Goal: Information Seeking & Learning: Find specific fact

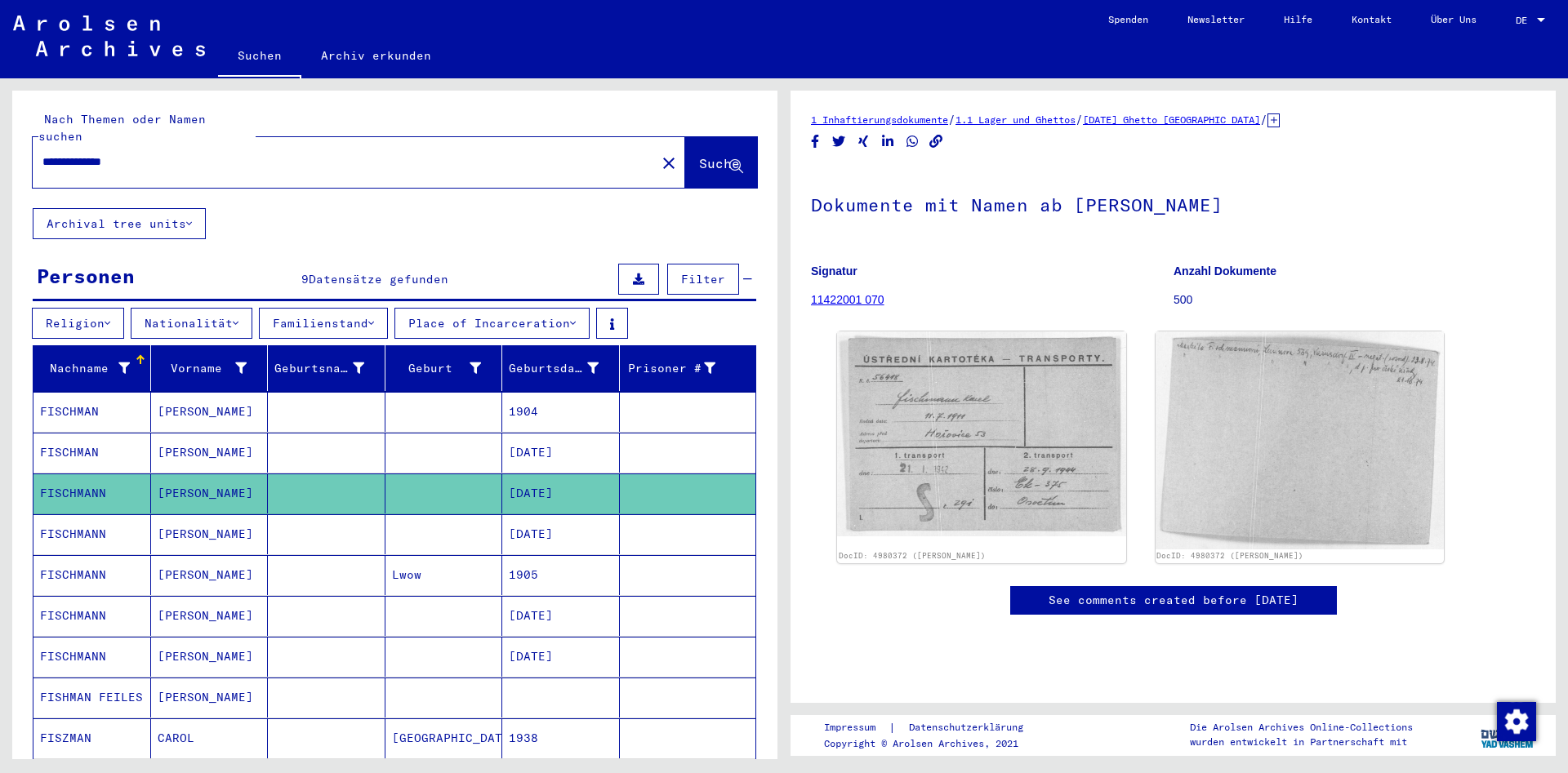
drag, startPoint x: 243, startPoint y: 139, endPoint x: 0, endPoint y: 160, distance: 243.9
click at [43, 160] on input "**********" at bounding box center [344, 162] width 603 height 18
type input "**********"
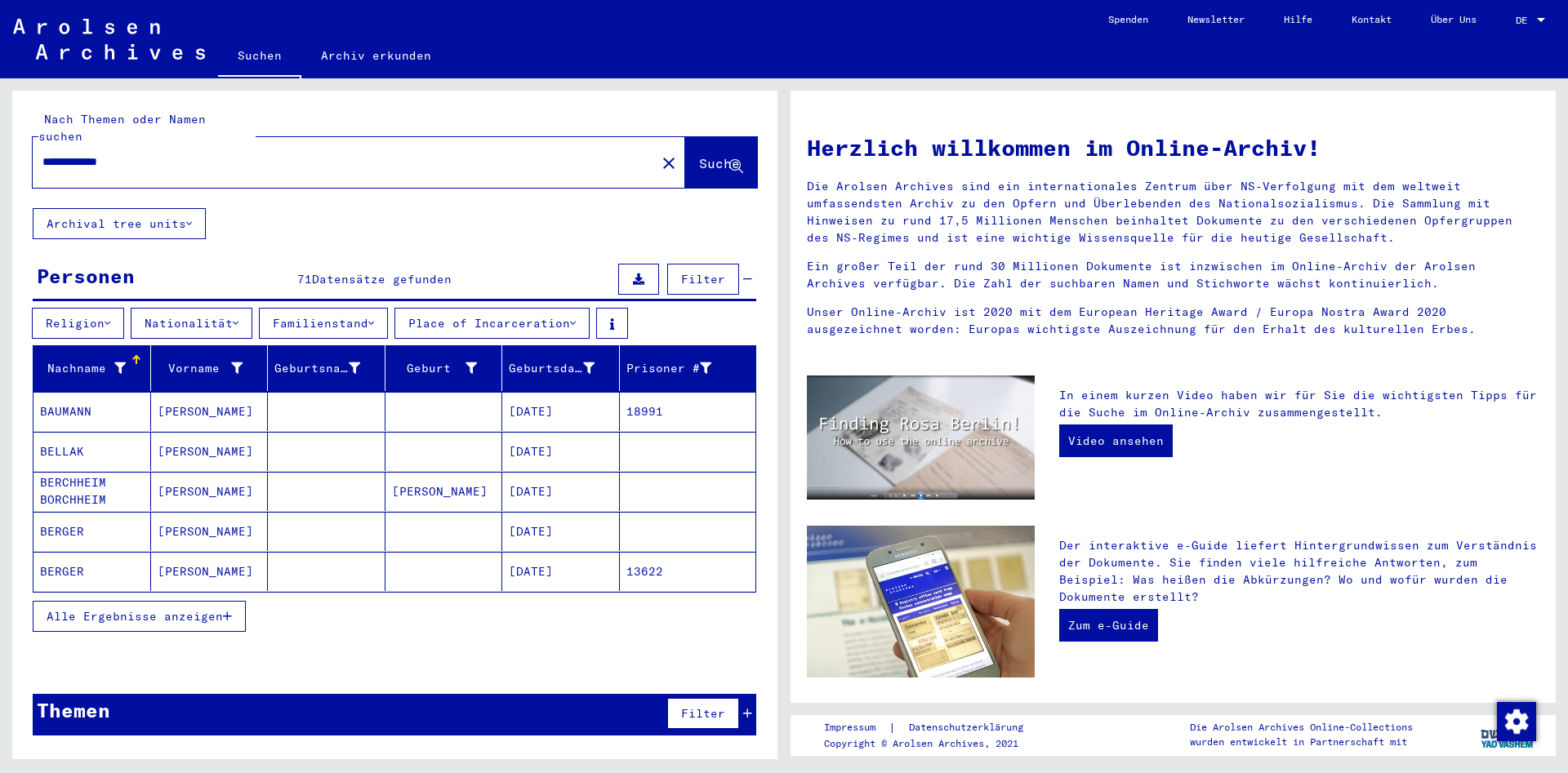
click at [189, 609] on span "Alle Ergebnisse anzeigen" at bounding box center [135, 617] width 176 height 15
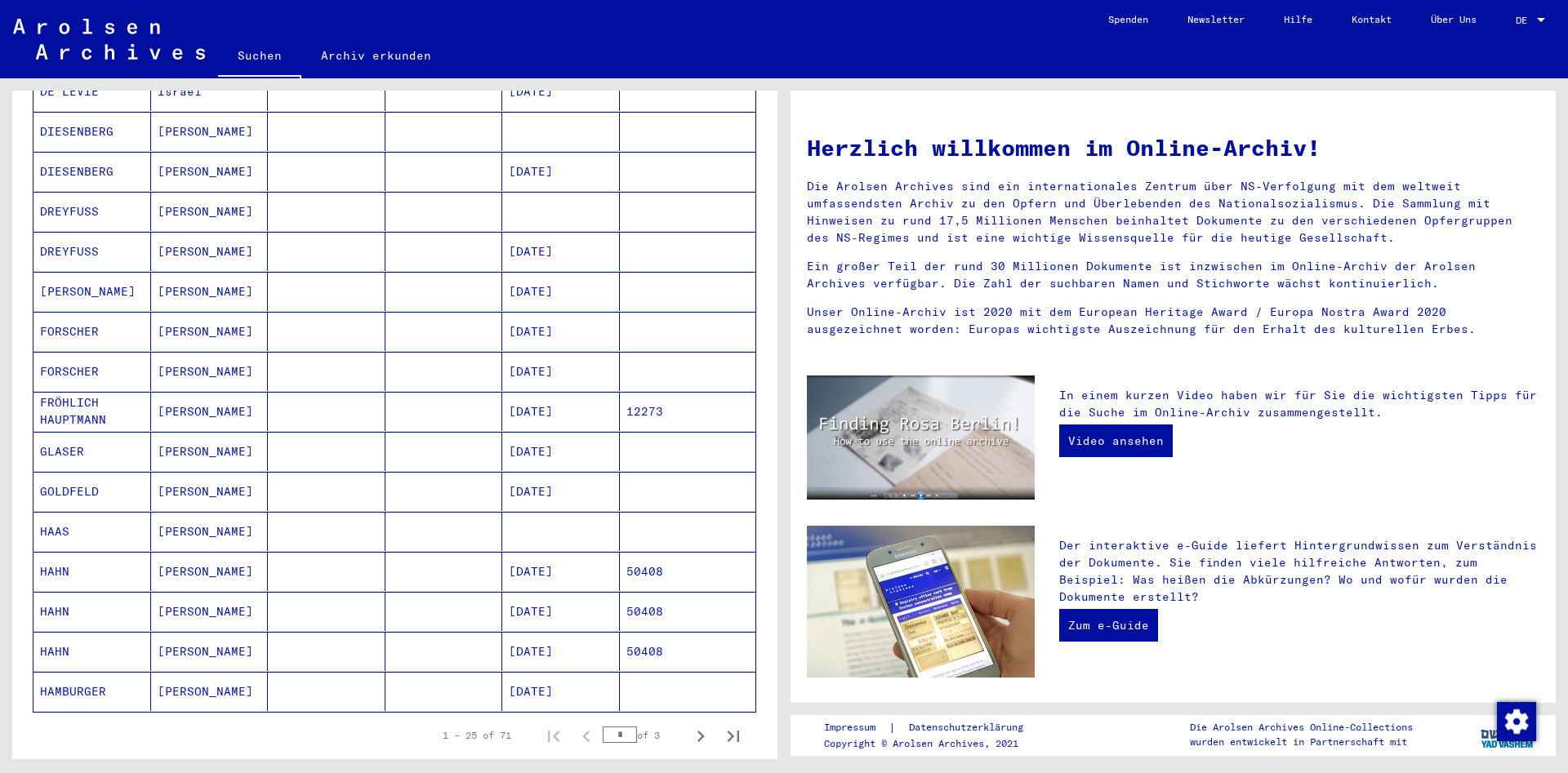
scroll to position [794, 0]
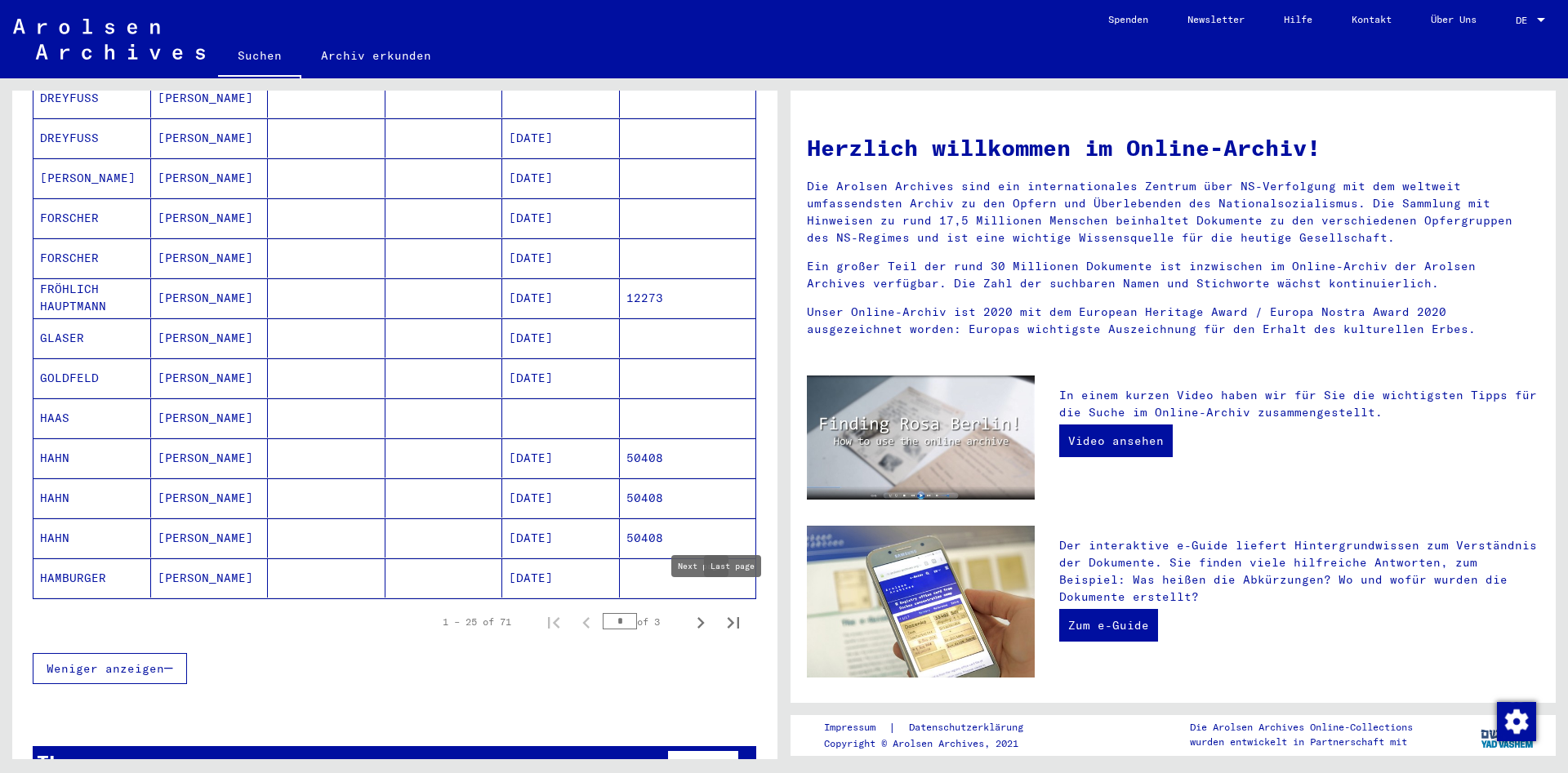
click at [726, 612] on icon "Last page" at bounding box center [733, 623] width 23 height 23
type input "*"
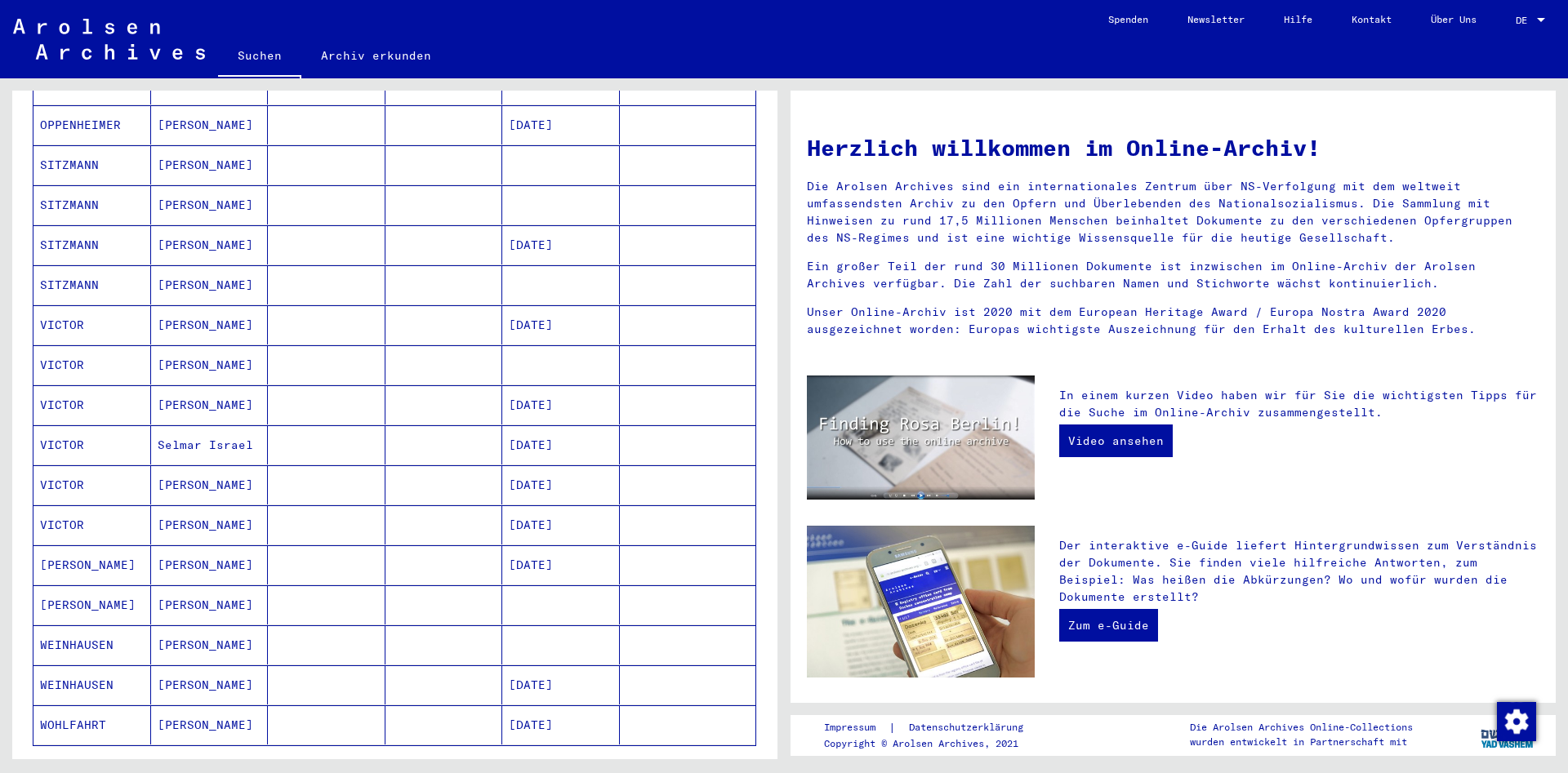
scroll to position [0, 0]
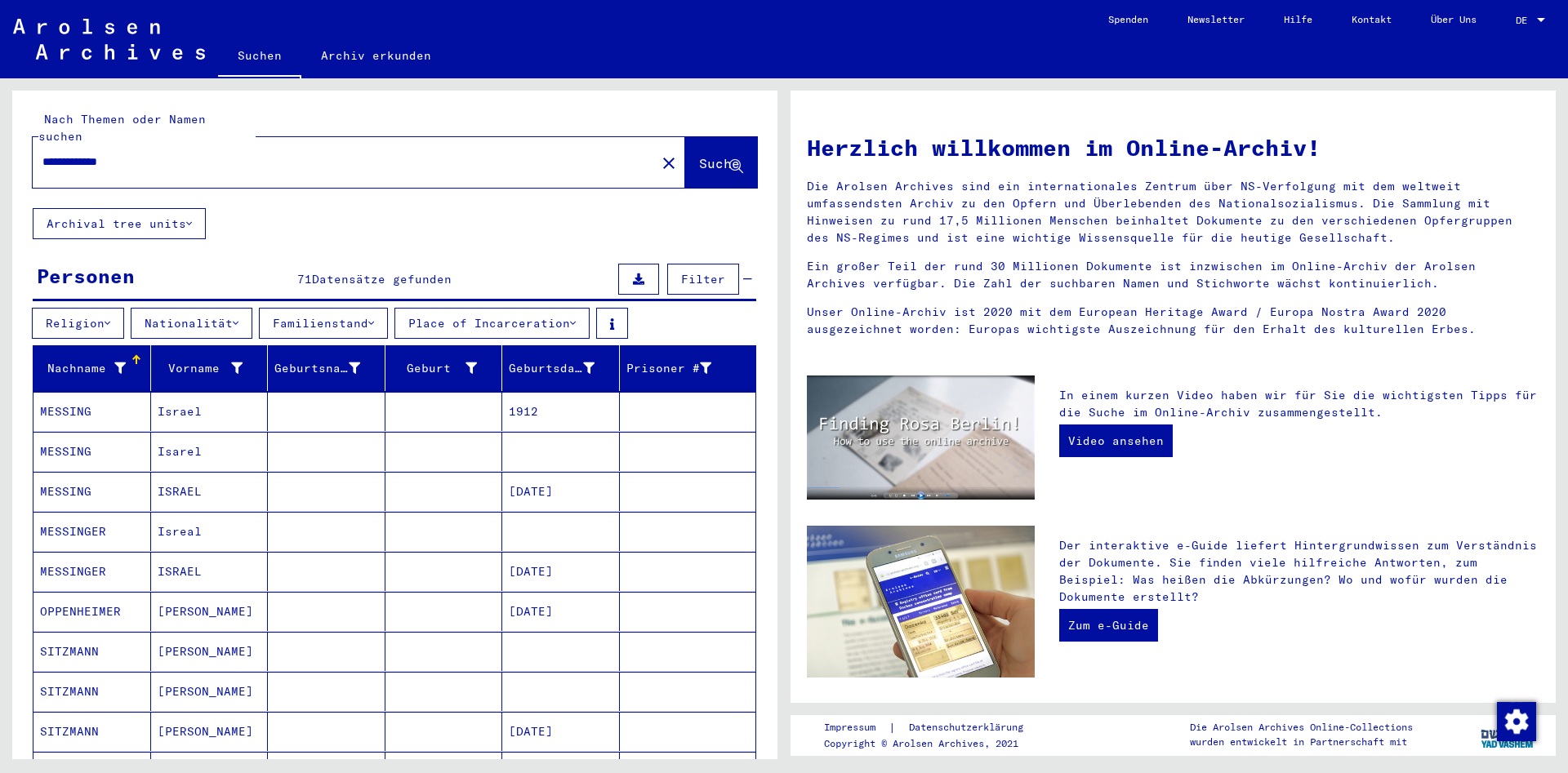
drag, startPoint x: 249, startPoint y: 141, endPoint x: 0, endPoint y: 137, distance: 249.0
click at [43, 154] on input "**********" at bounding box center [339, 162] width 593 height 18
type input "**********"
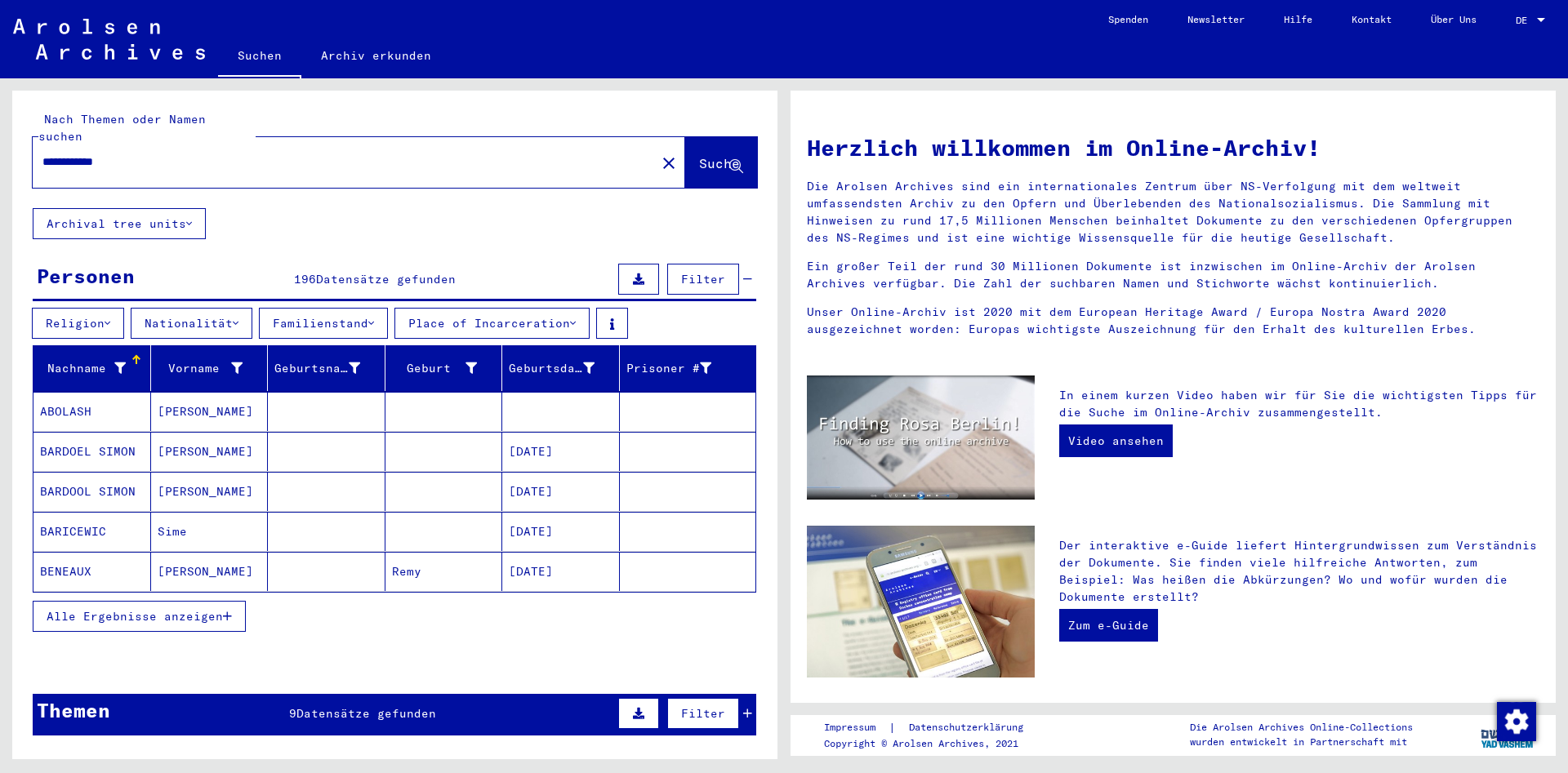
click at [206, 609] on span "Alle Ergebnisse anzeigen" at bounding box center [135, 617] width 176 height 15
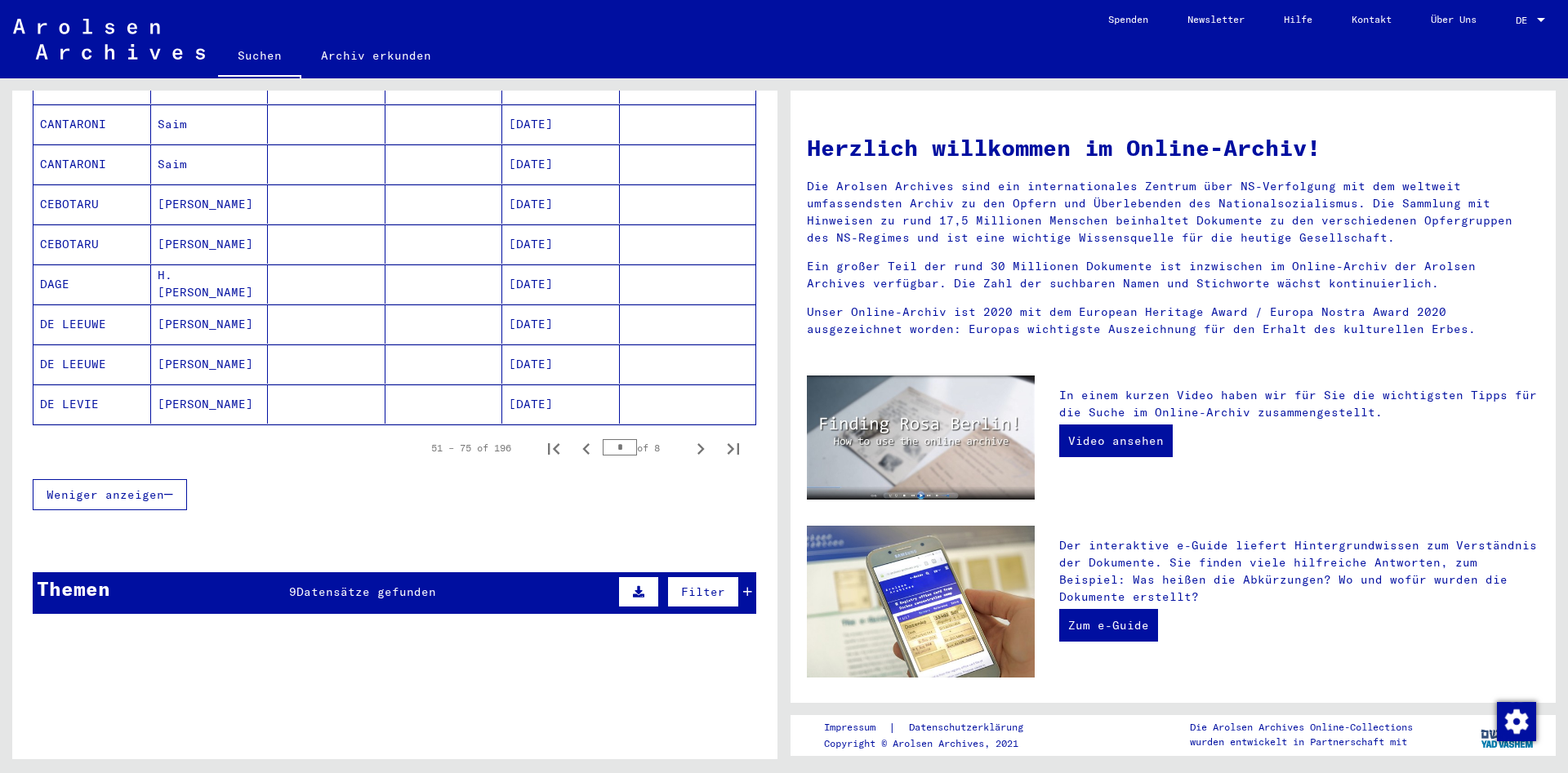
scroll to position [1058, 0]
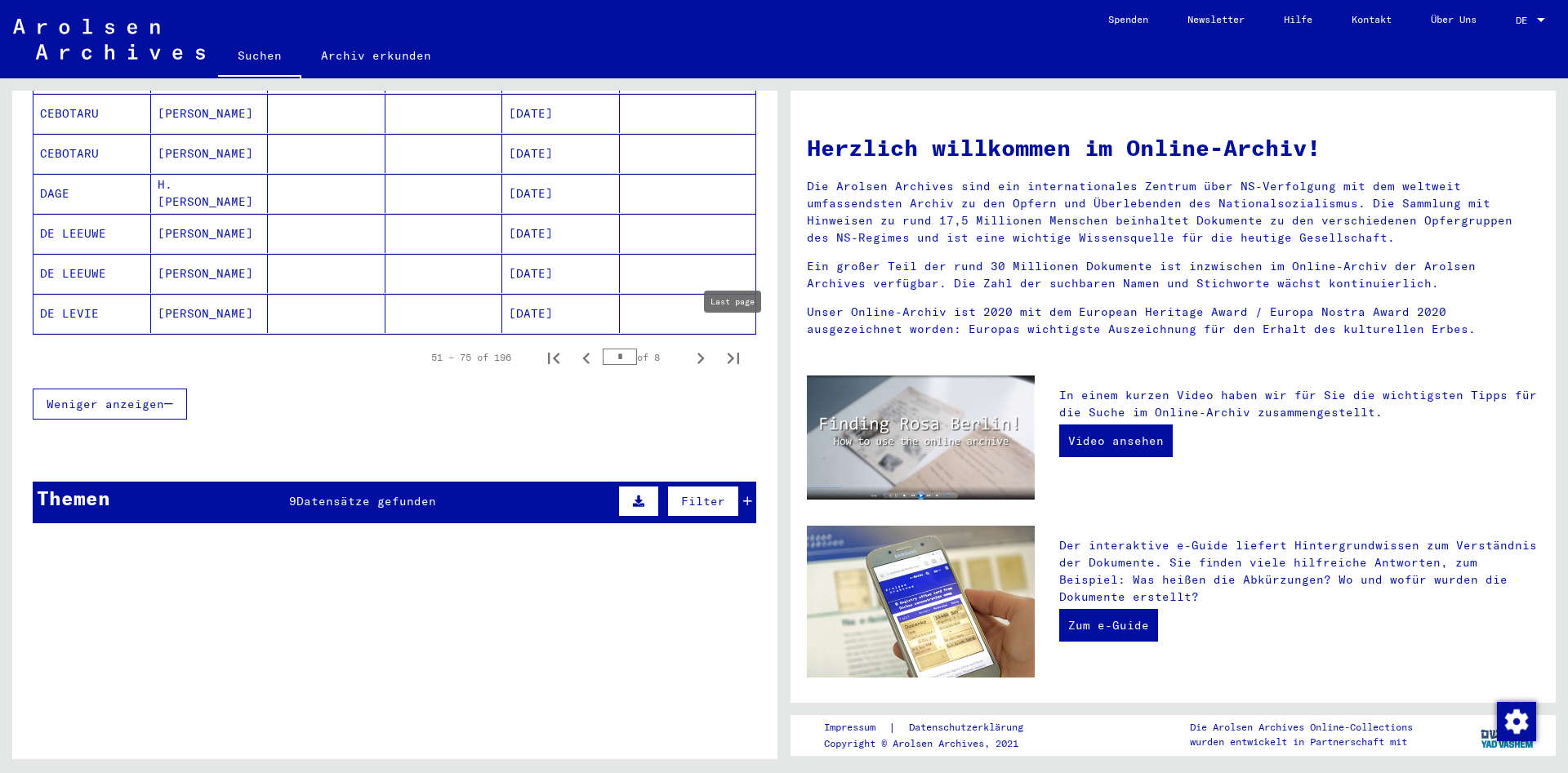
click at [736, 348] on icon "Last page" at bounding box center [733, 358] width 23 height 23
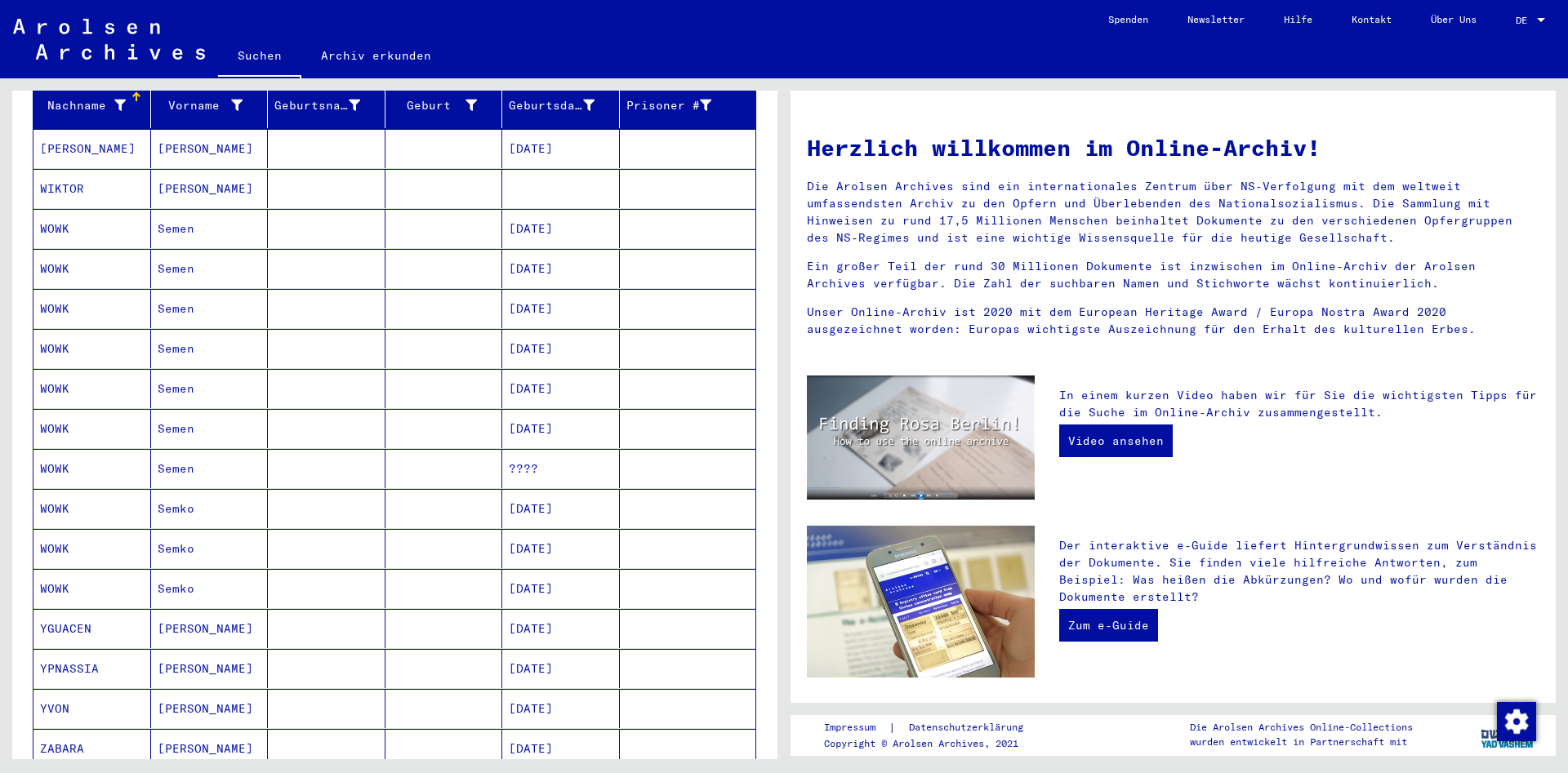
scroll to position [89, 0]
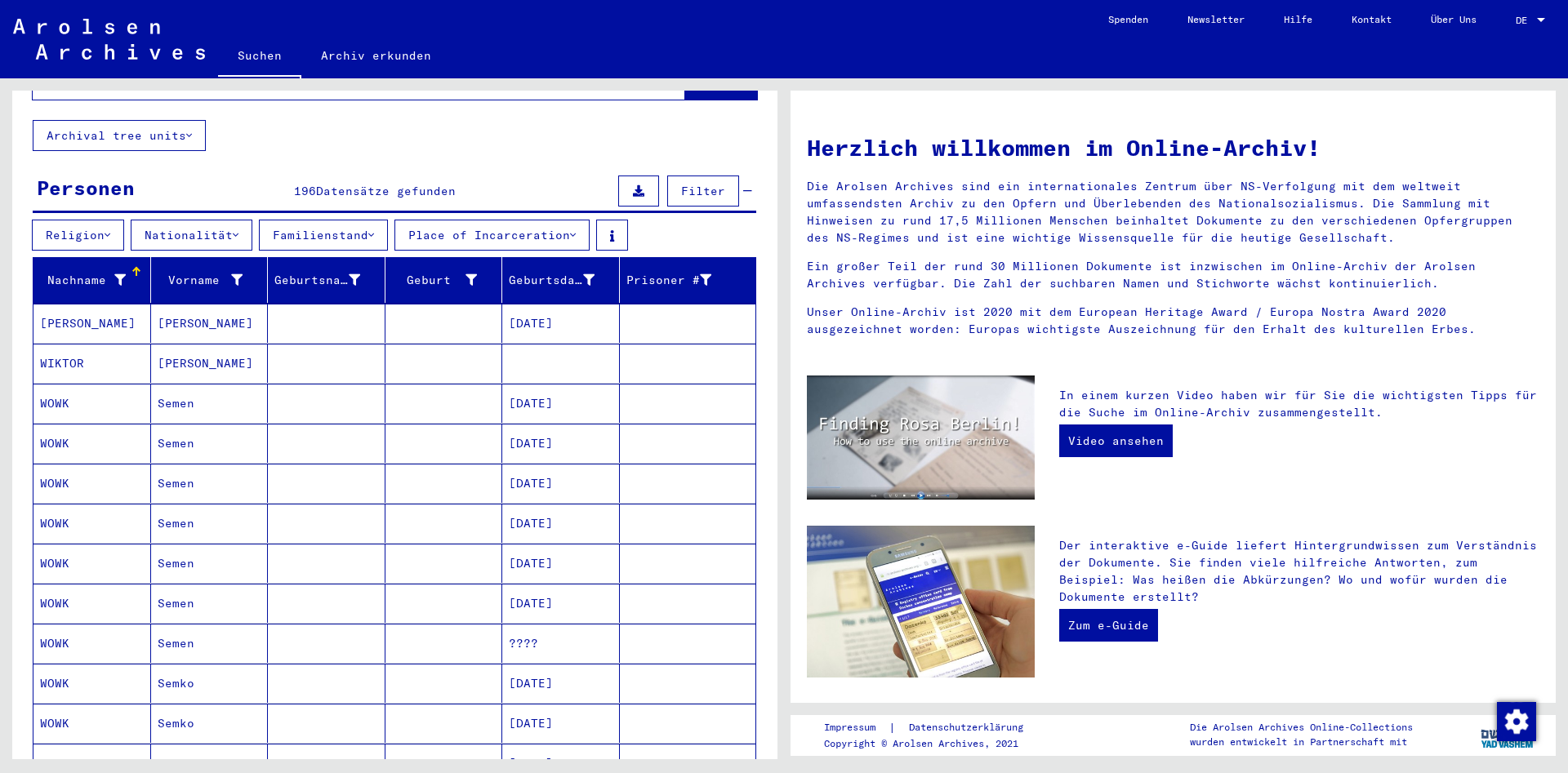
click at [287, 314] on mat-cell at bounding box center [326, 323] width 118 height 39
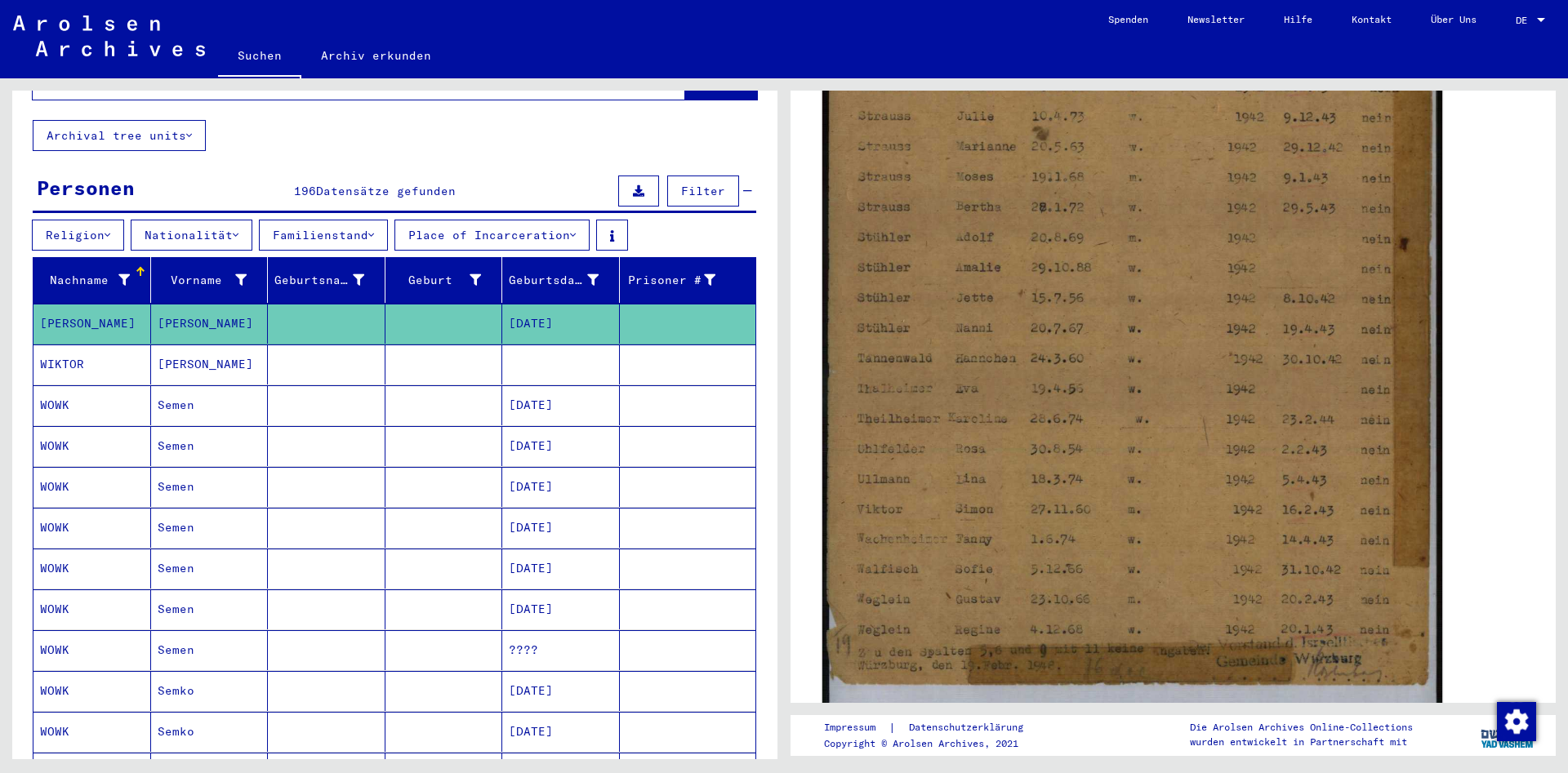
scroll to position [579, 0]
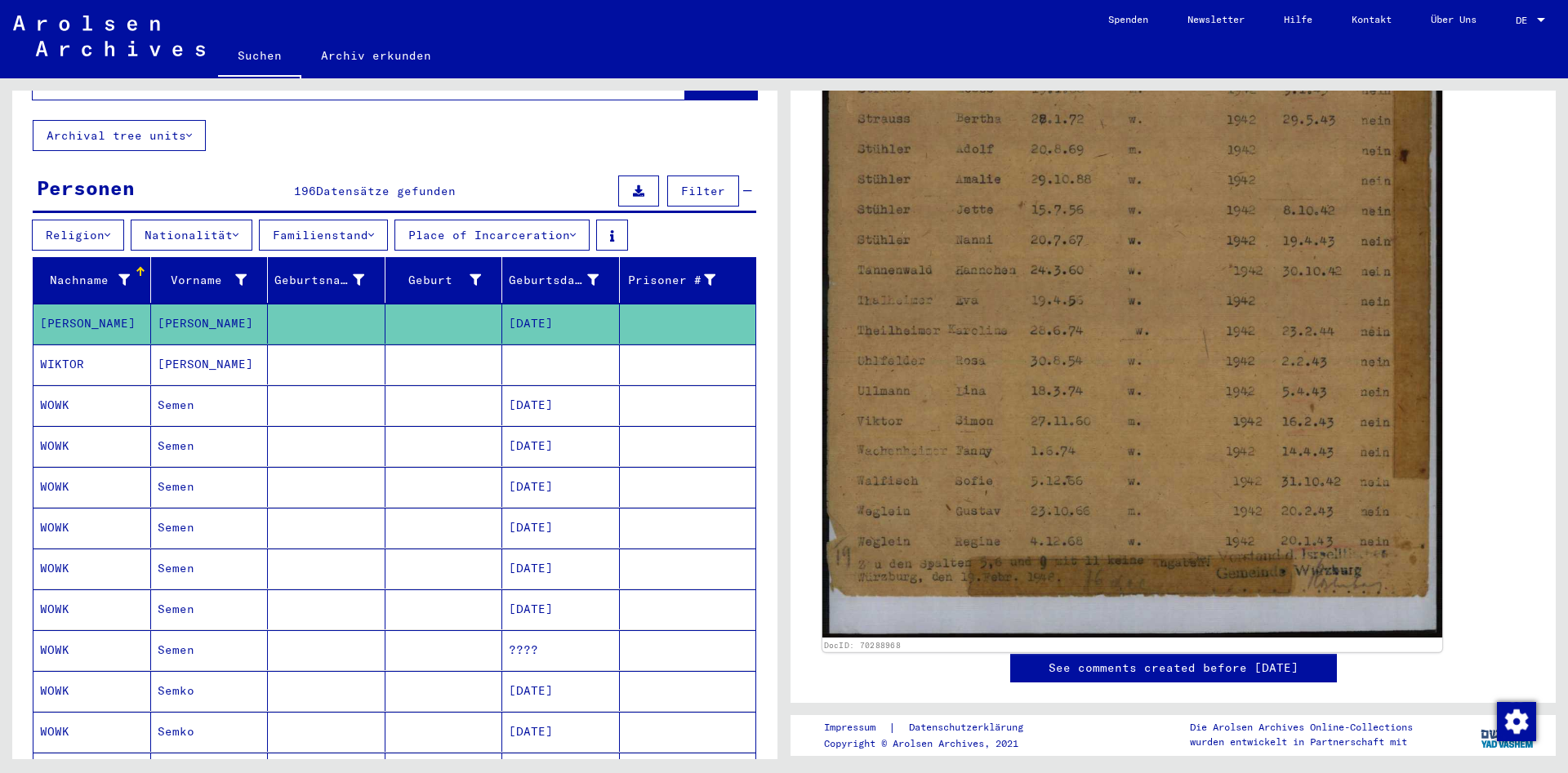
click at [1136, 259] on img at bounding box center [1133, 201] width 620 height 872
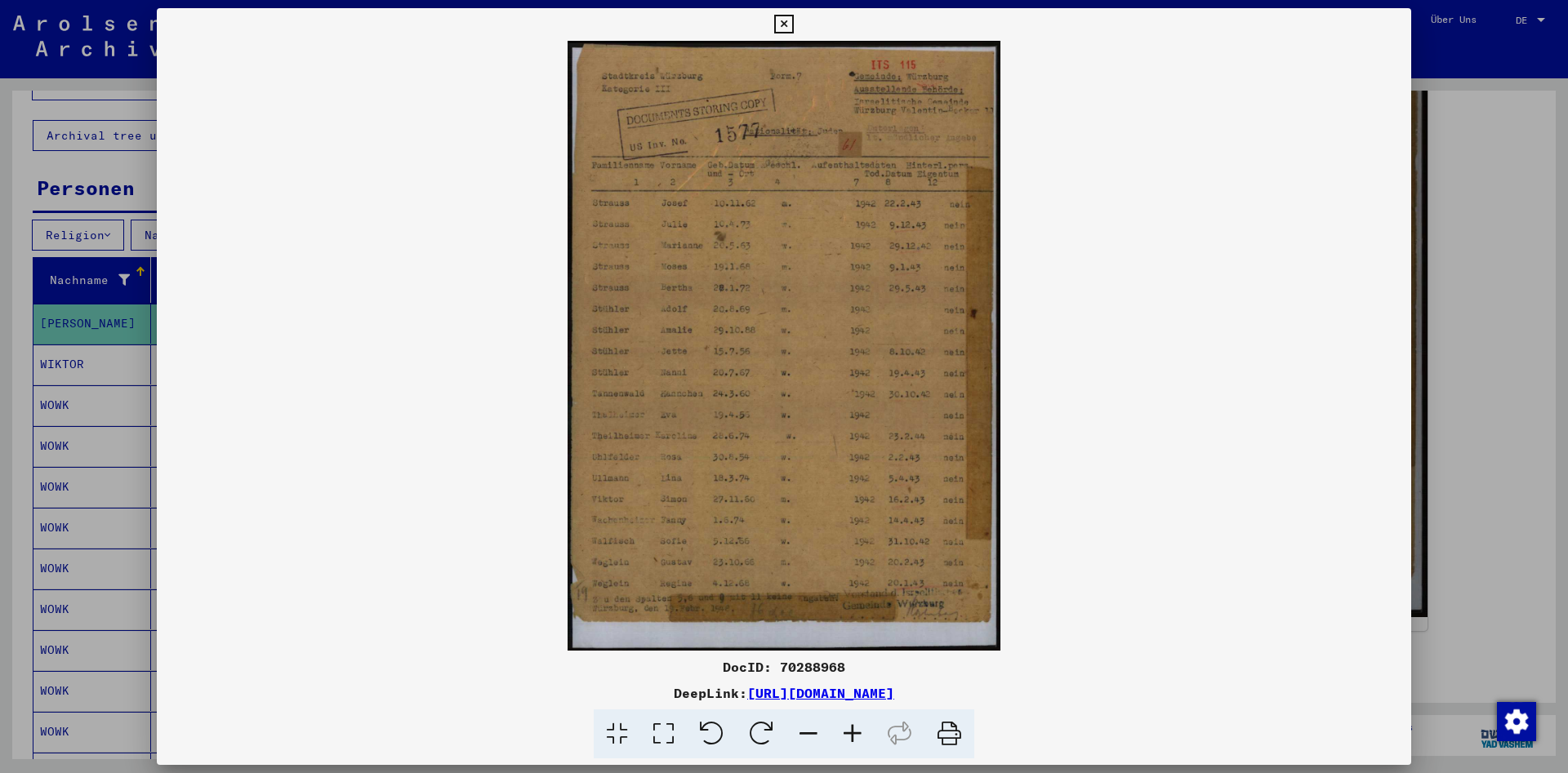
click at [793, 23] on icon at bounding box center [783, 24] width 18 height 19
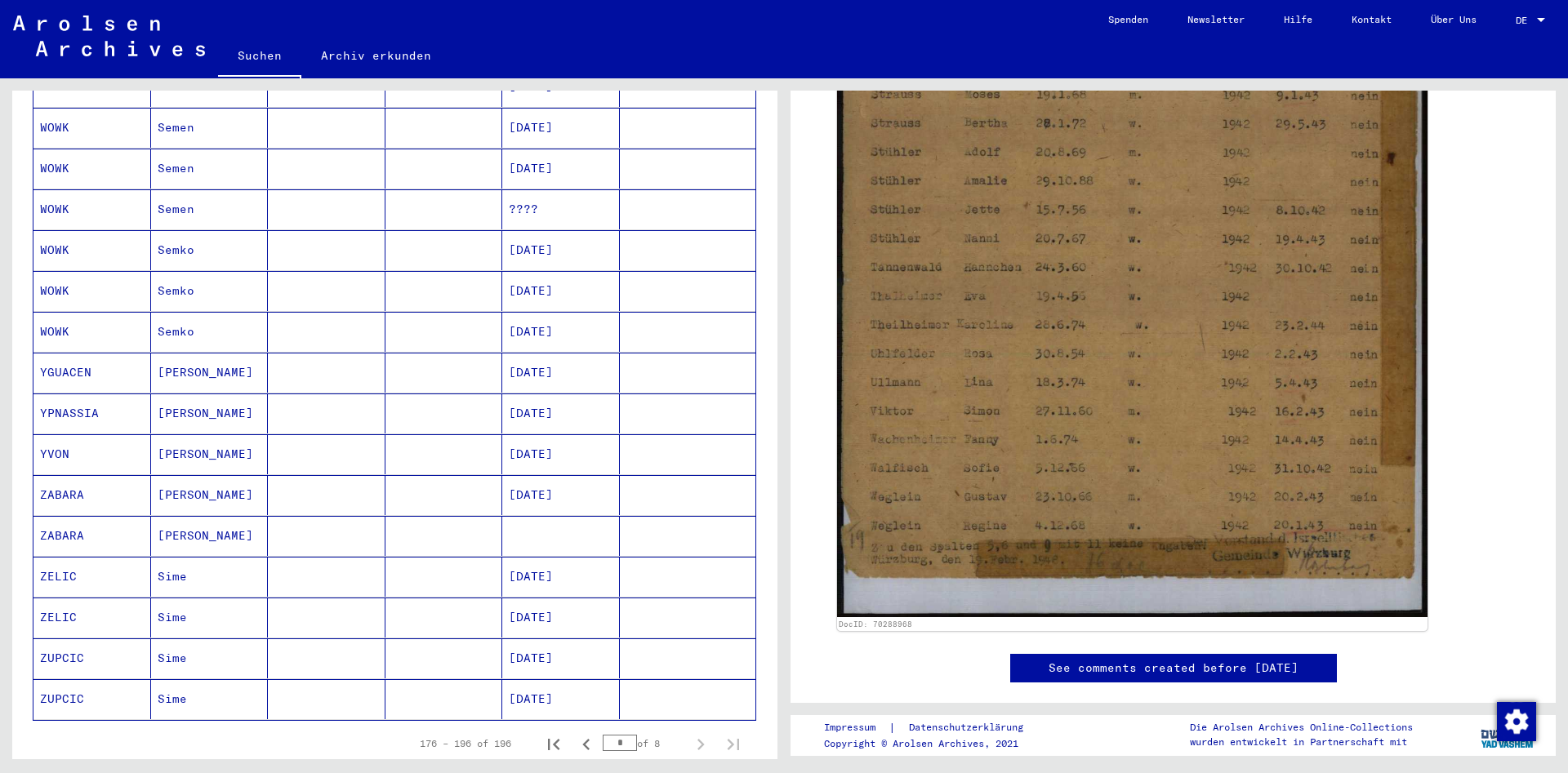
scroll to position [970, 0]
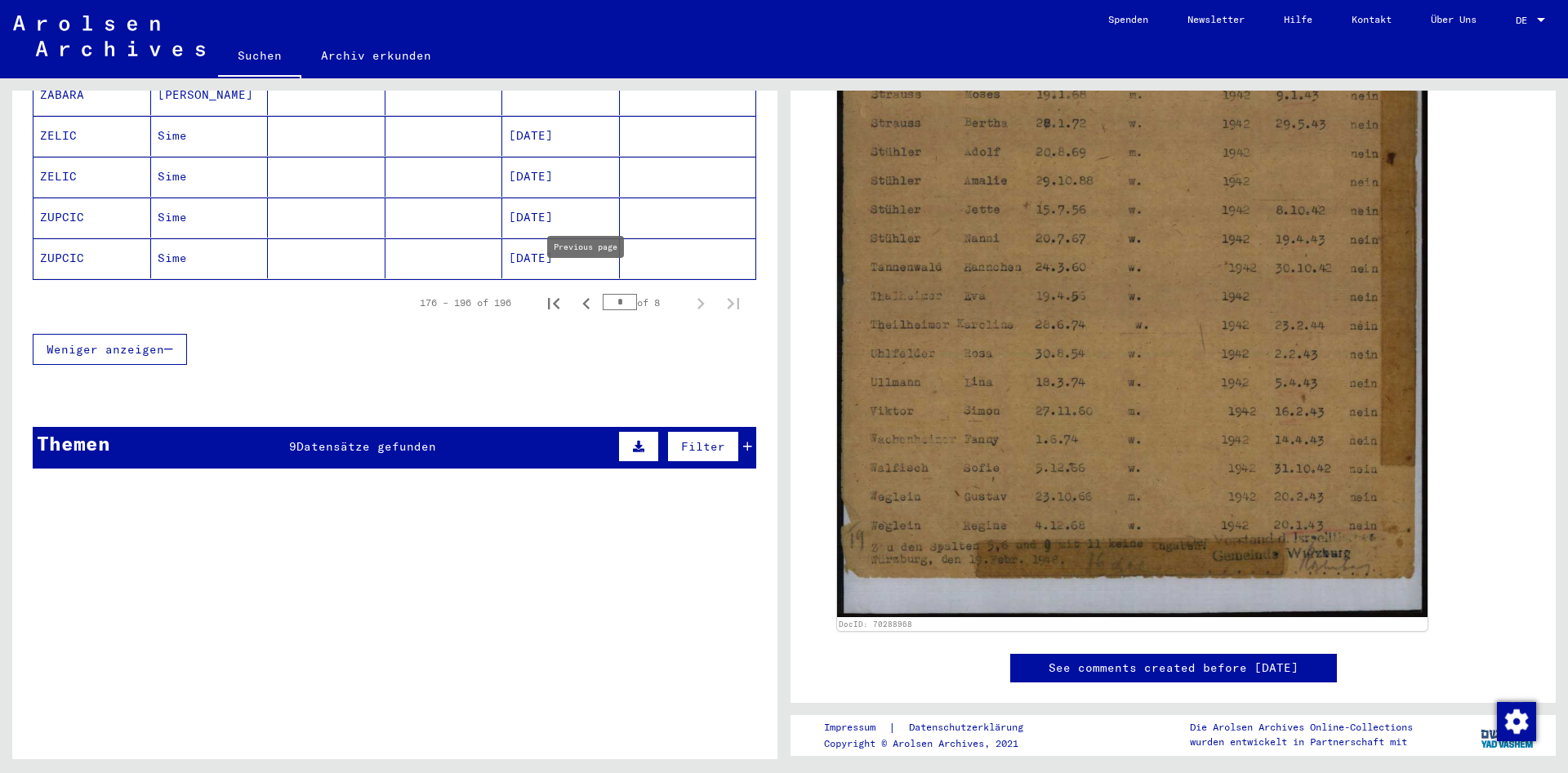
click at [589, 292] on icon "Previous page" at bounding box center [586, 303] width 23 height 23
type input "*"
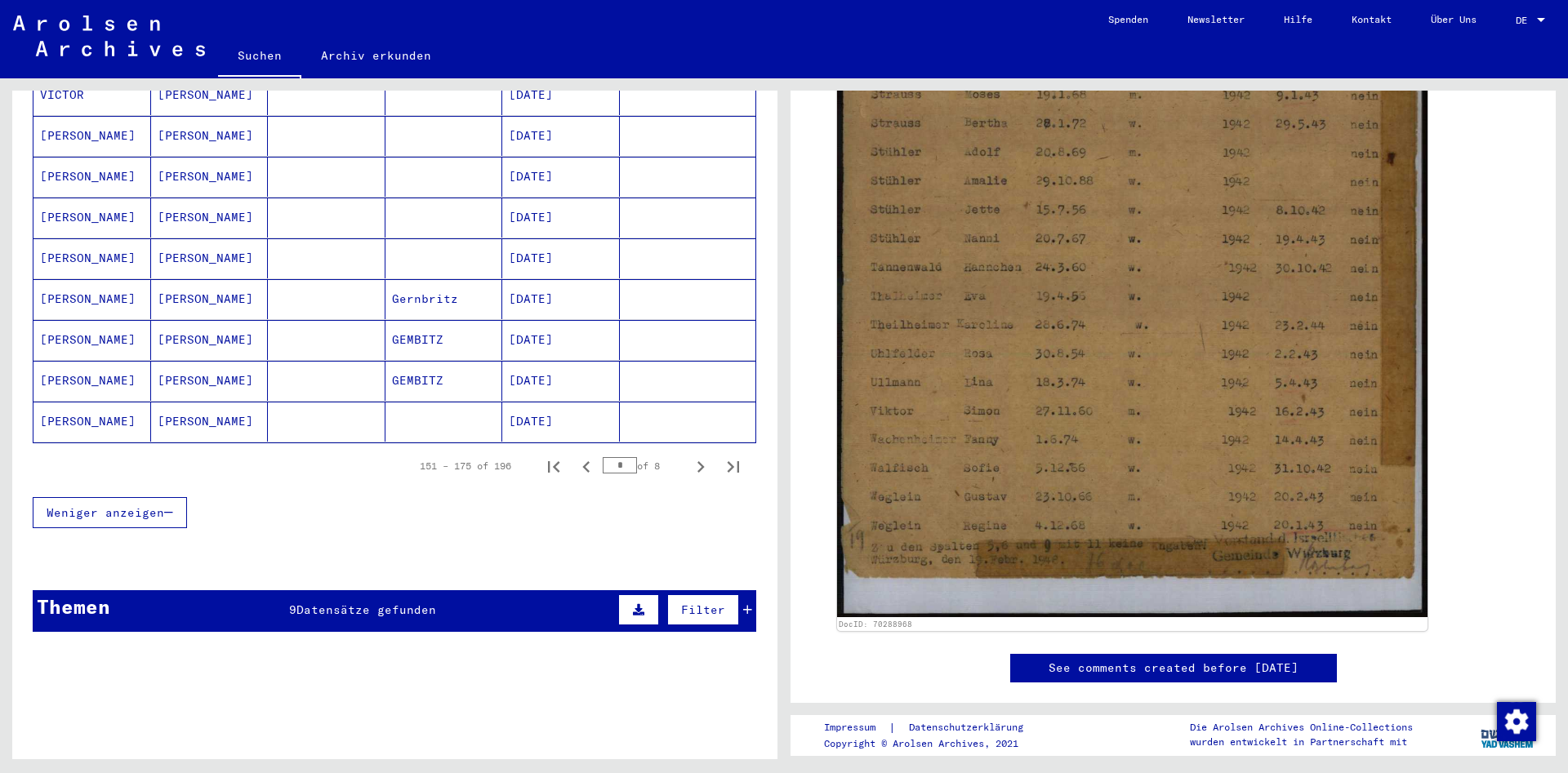
click at [592, 402] on mat-cell "[DATE]" at bounding box center [561, 422] width 118 height 40
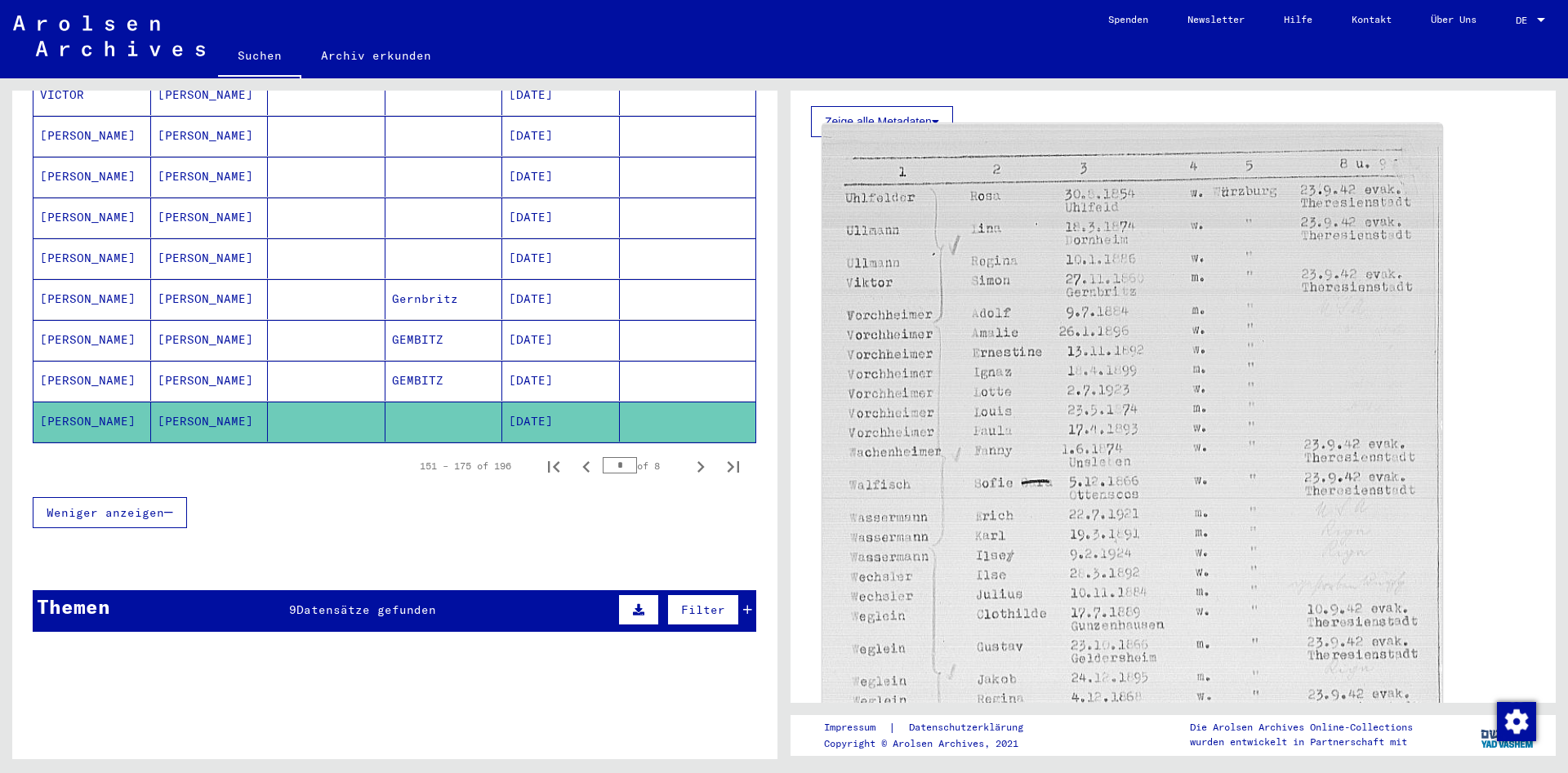
scroll to position [407, 0]
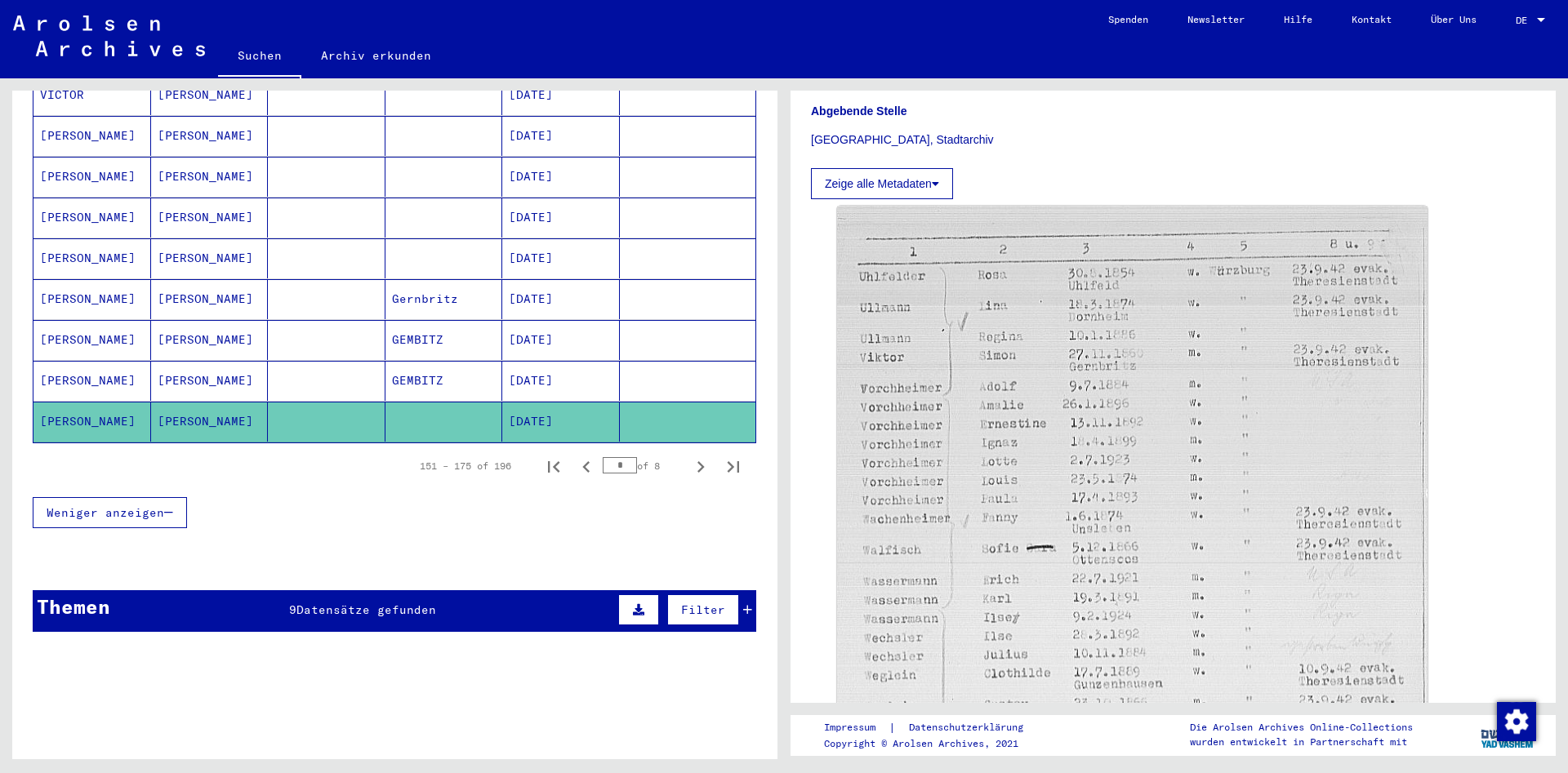
click at [427, 369] on mat-cell "GEMBITZ" at bounding box center [444, 381] width 118 height 40
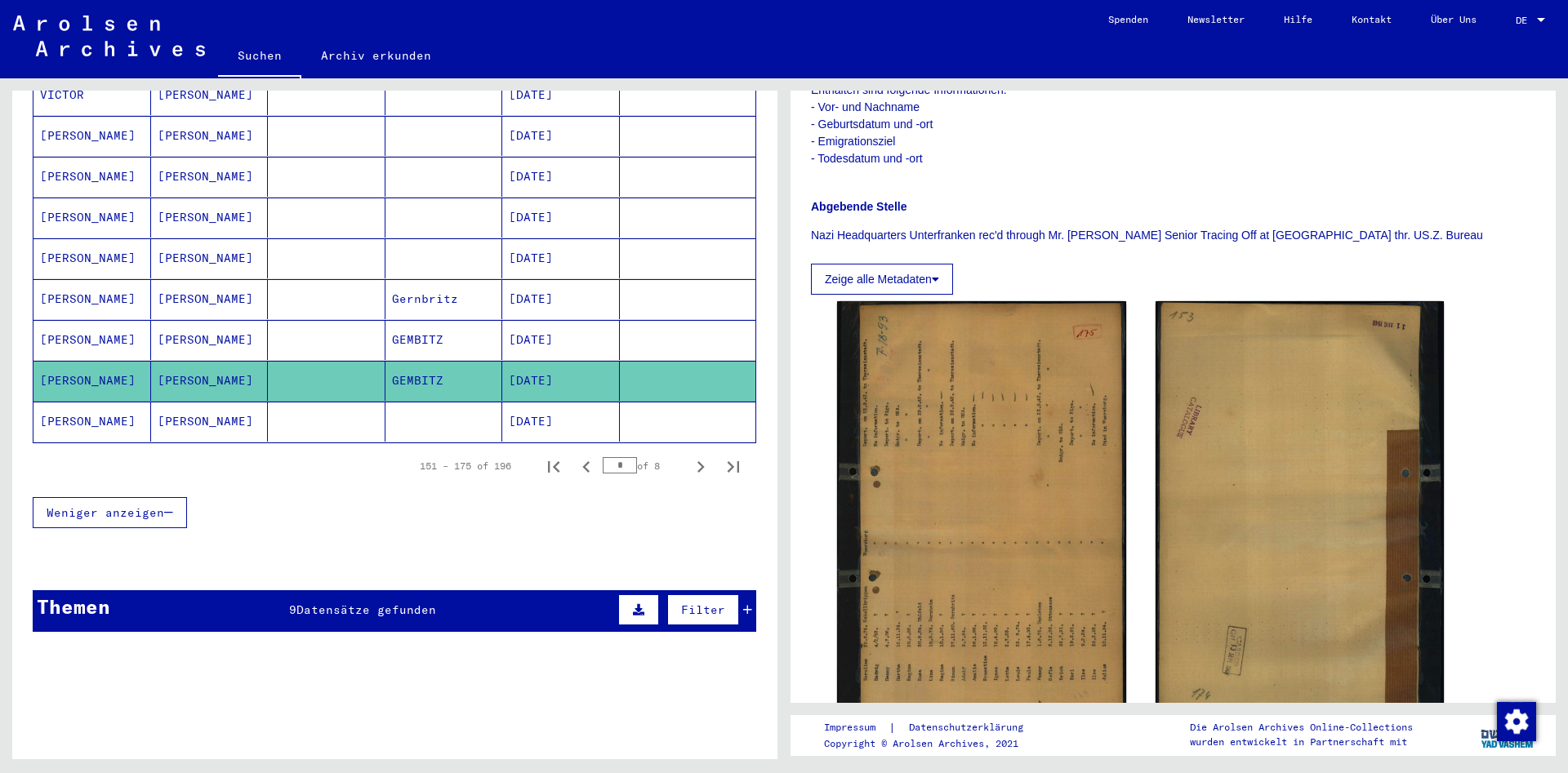
scroll to position [542, 0]
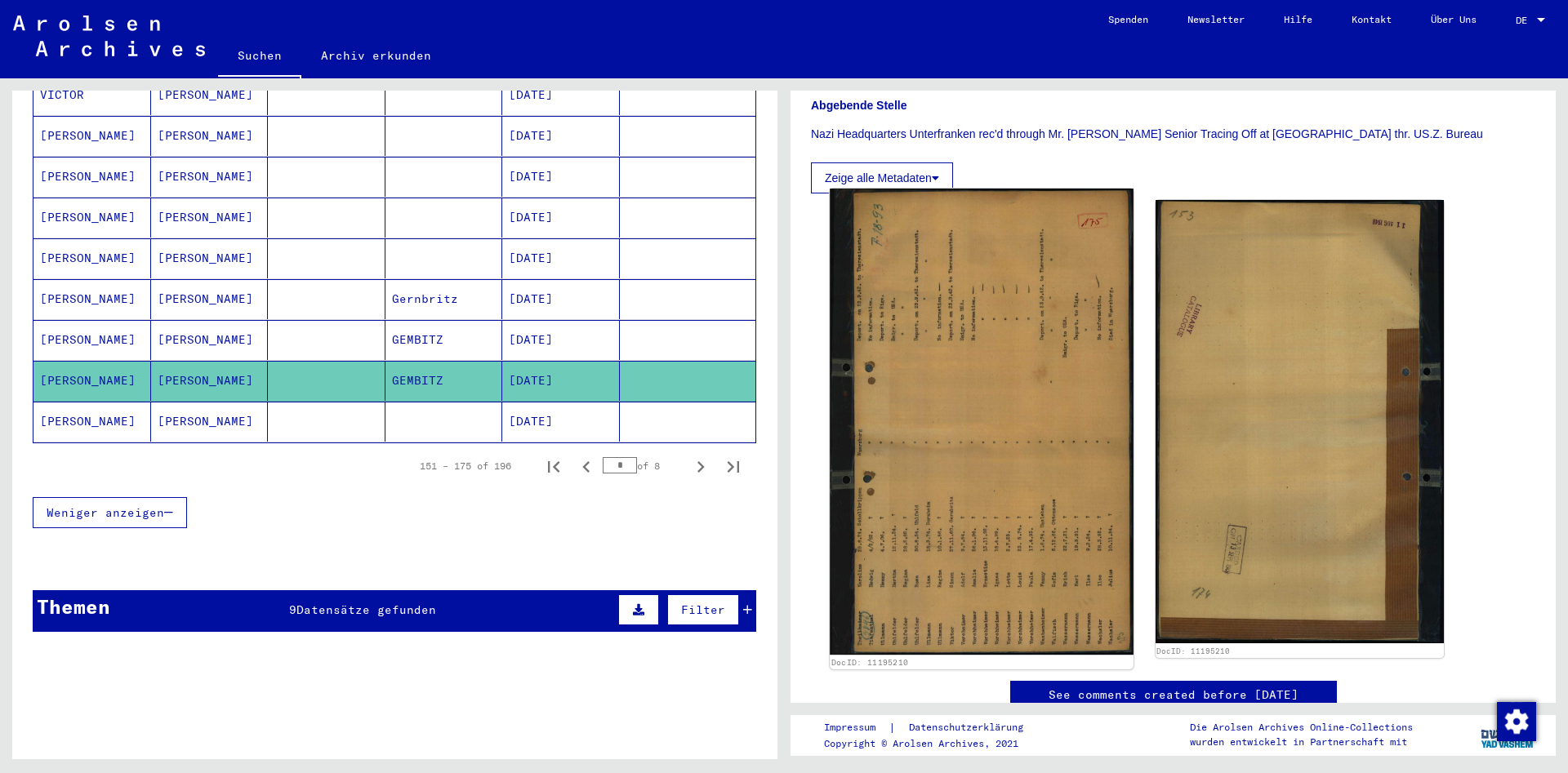
click at [1053, 312] on img at bounding box center [981, 422] width 303 height 466
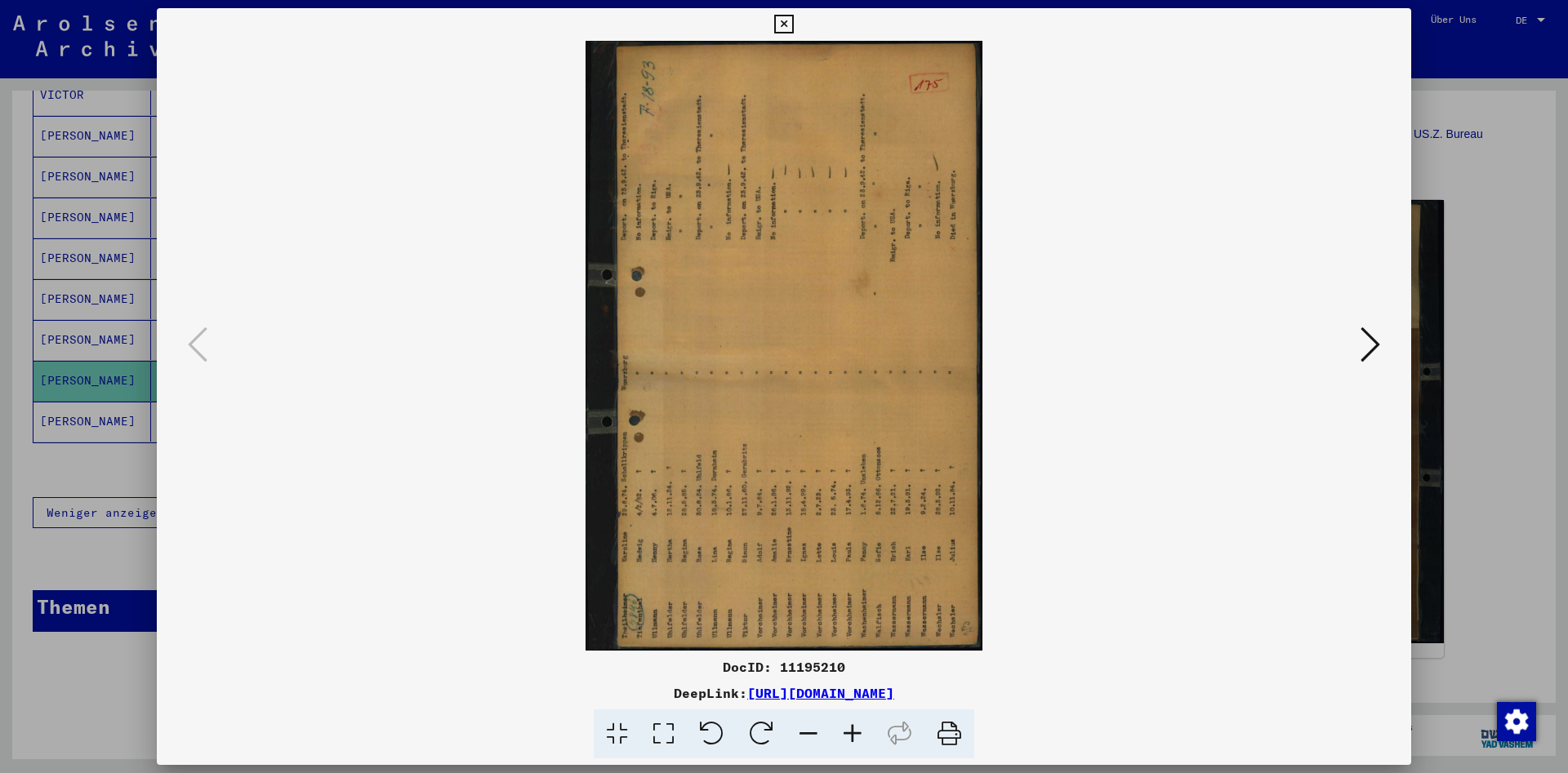
click at [773, 727] on icon at bounding box center [761, 735] width 50 height 50
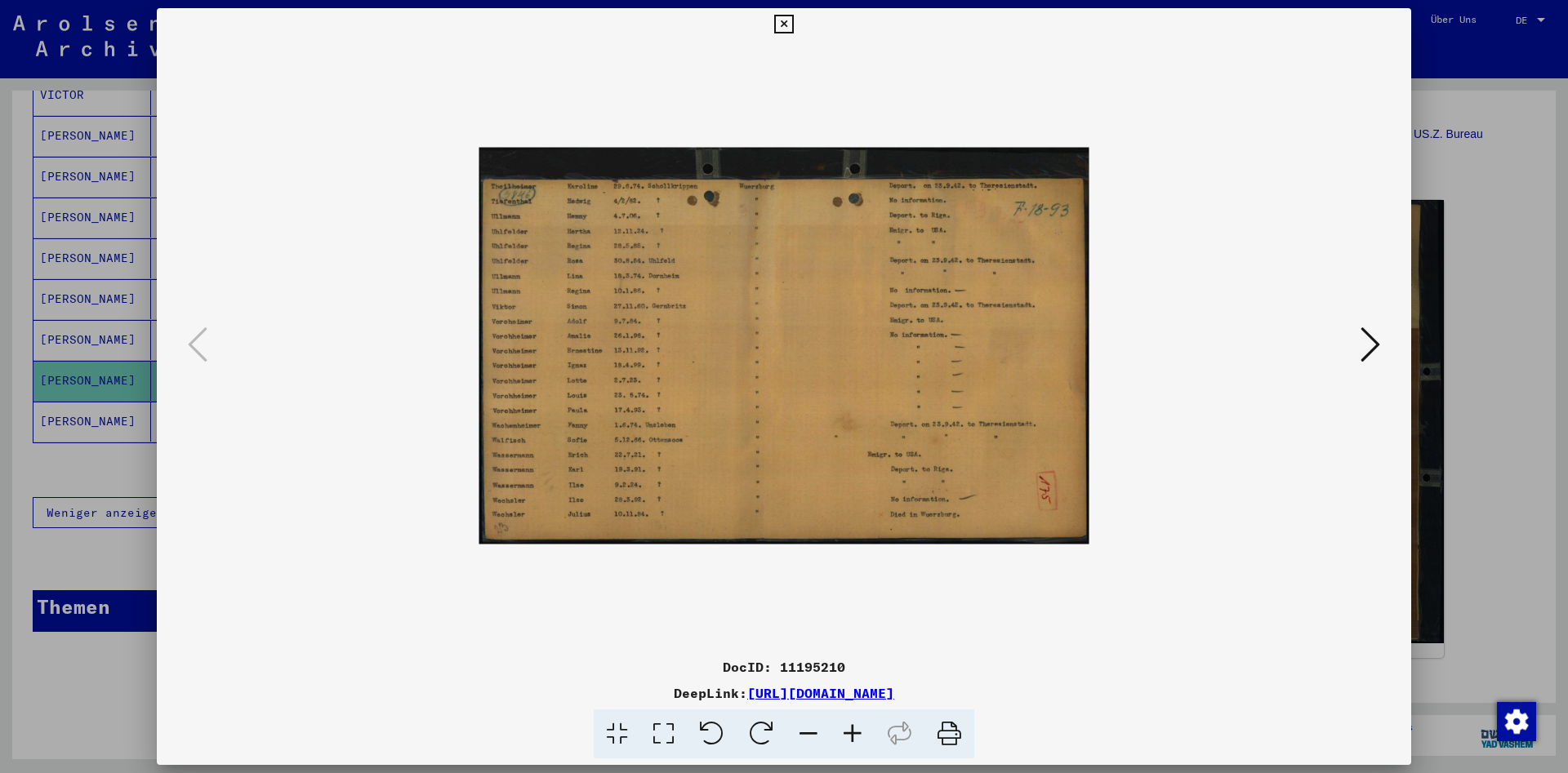
click at [843, 735] on icon at bounding box center [853, 735] width 44 height 50
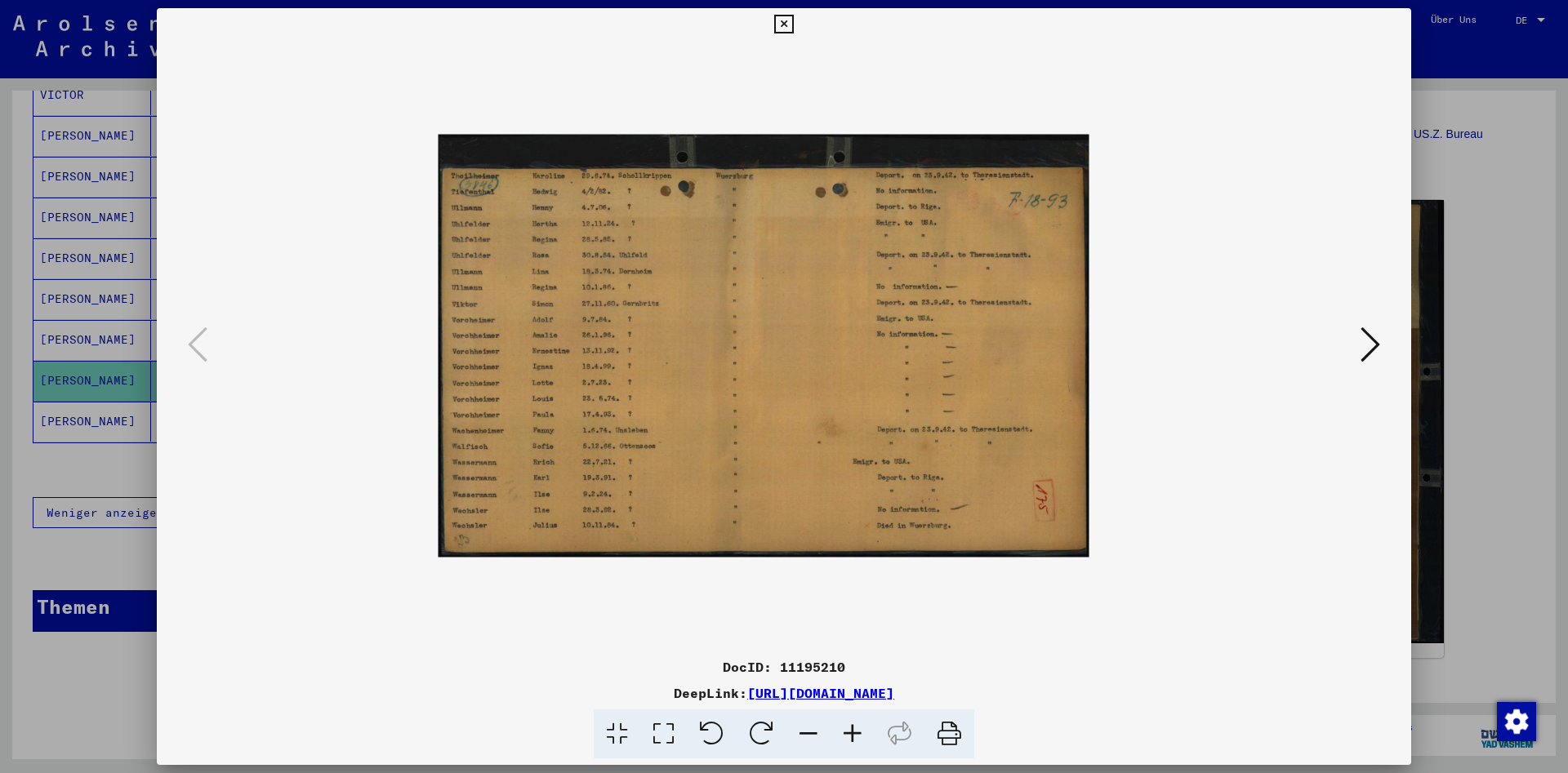
click at [843, 733] on icon at bounding box center [853, 735] width 44 height 50
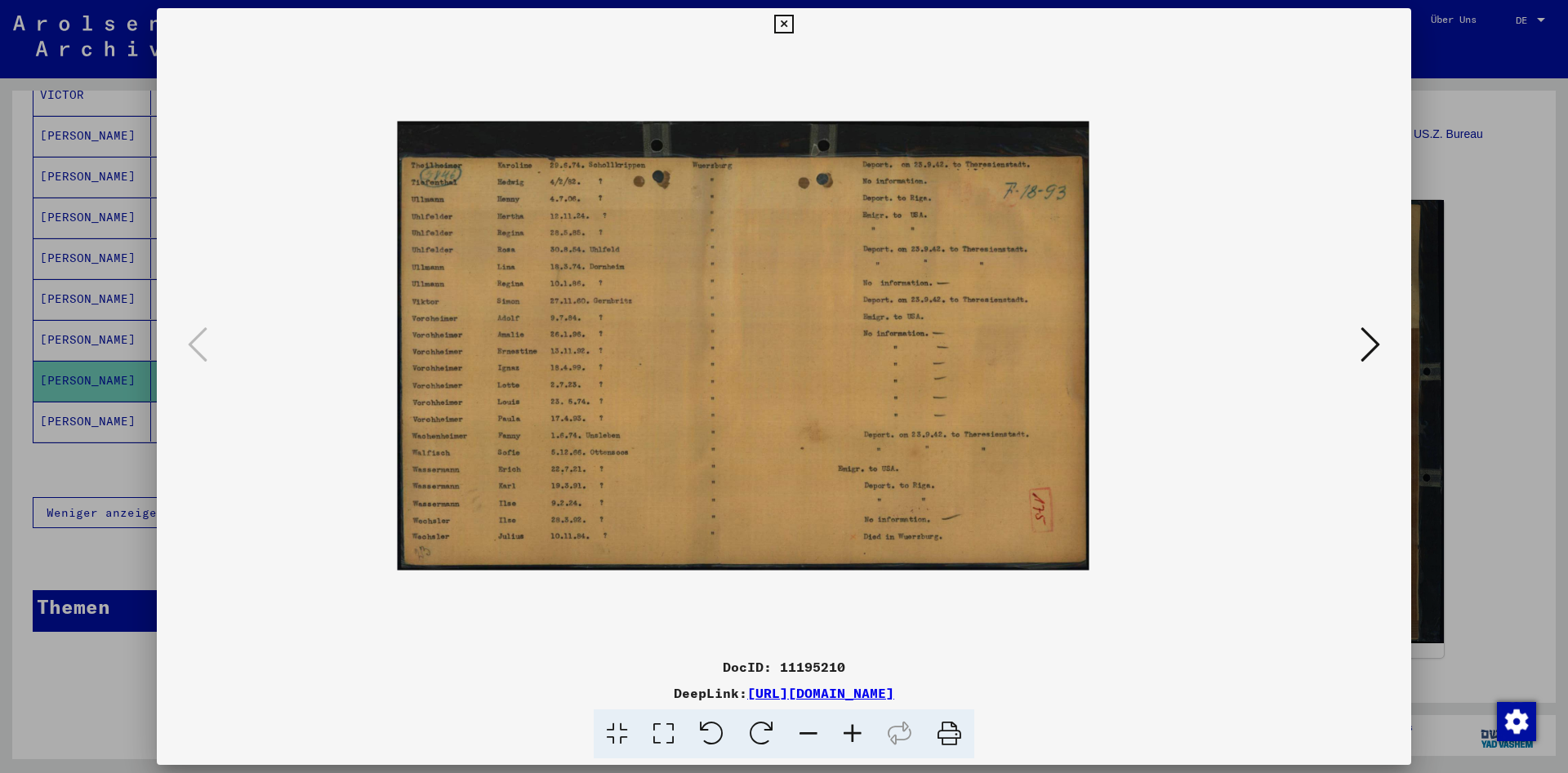
click at [848, 732] on icon at bounding box center [853, 735] width 44 height 50
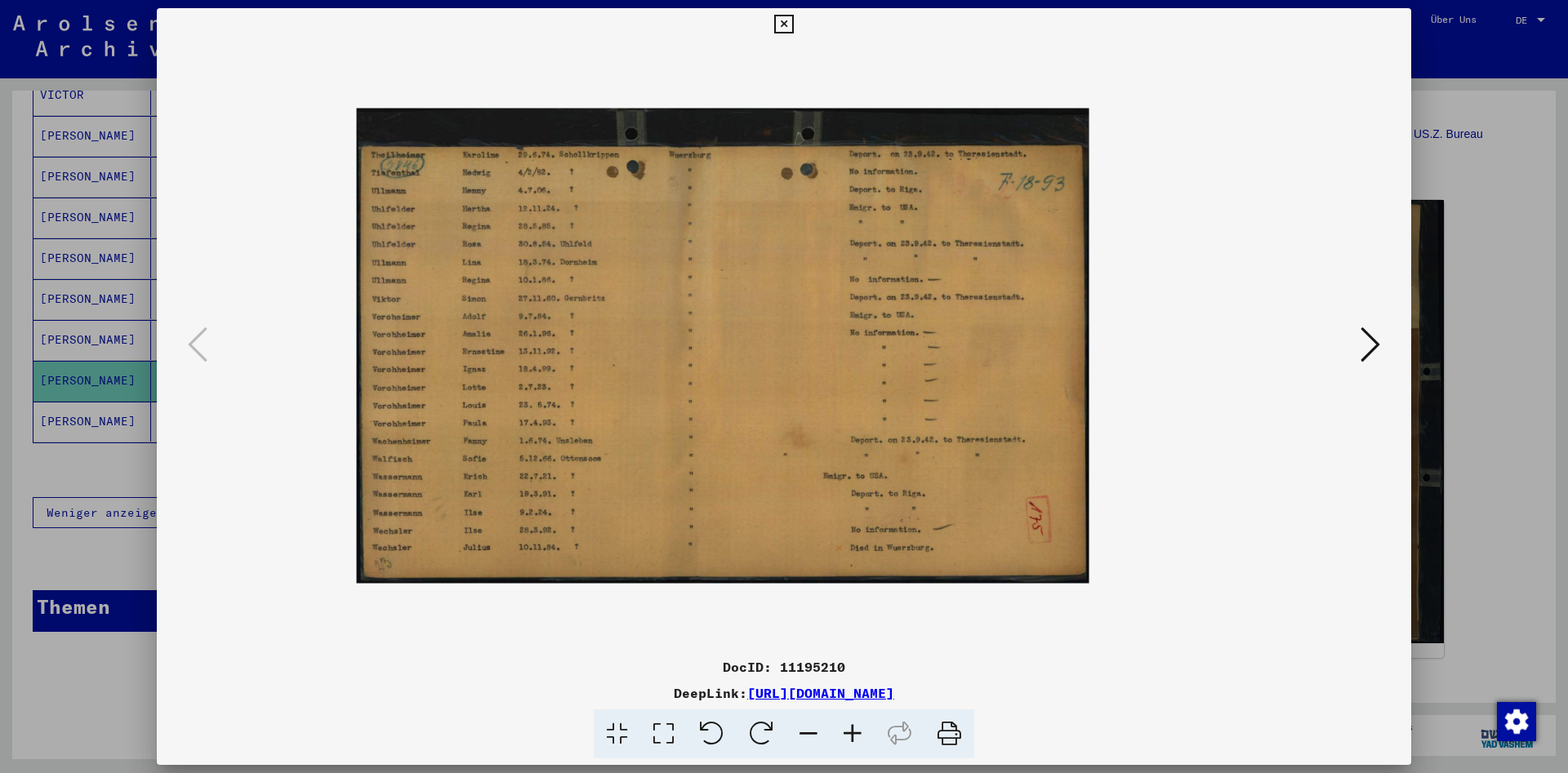
click at [849, 730] on icon at bounding box center [853, 735] width 44 height 50
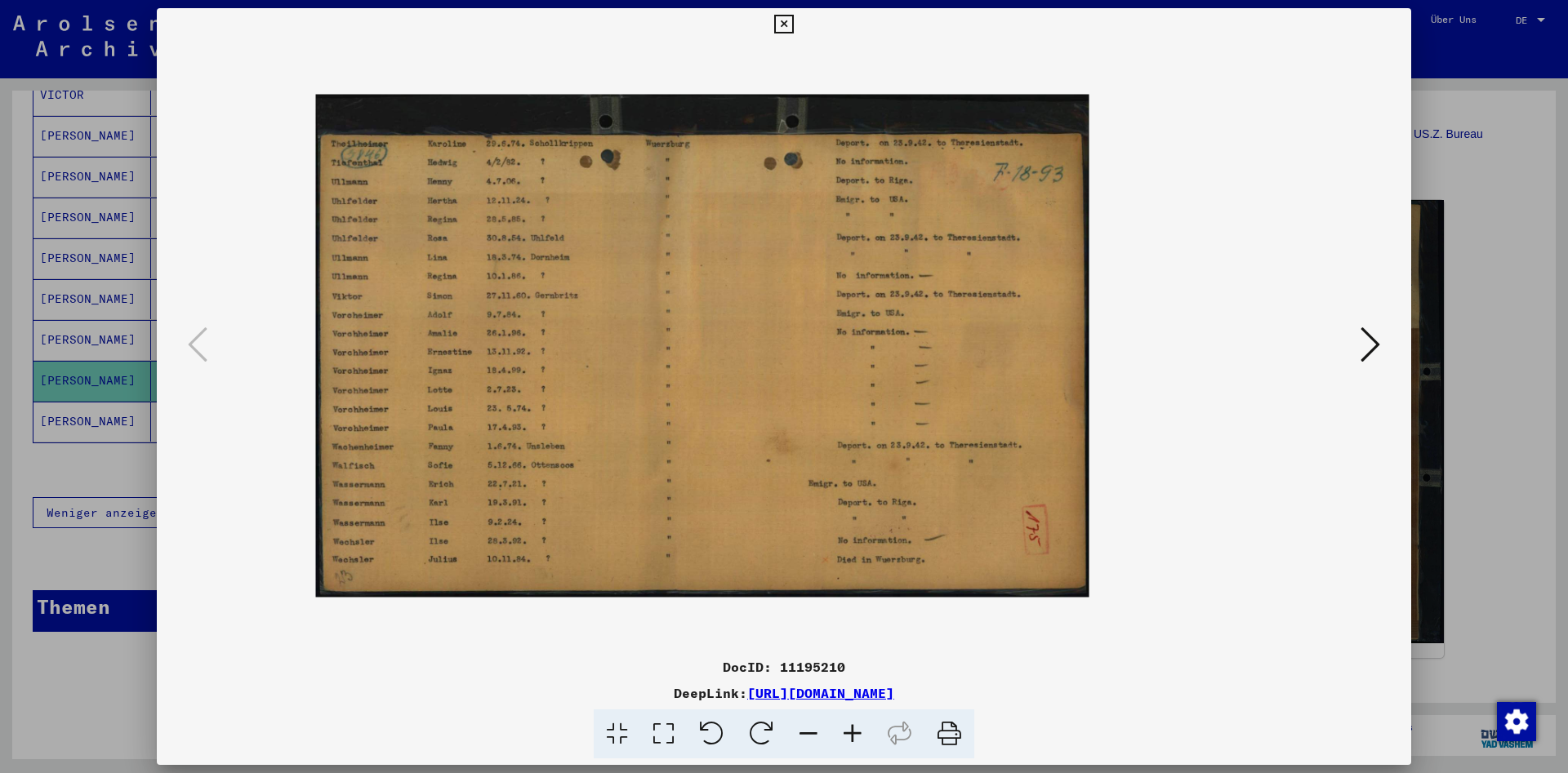
click at [793, 22] on icon at bounding box center [783, 24] width 18 height 19
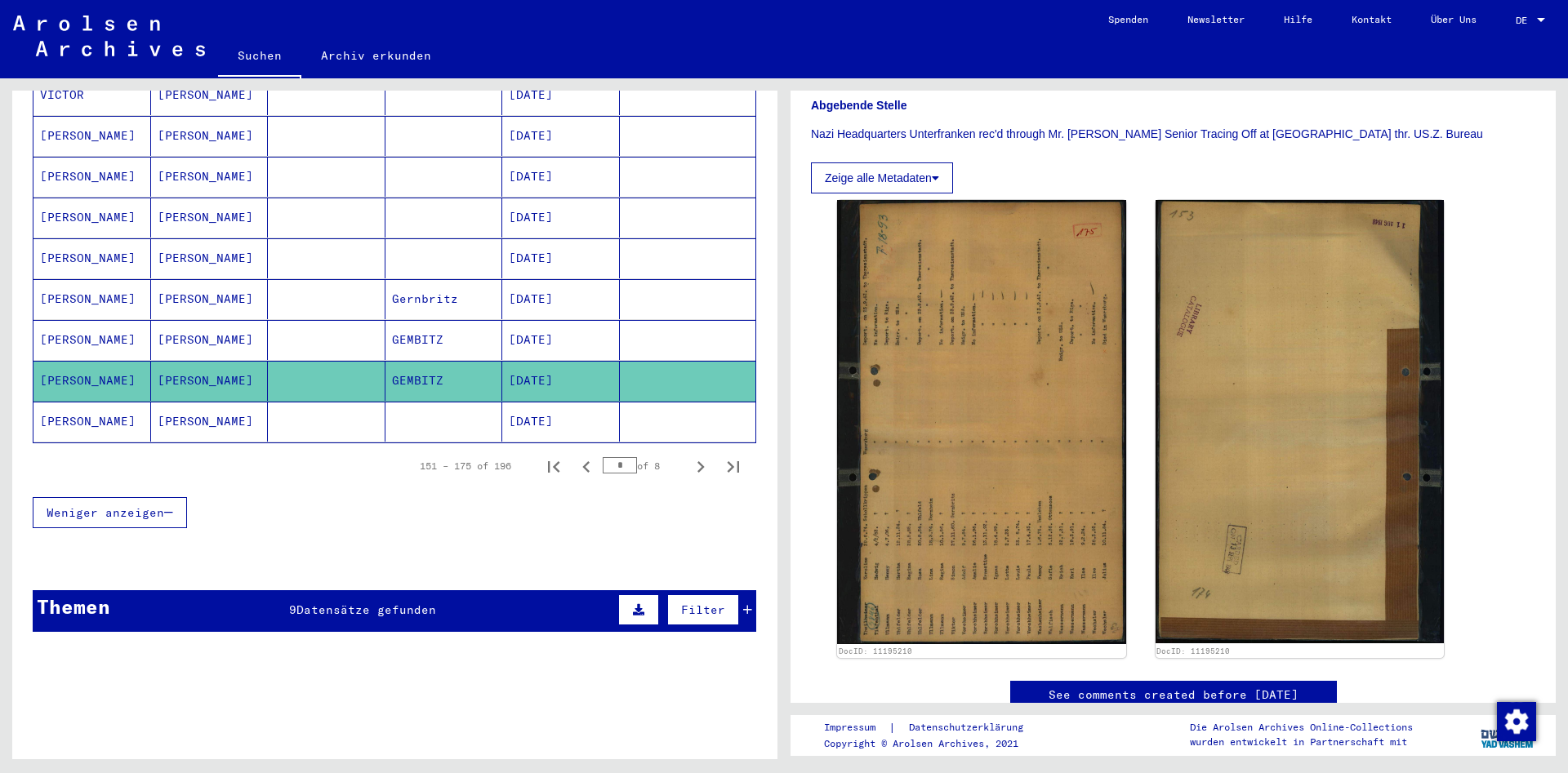
click at [241, 331] on mat-cell "[PERSON_NAME]" at bounding box center [210, 340] width 118 height 40
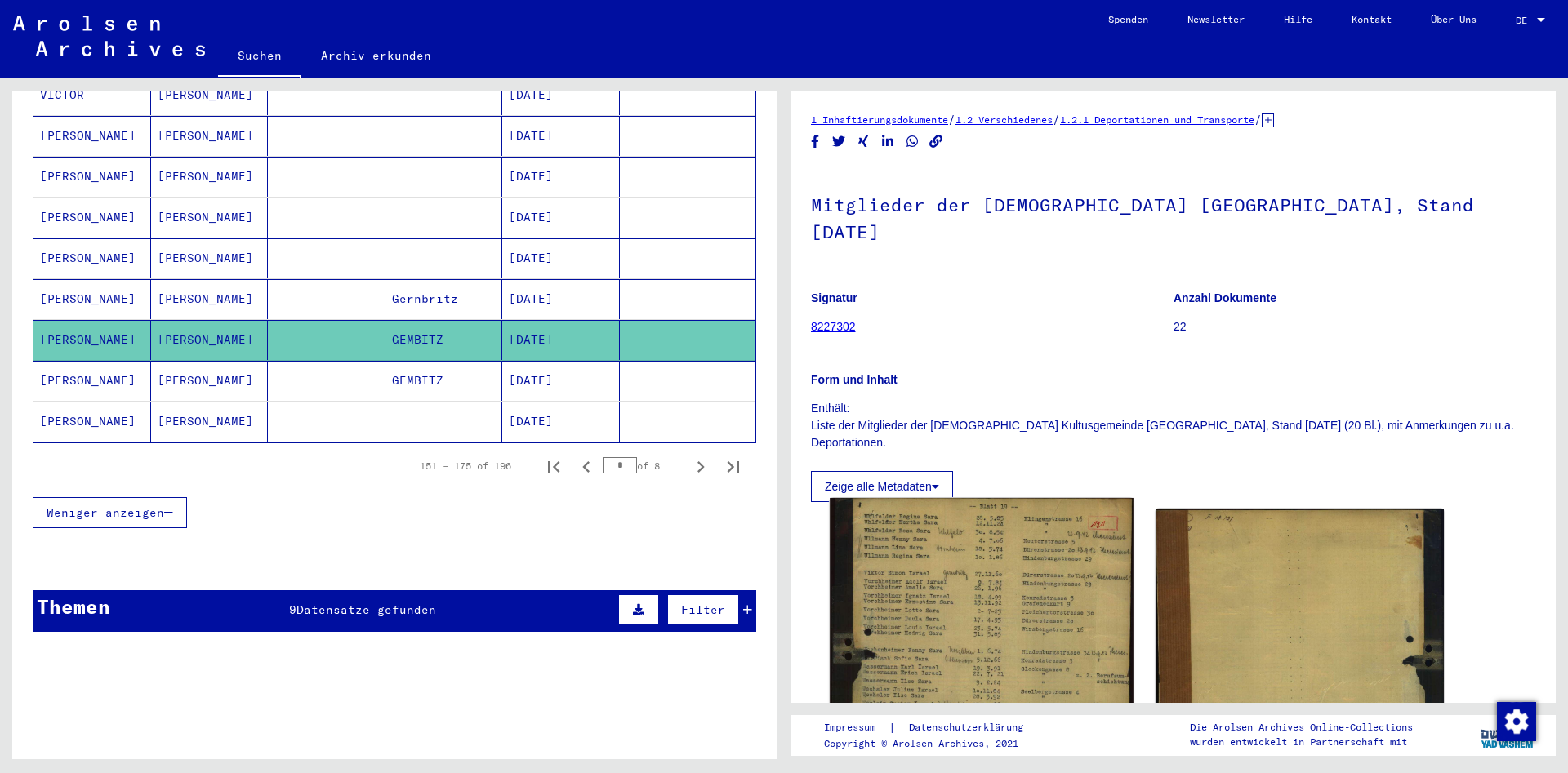
click at [1031, 565] on img at bounding box center [981, 710] width 303 height 425
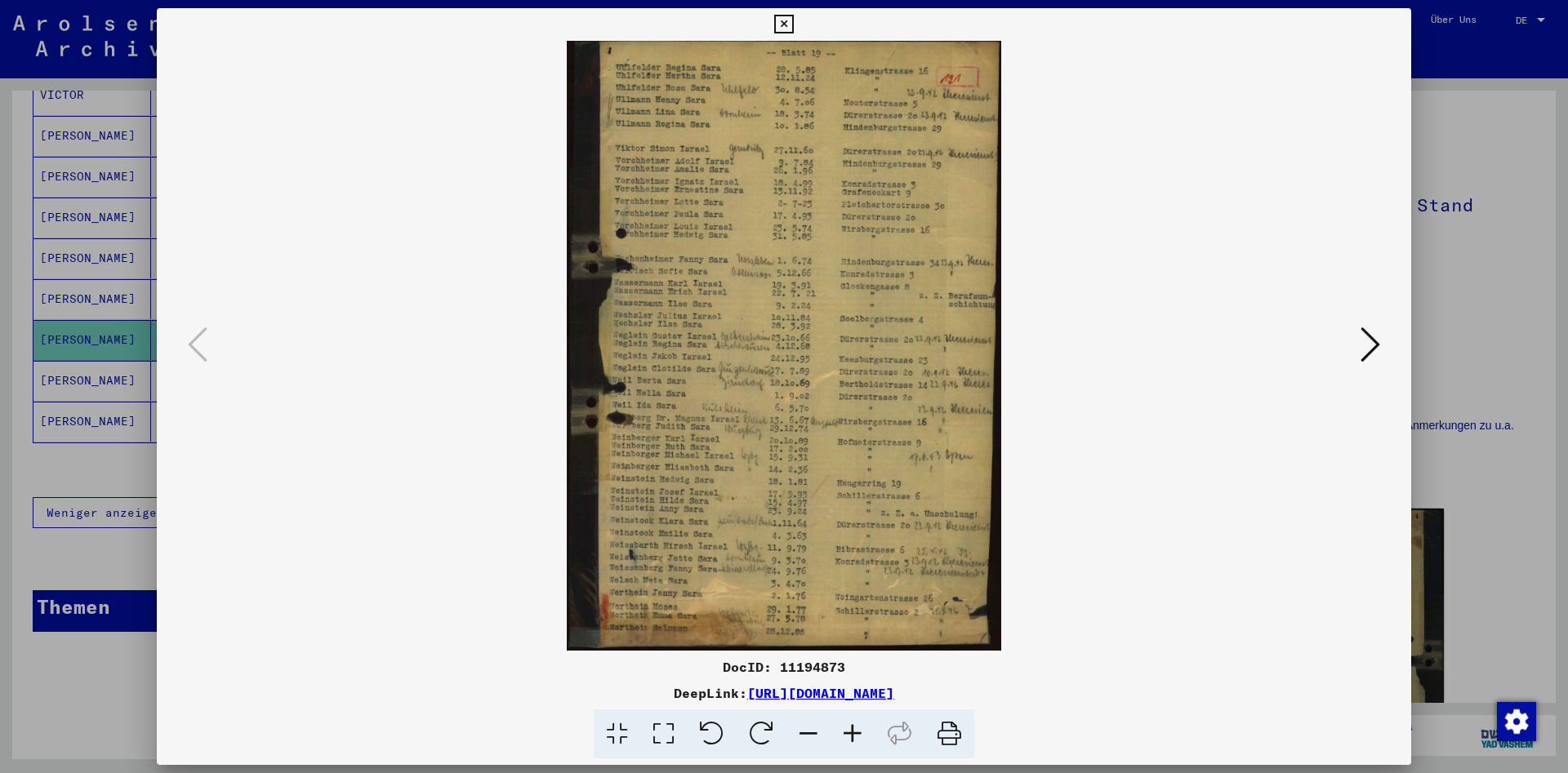
click at [793, 22] on icon at bounding box center [783, 24] width 18 height 19
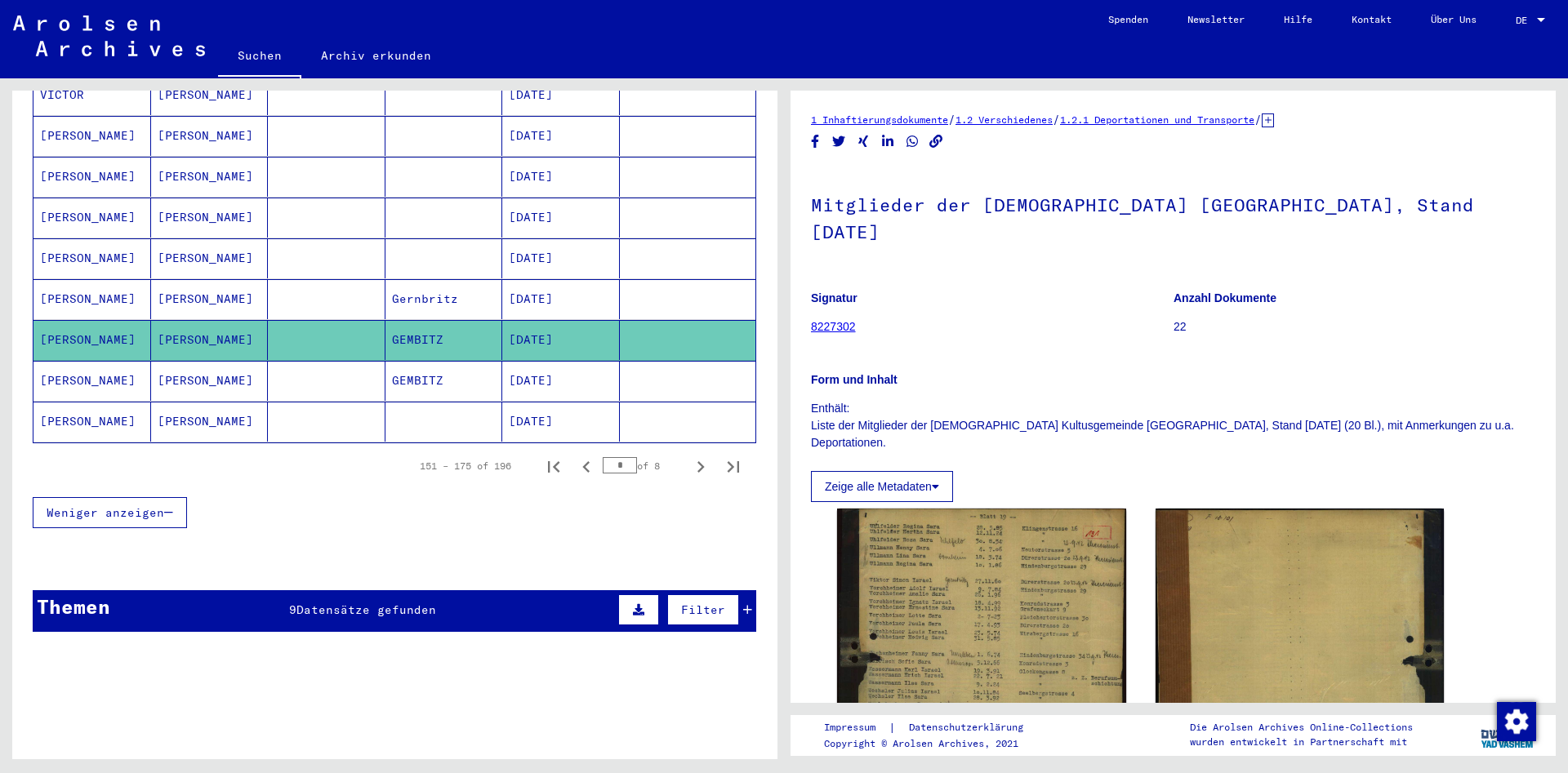
click at [323, 286] on mat-cell at bounding box center [326, 299] width 118 height 40
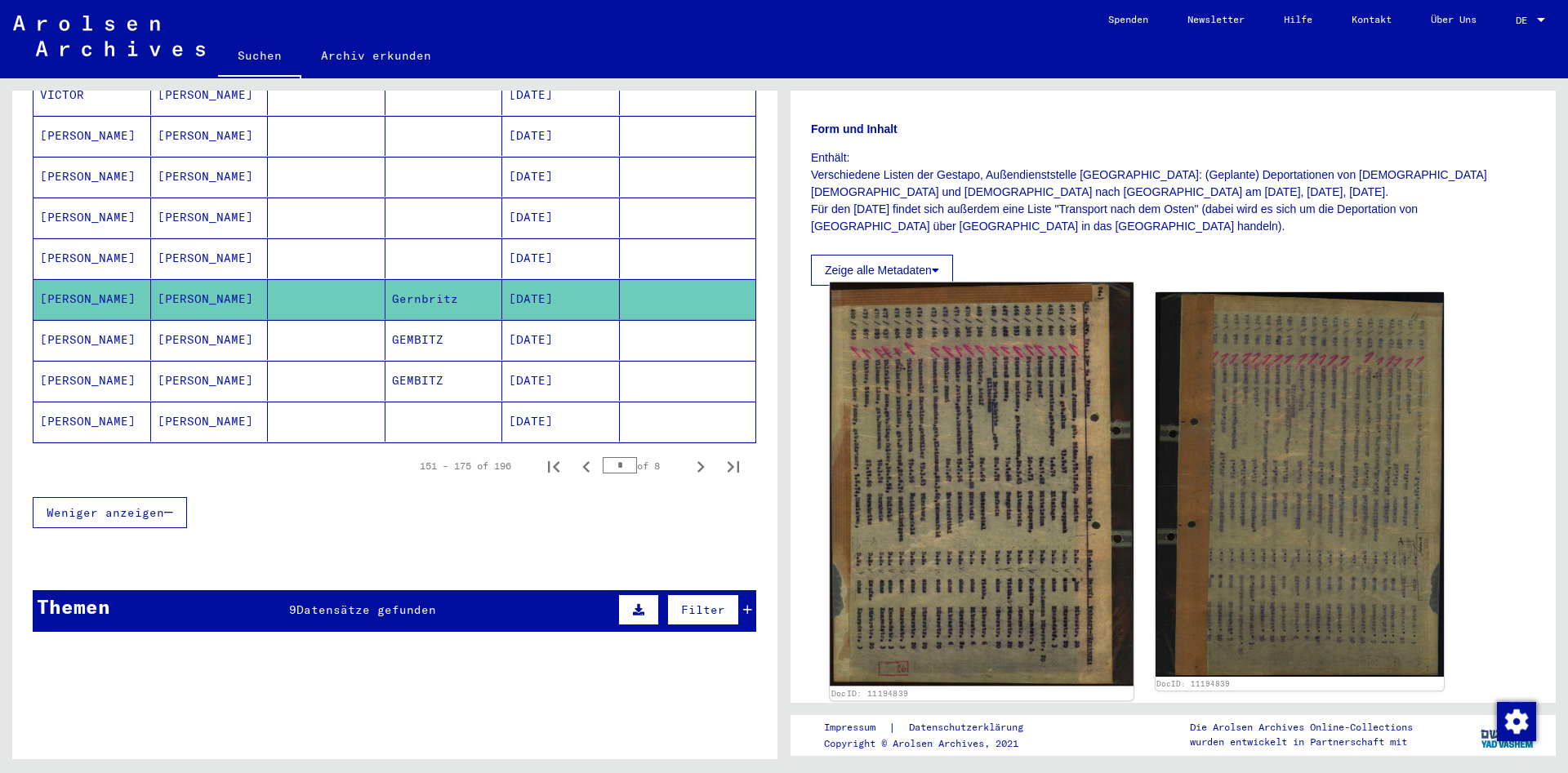
scroll to position [310, 0]
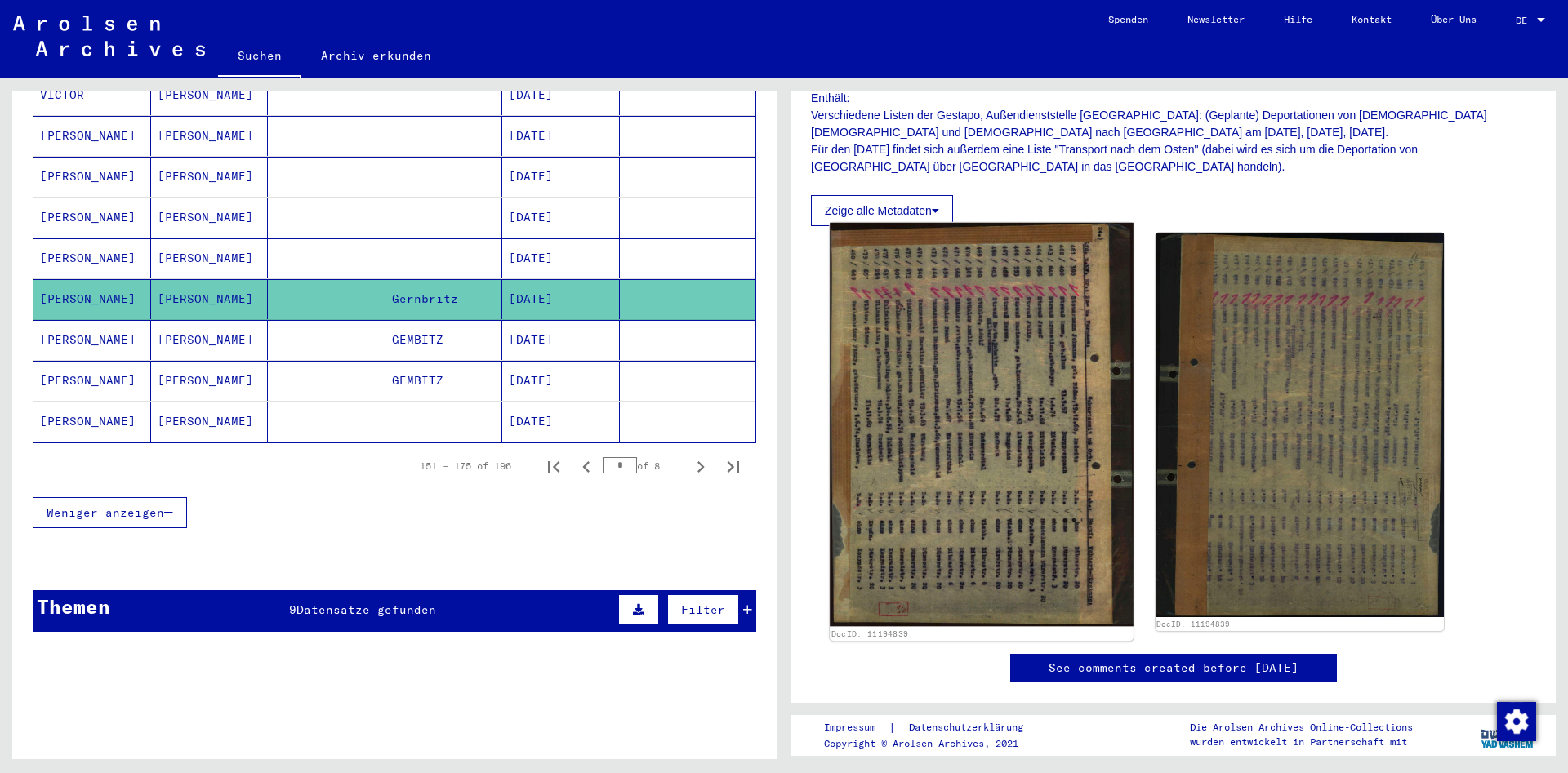
click at [1025, 460] on img at bounding box center [981, 425] width 303 height 404
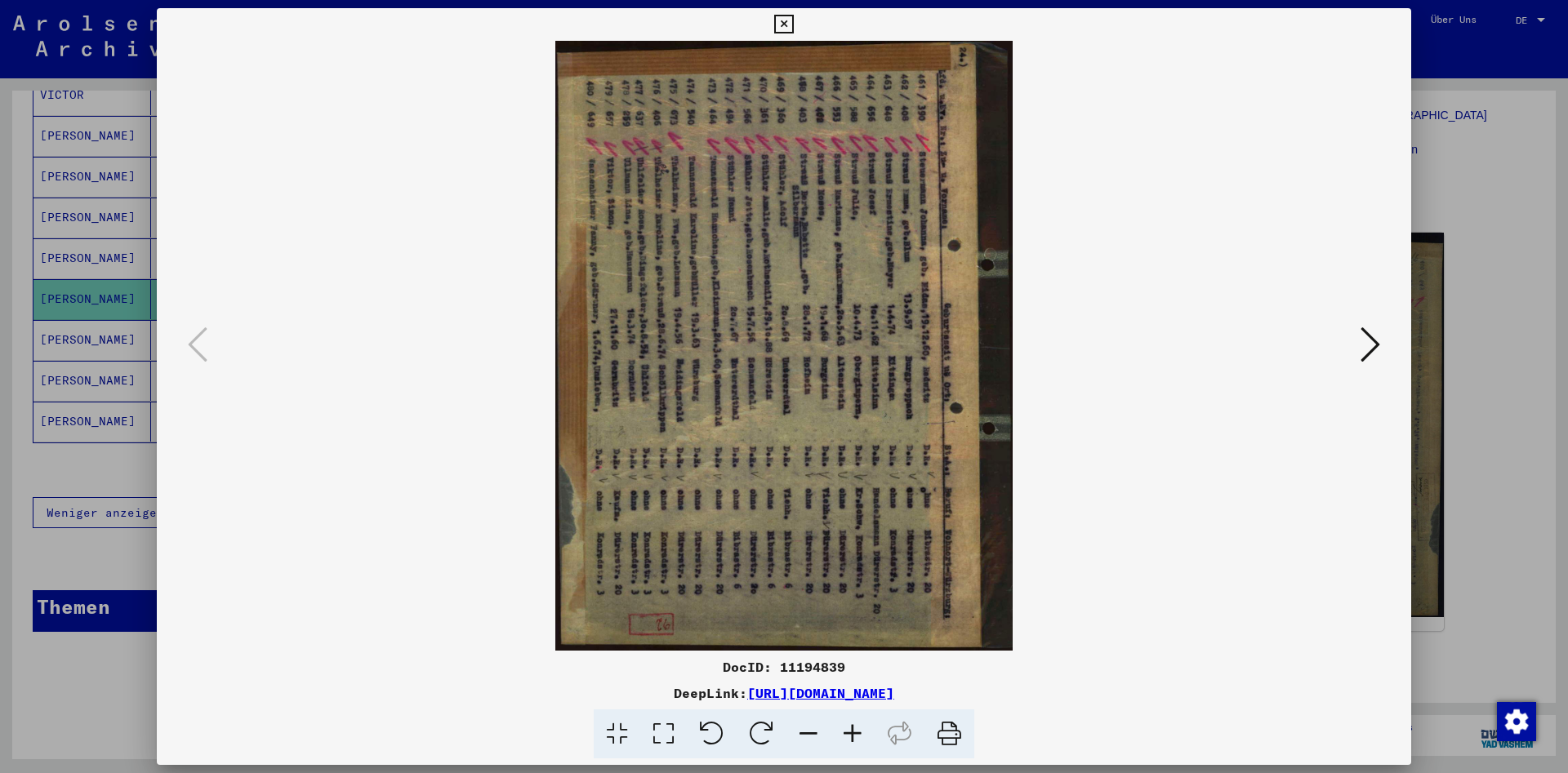
click at [710, 721] on icon at bounding box center [712, 735] width 50 height 50
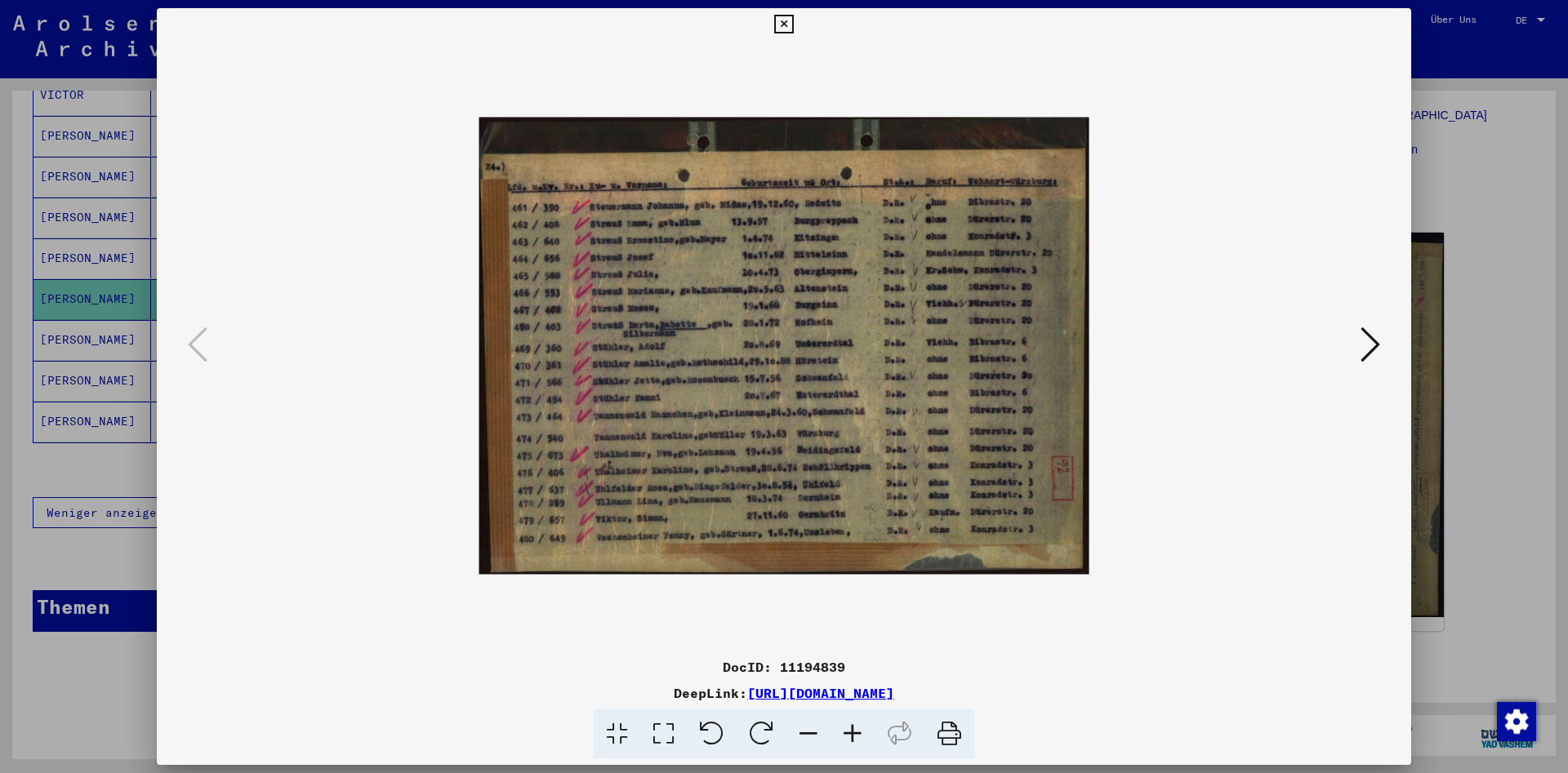
click at [793, 26] on icon at bounding box center [783, 24] width 18 height 19
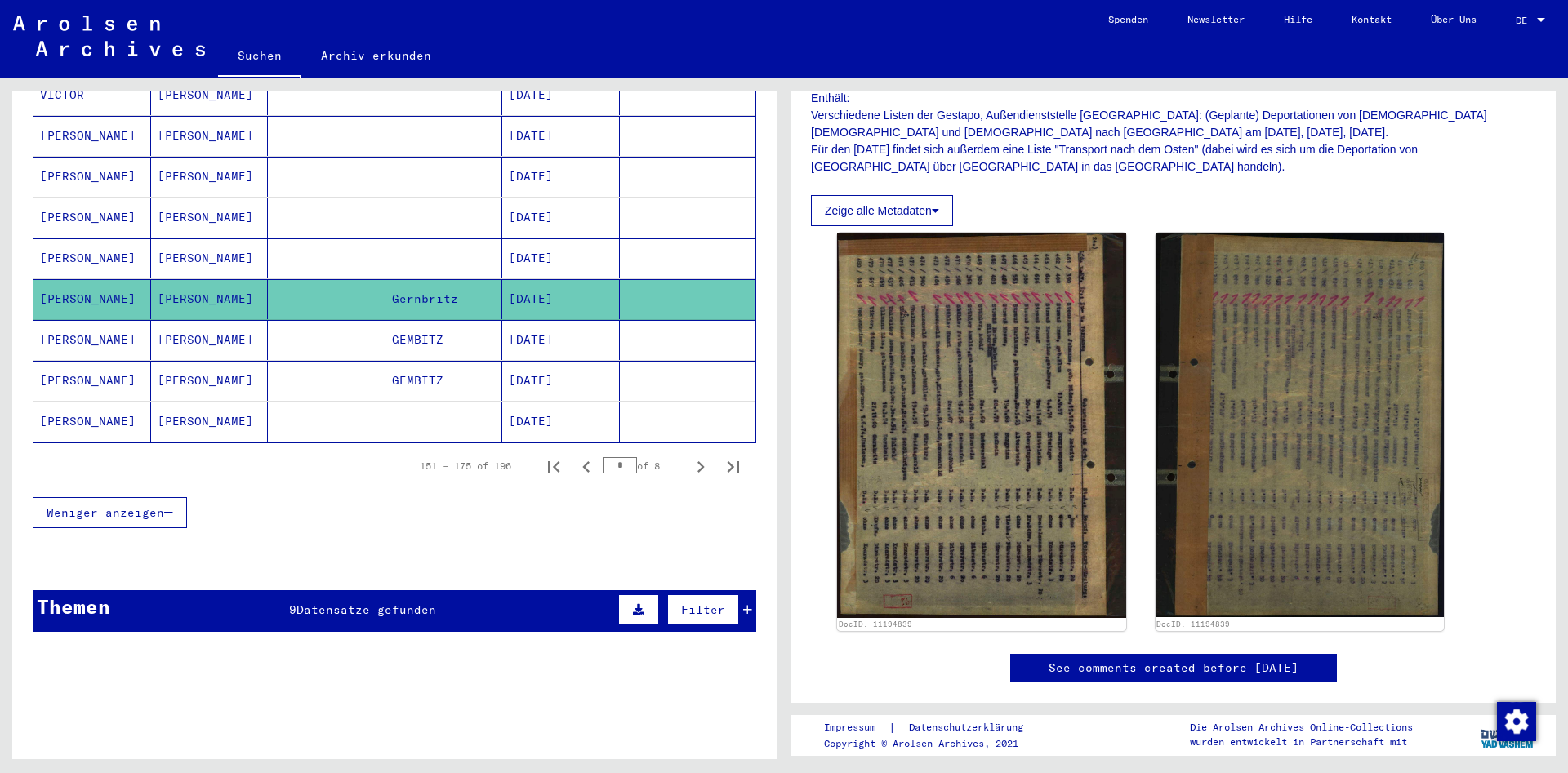
click at [441, 239] on mat-cell at bounding box center [444, 258] width 118 height 40
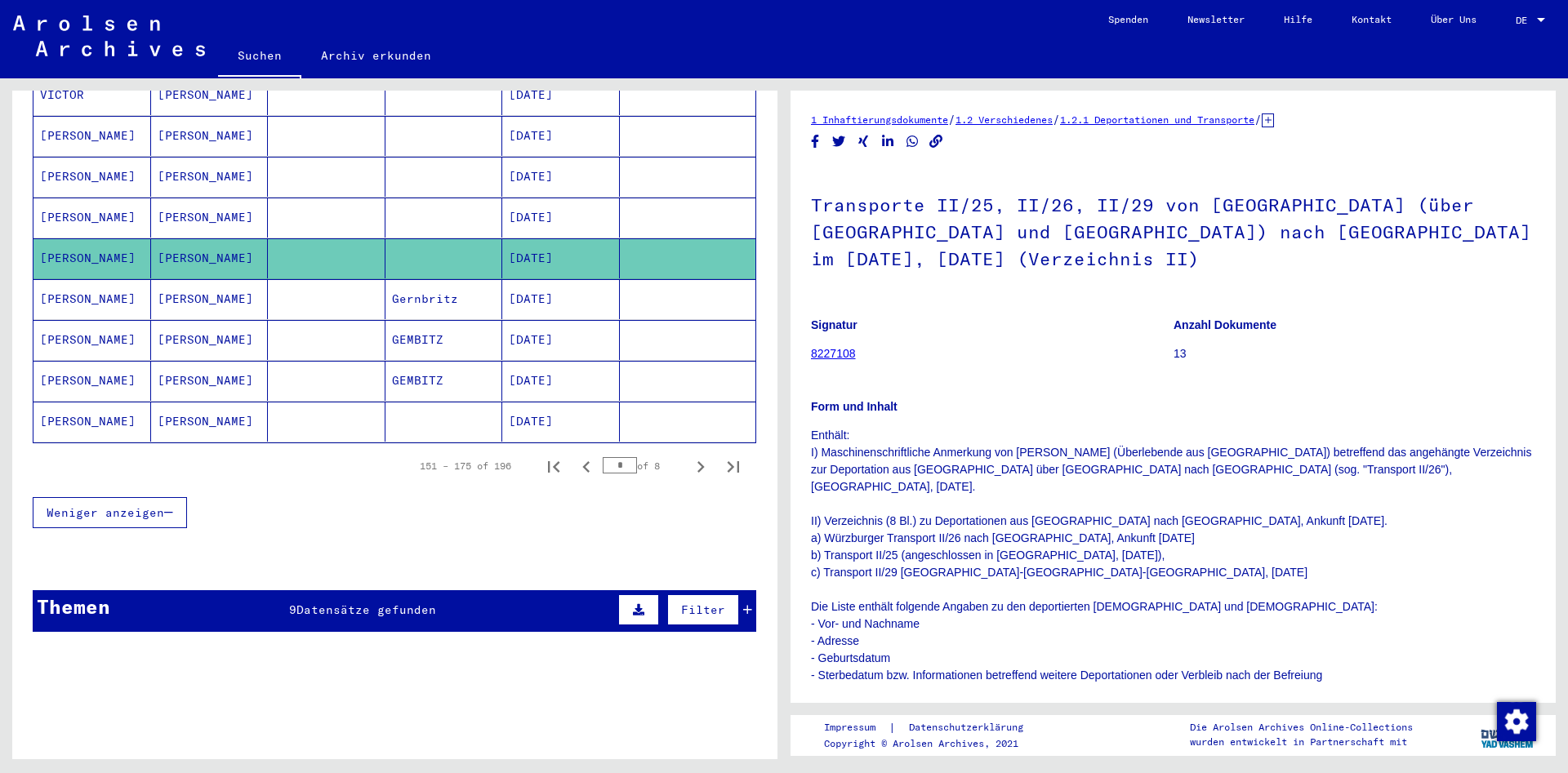
scroll to position [353, 0]
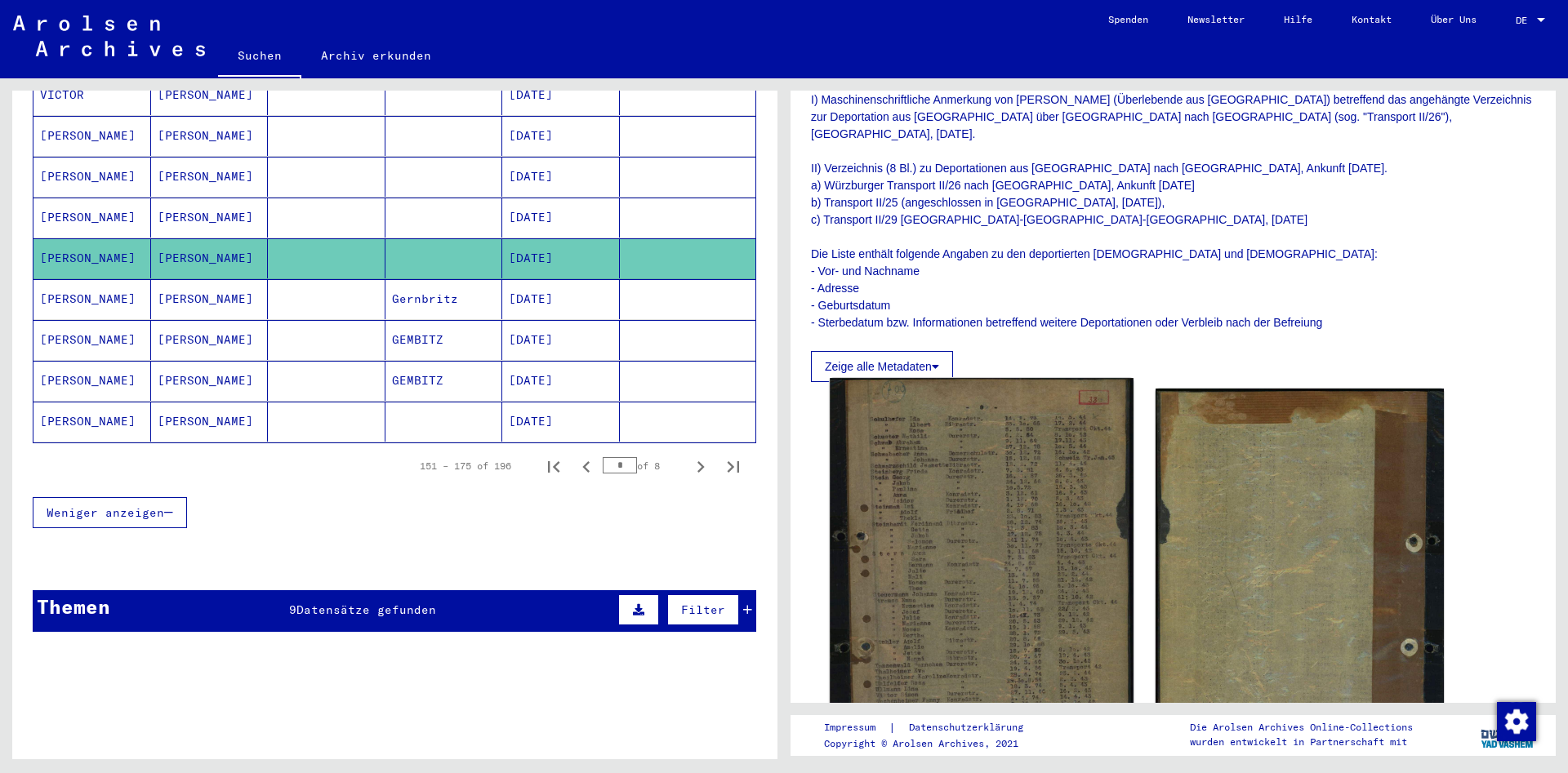
click at [974, 518] on img at bounding box center [981, 590] width 303 height 425
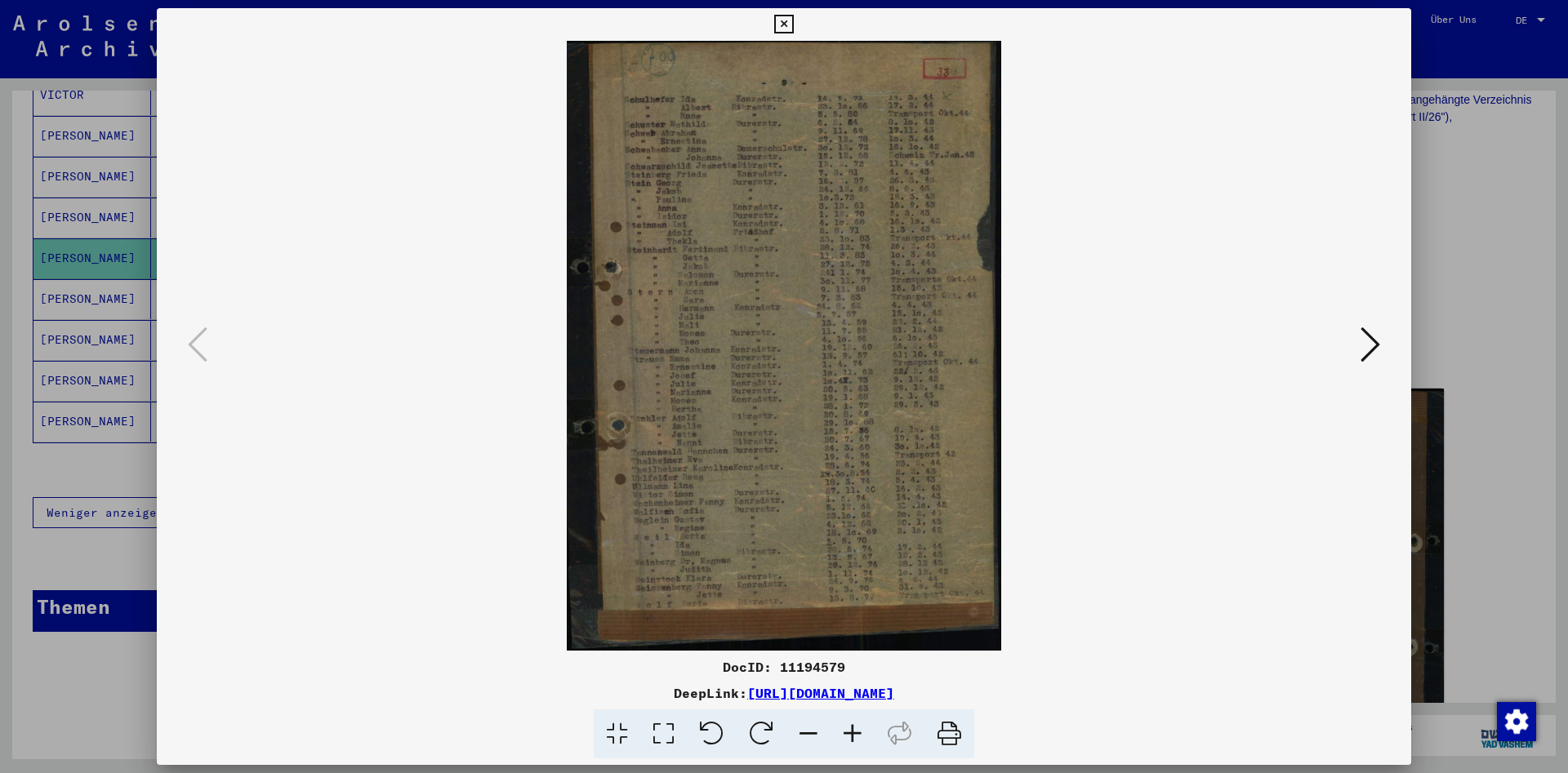
click at [793, 23] on icon at bounding box center [783, 24] width 18 height 19
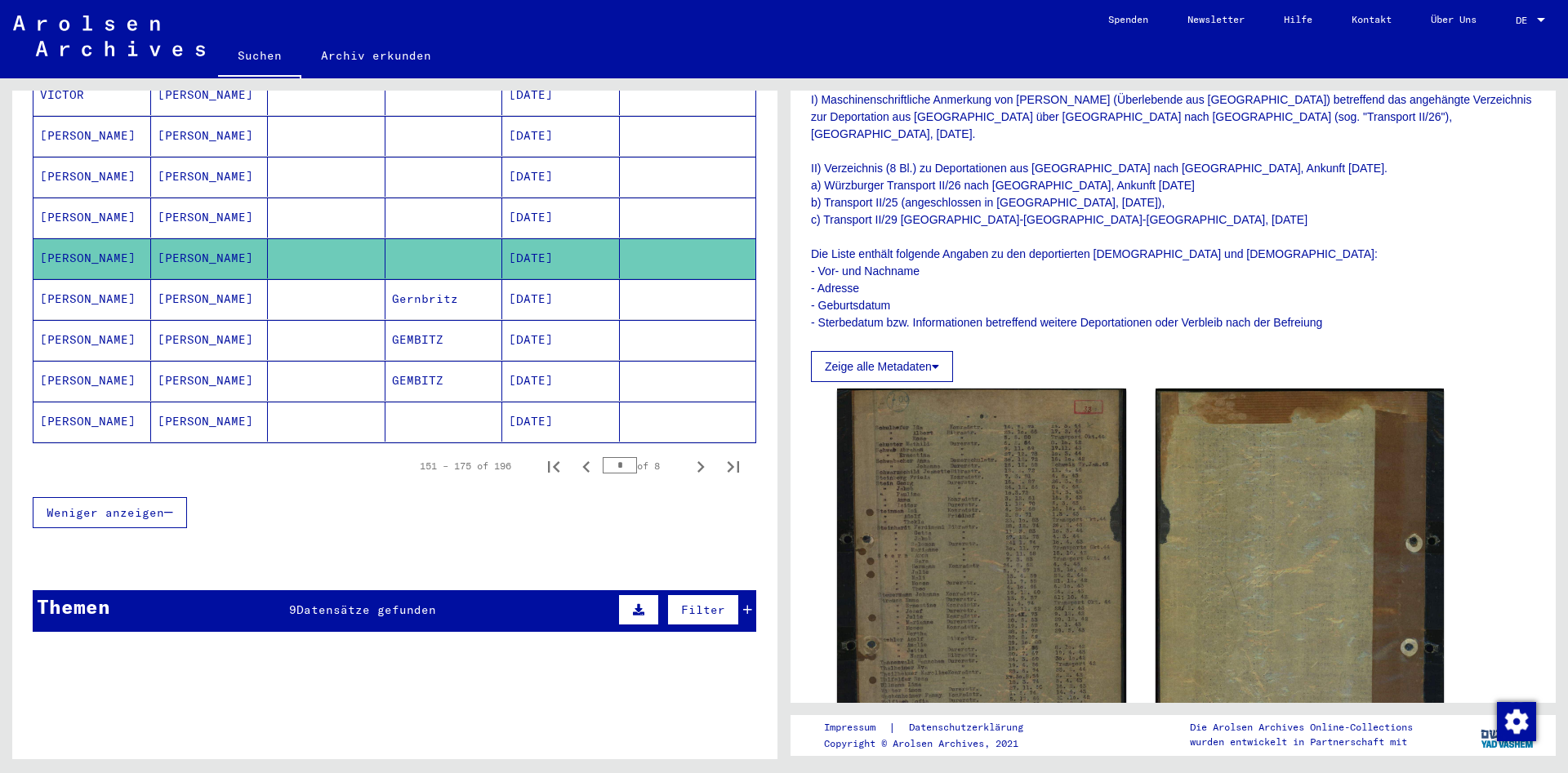
click at [545, 204] on mat-cell "[DATE]" at bounding box center [561, 217] width 118 height 40
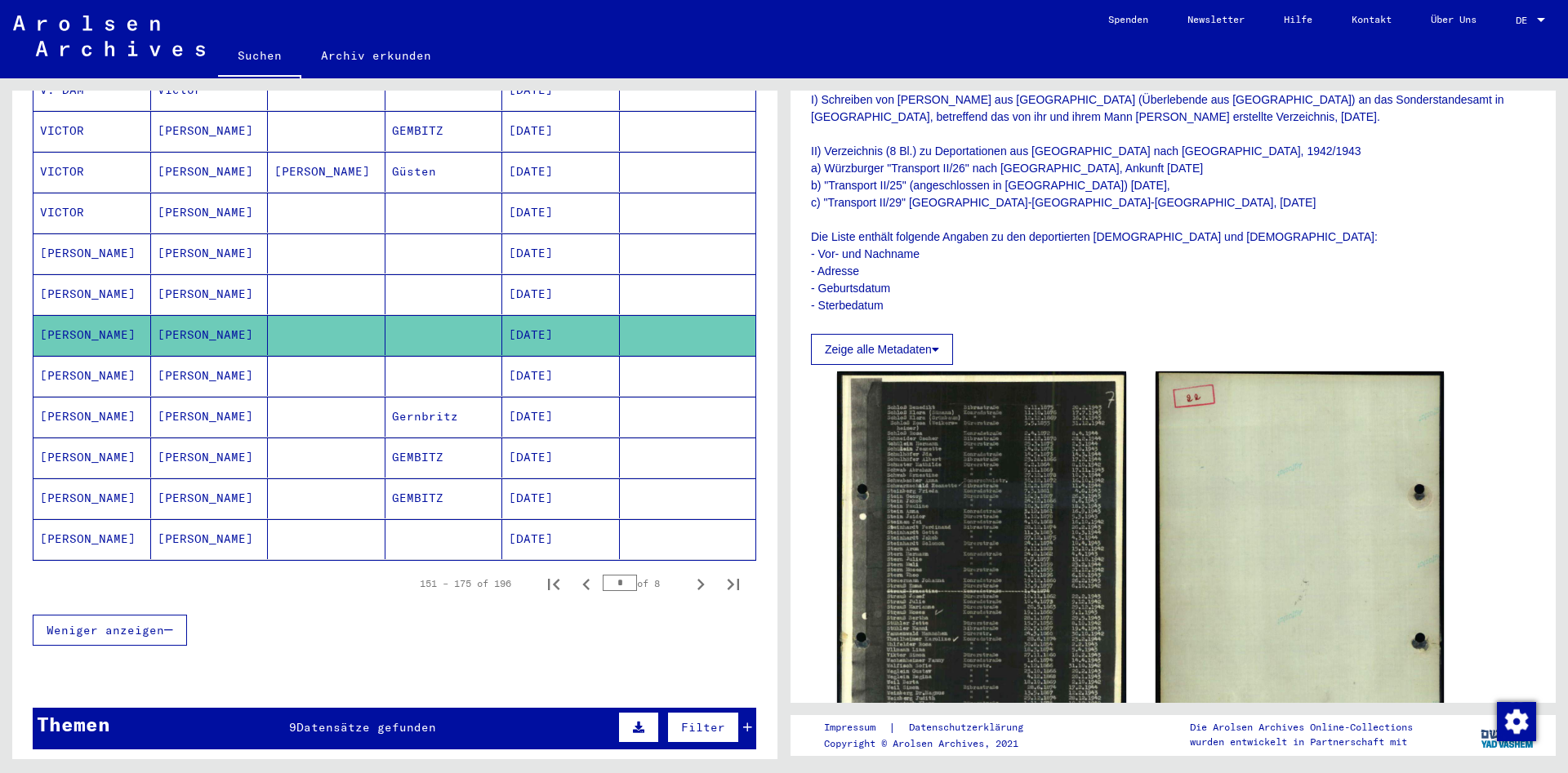
scroll to position [794, 0]
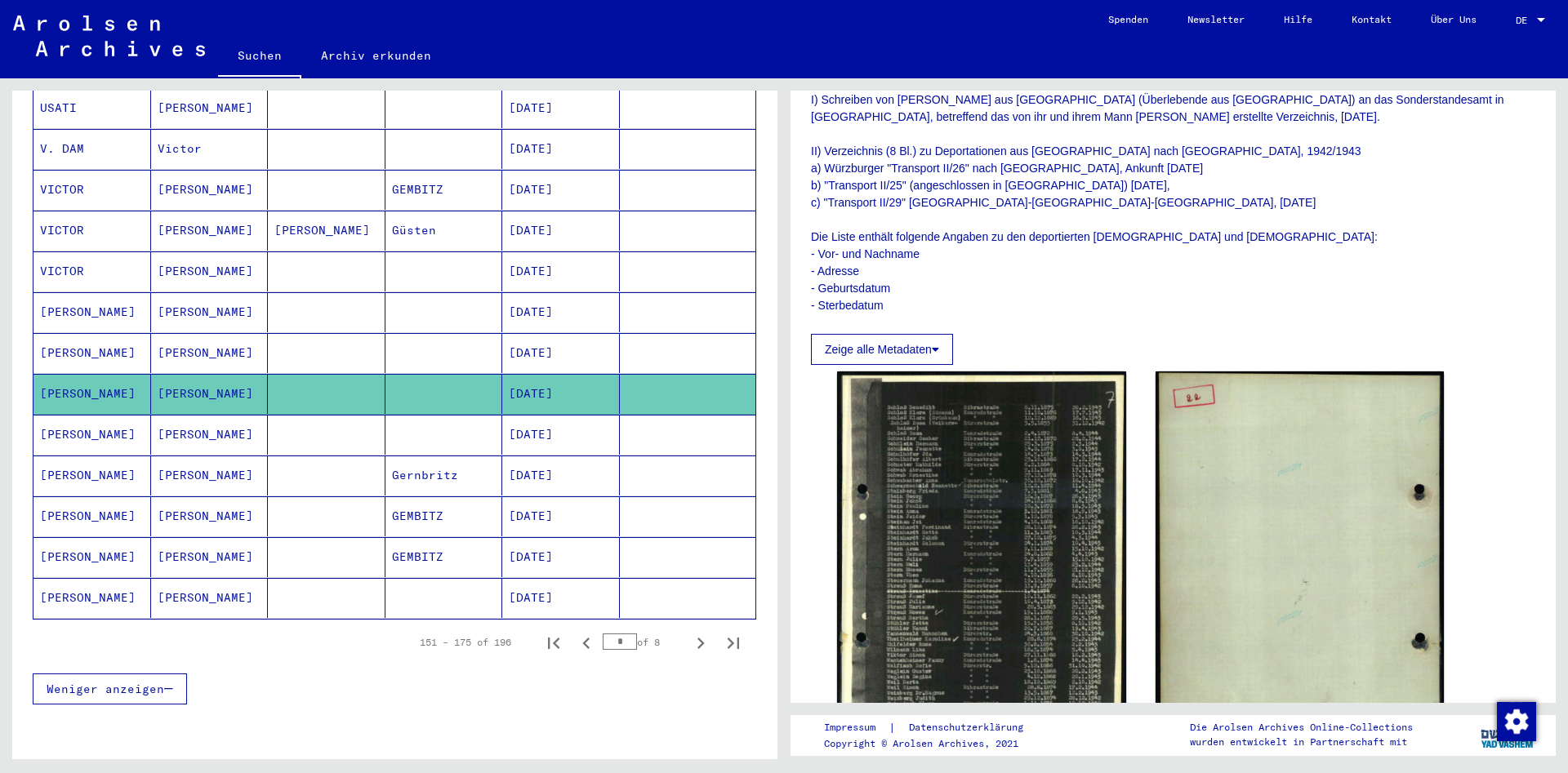
click at [212, 338] on mat-cell "[PERSON_NAME]" at bounding box center [210, 353] width 118 height 40
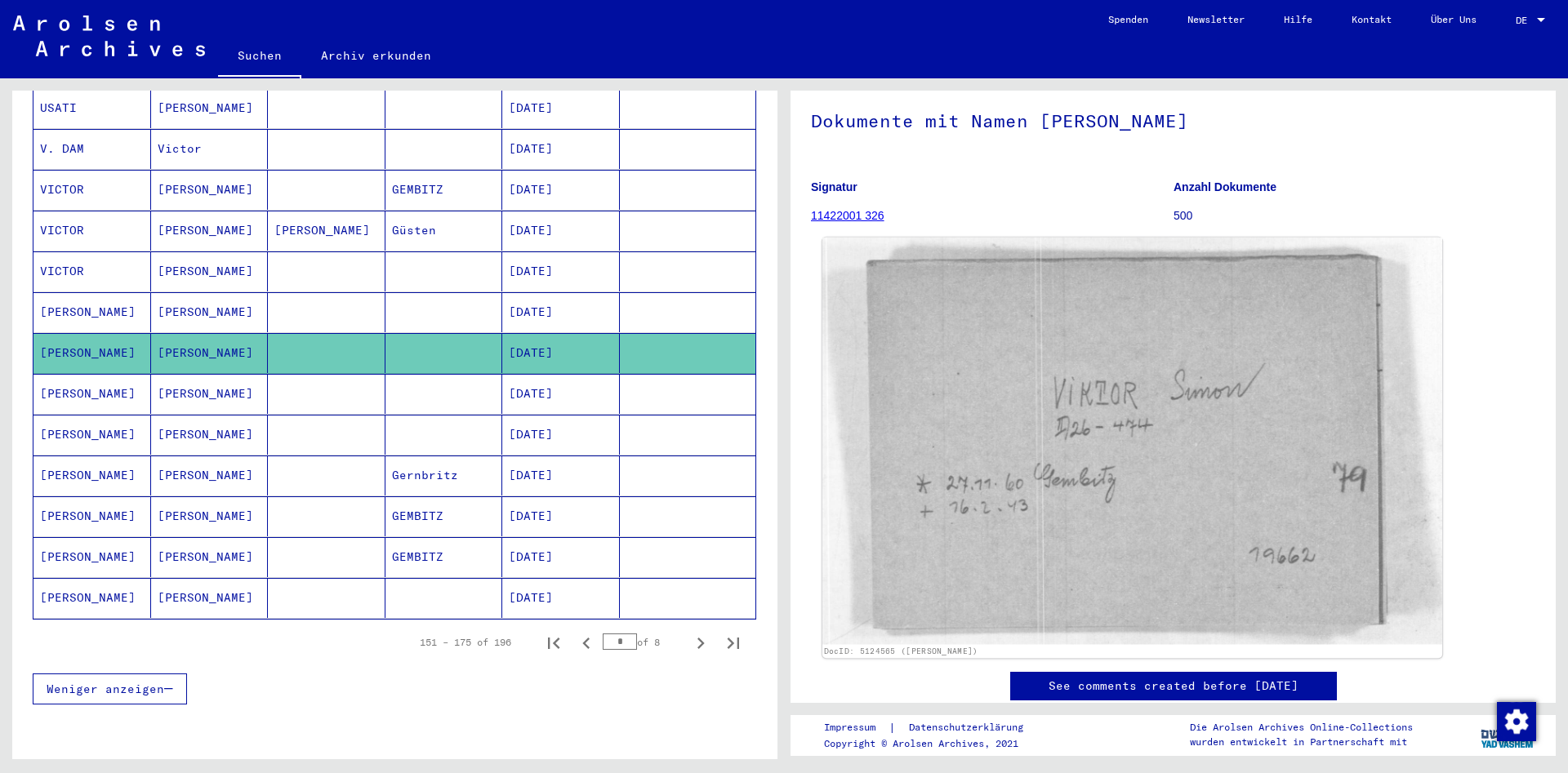
scroll to position [89, 0]
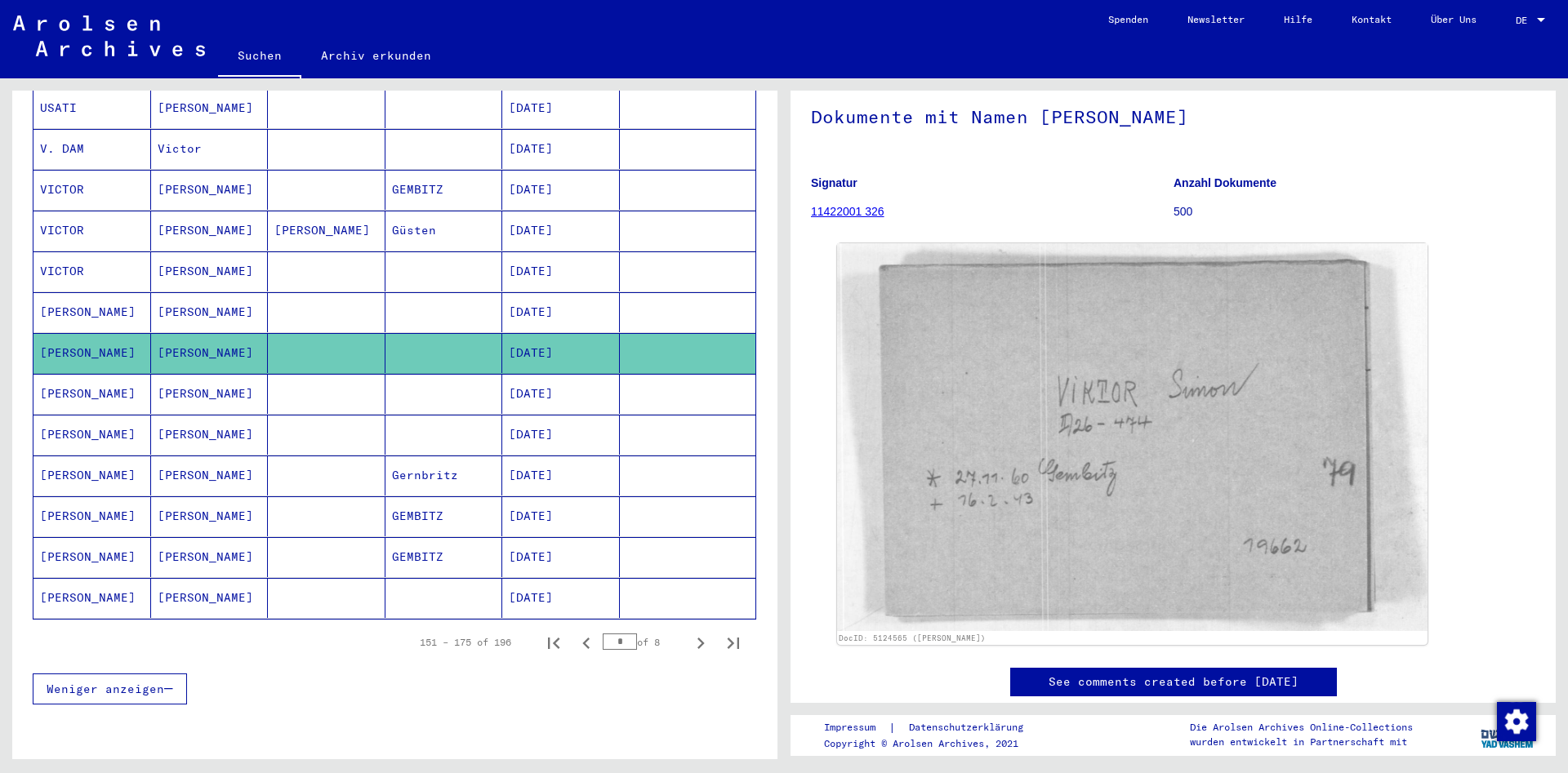
click at [242, 297] on mat-cell "[PERSON_NAME]" at bounding box center [210, 313] width 118 height 40
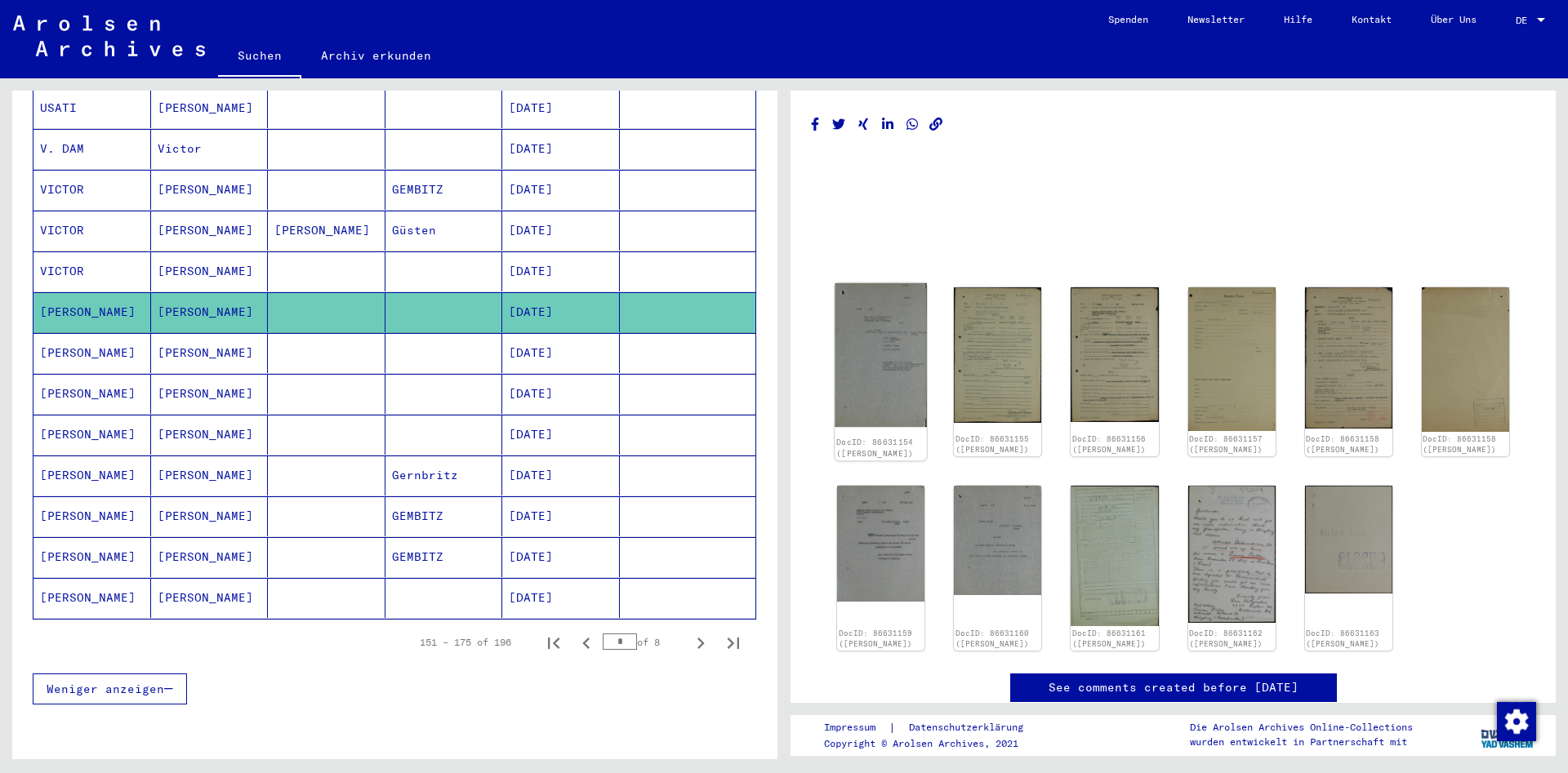
click at [859, 360] on img at bounding box center [881, 355] width 92 height 145
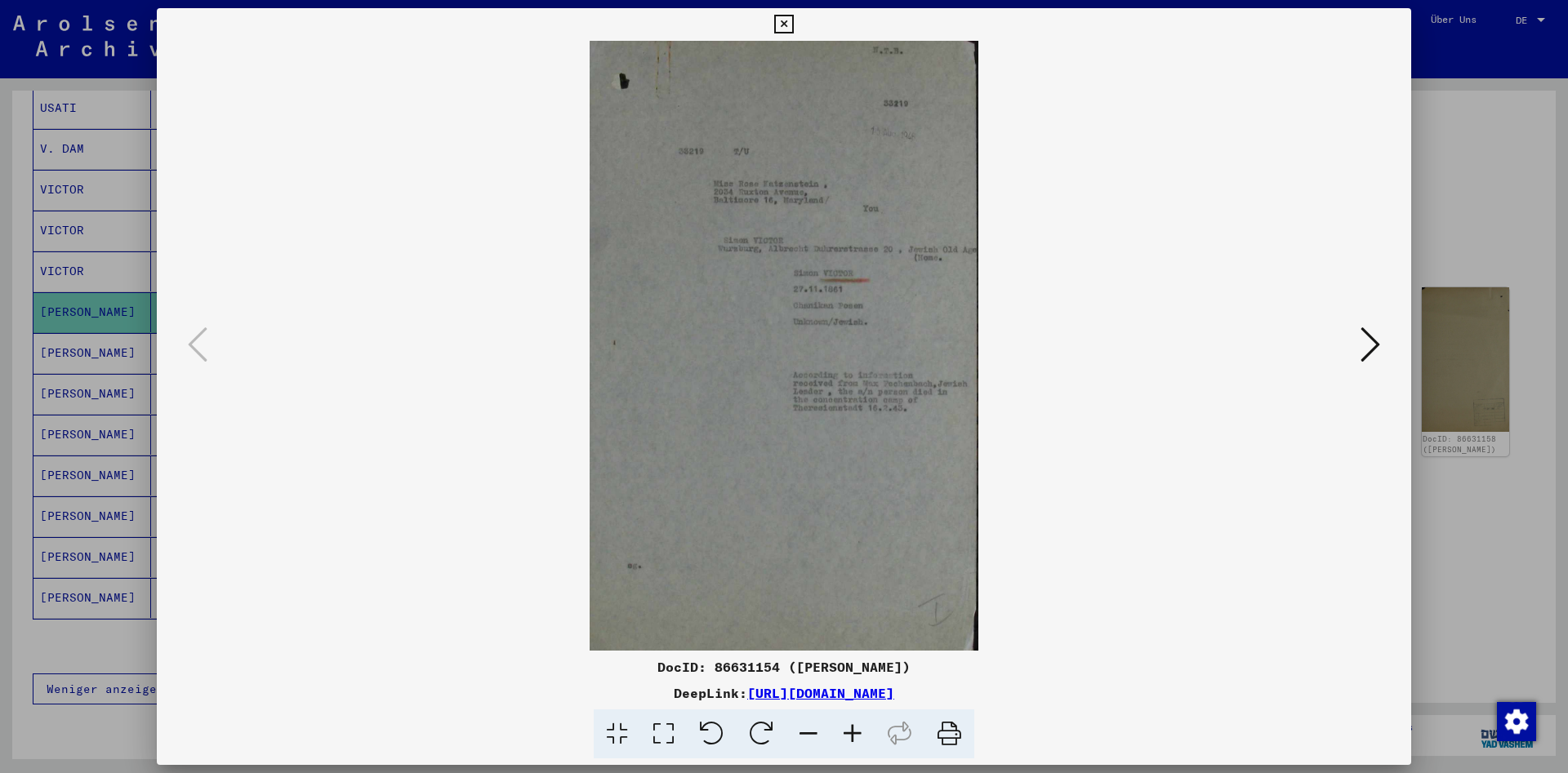
click at [1367, 340] on icon at bounding box center [1370, 344] width 19 height 39
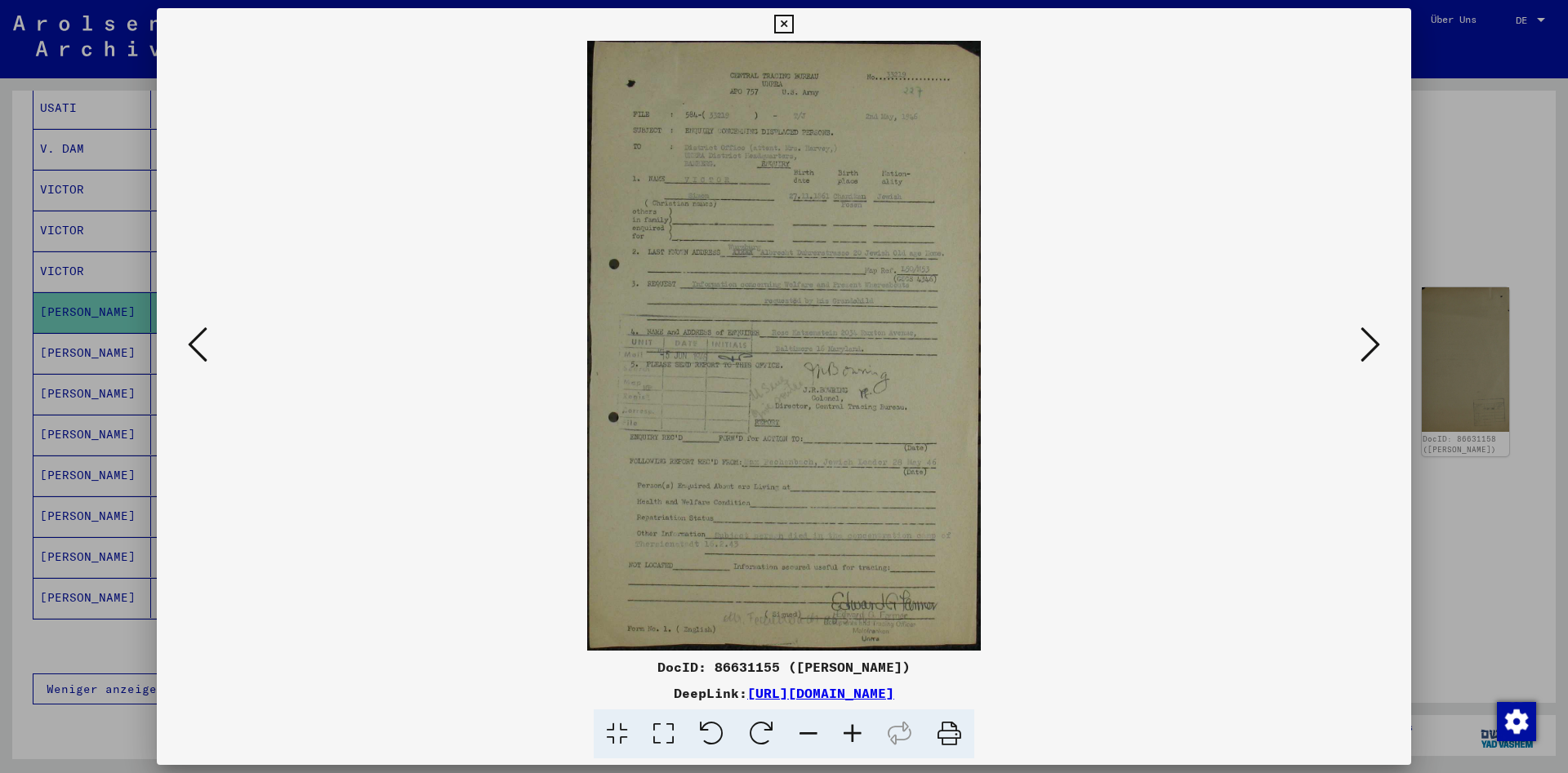
click at [848, 730] on icon at bounding box center [853, 735] width 44 height 50
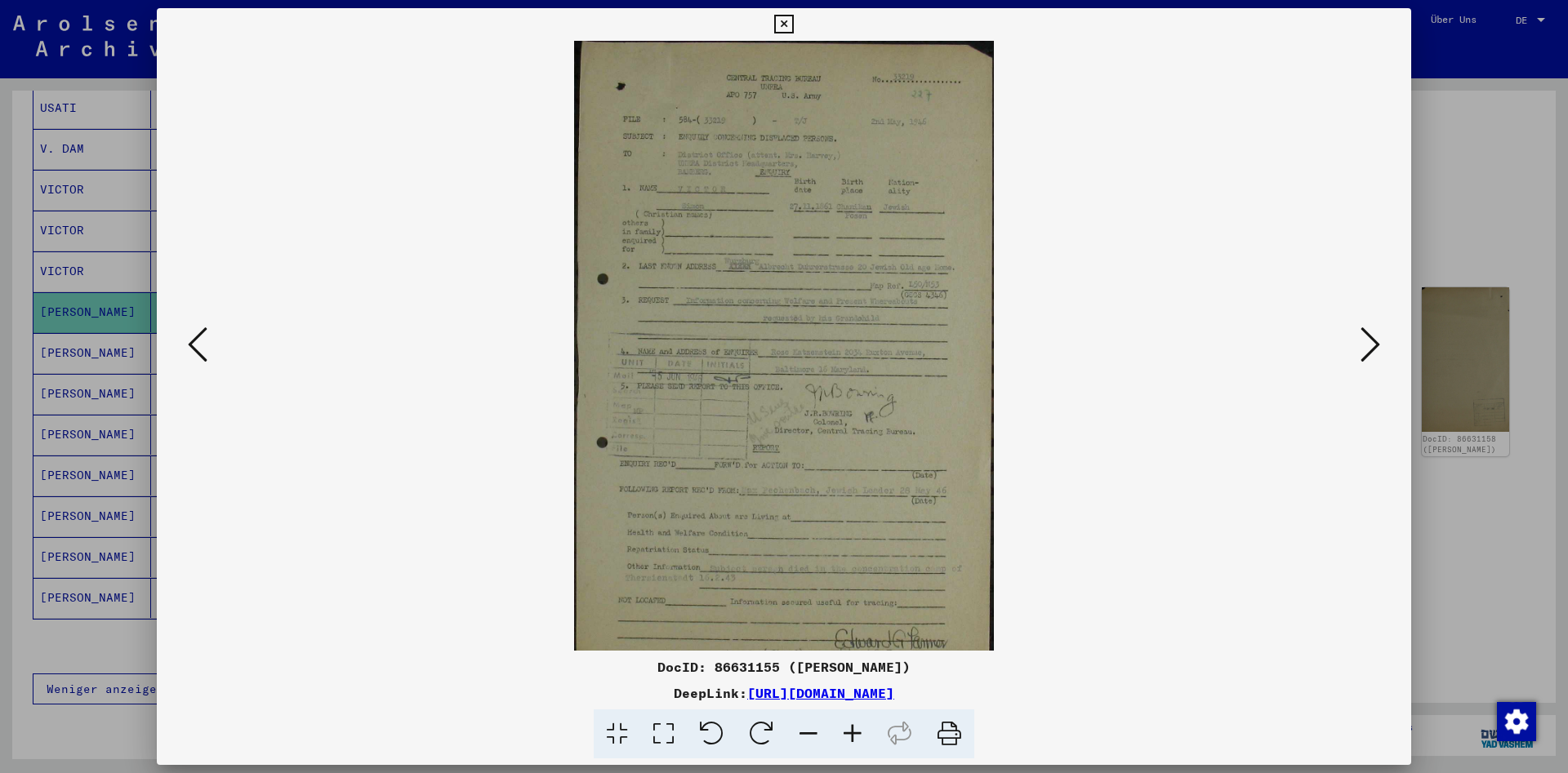
click at [848, 730] on icon at bounding box center [853, 735] width 44 height 50
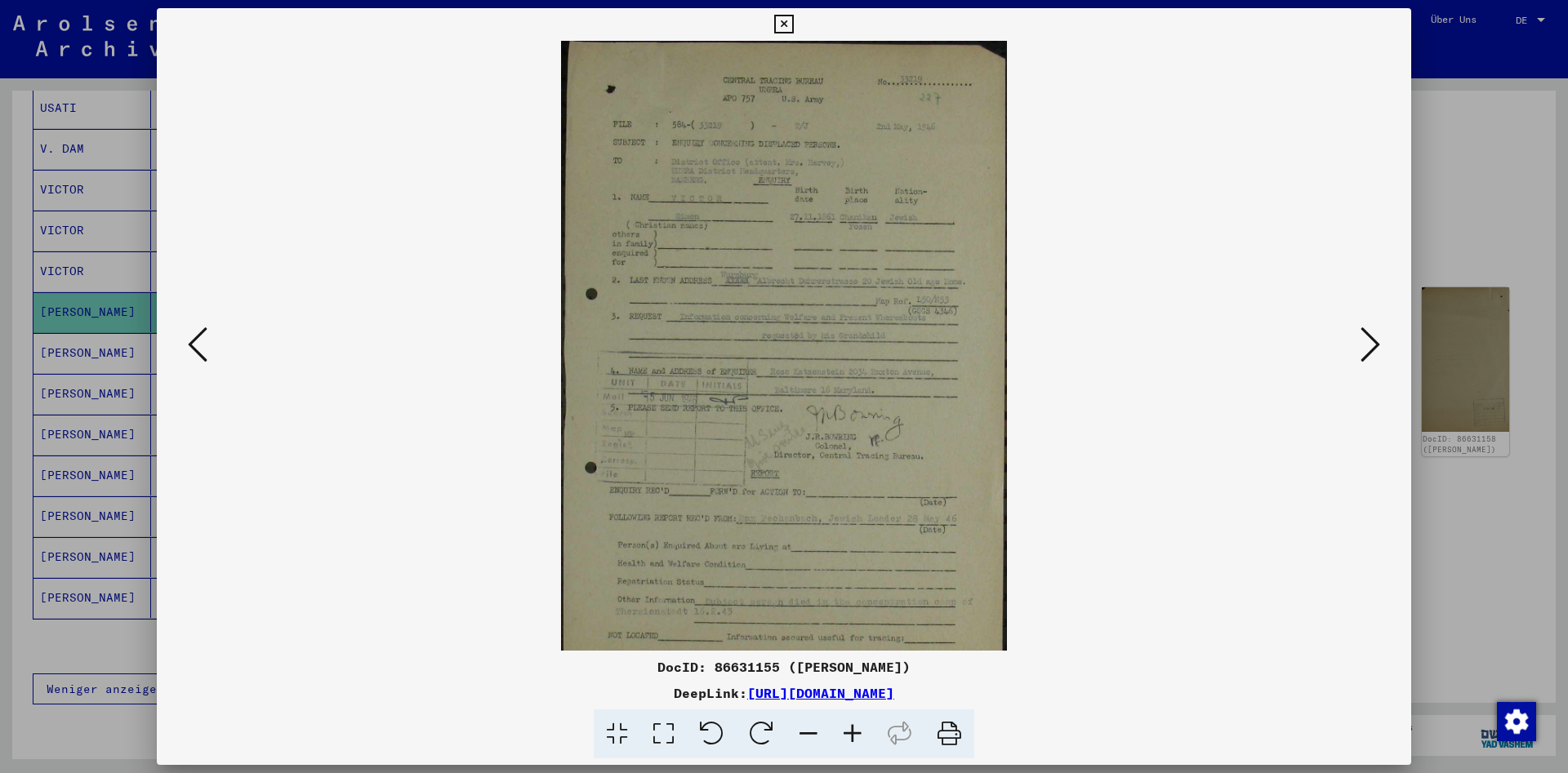
click at [848, 730] on icon at bounding box center [853, 735] width 44 height 50
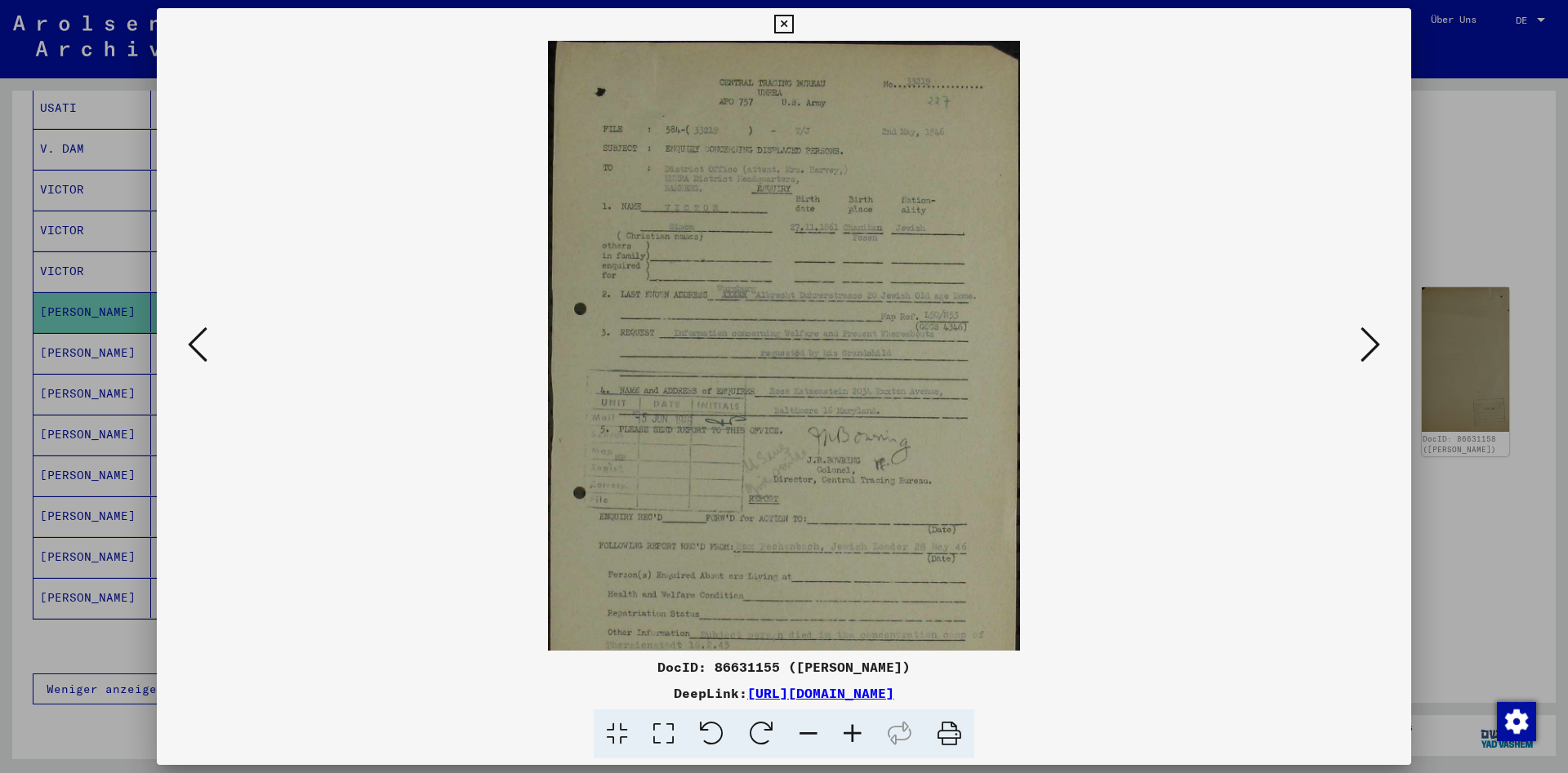
click at [848, 730] on icon at bounding box center [853, 735] width 44 height 50
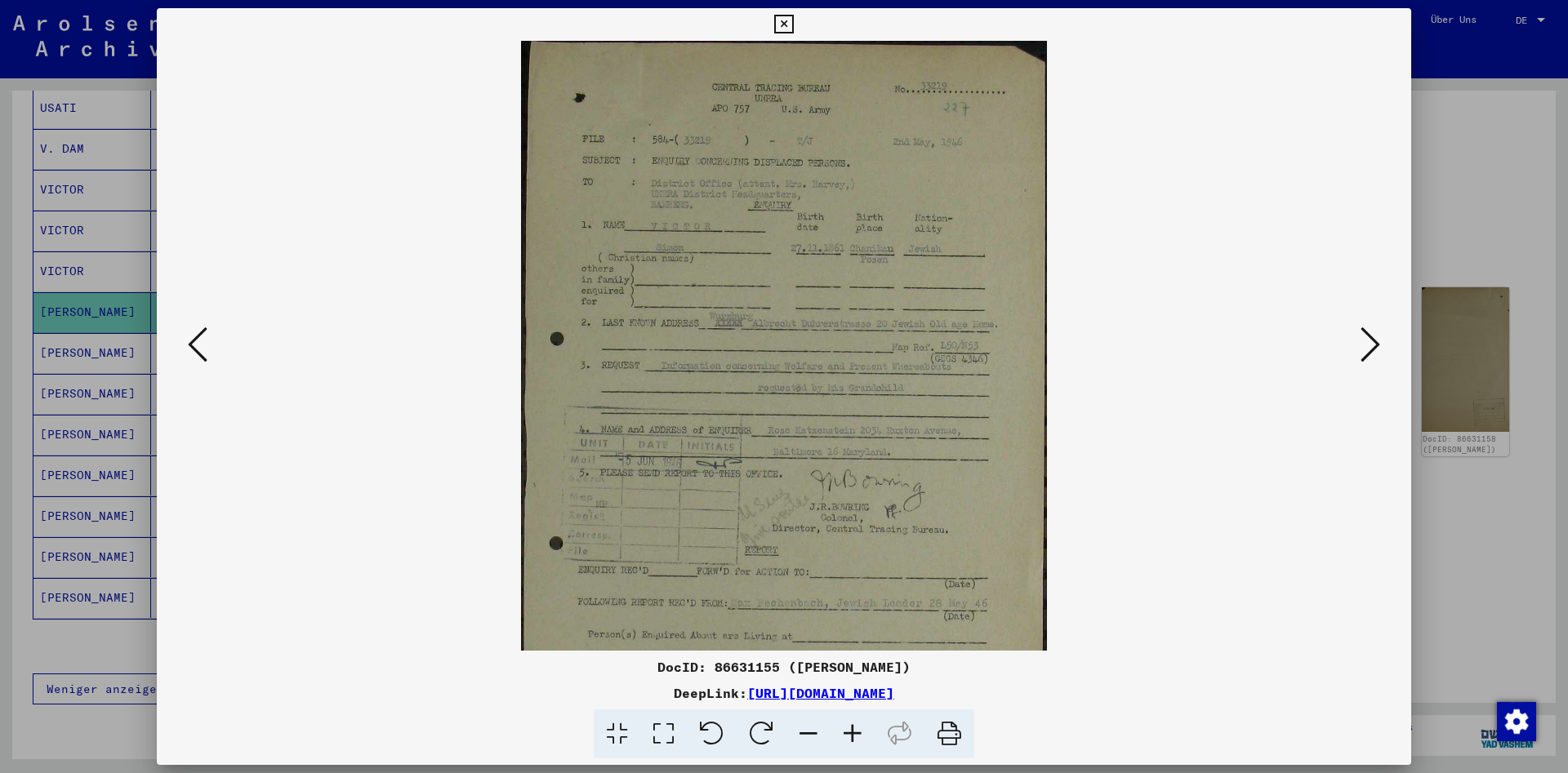
click at [848, 730] on icon at bounding box center [853, 735] width 44 height 50
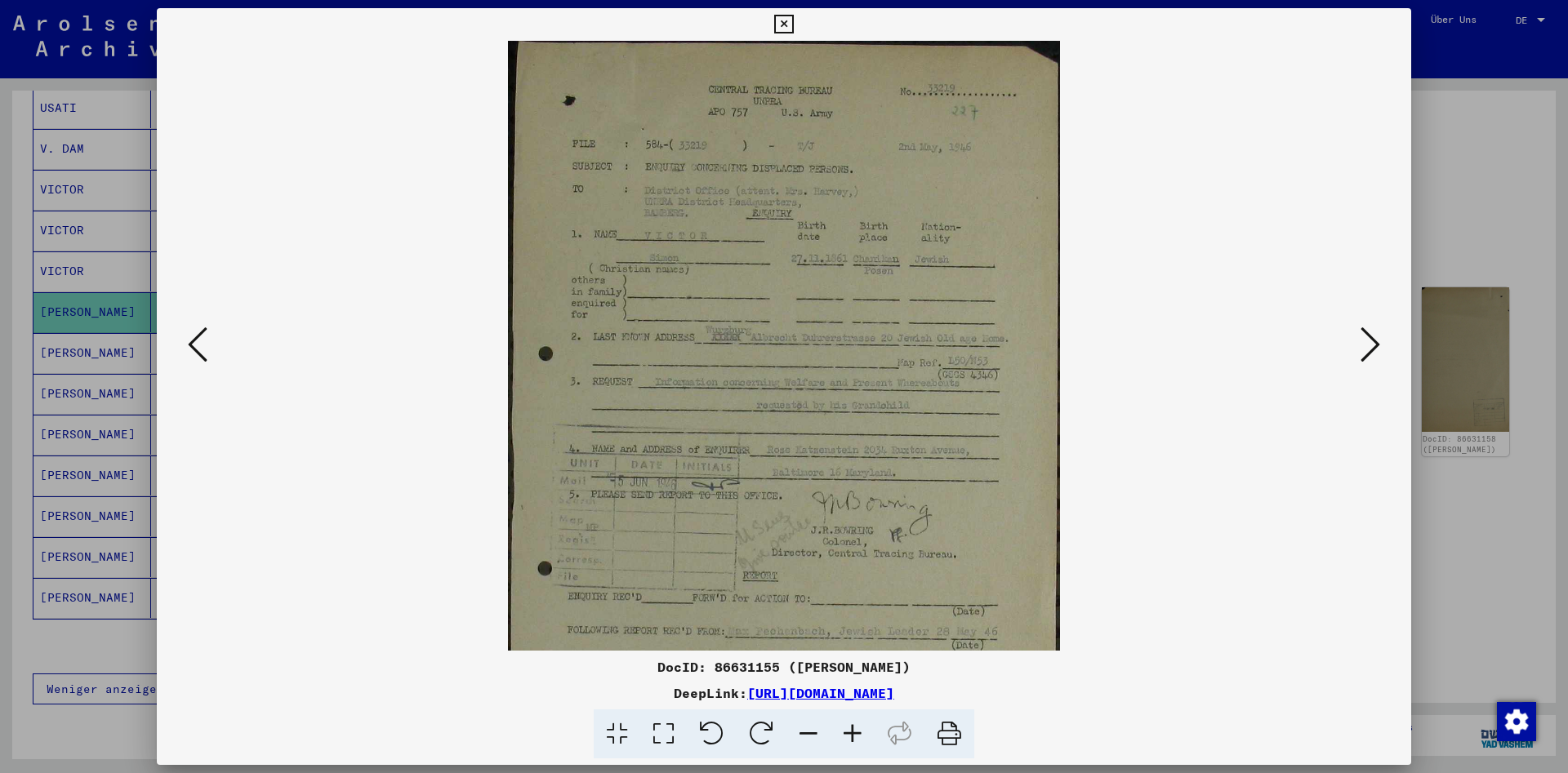
click at [848, 730] on icon at bounding box center [853, 735] width 44 height 50
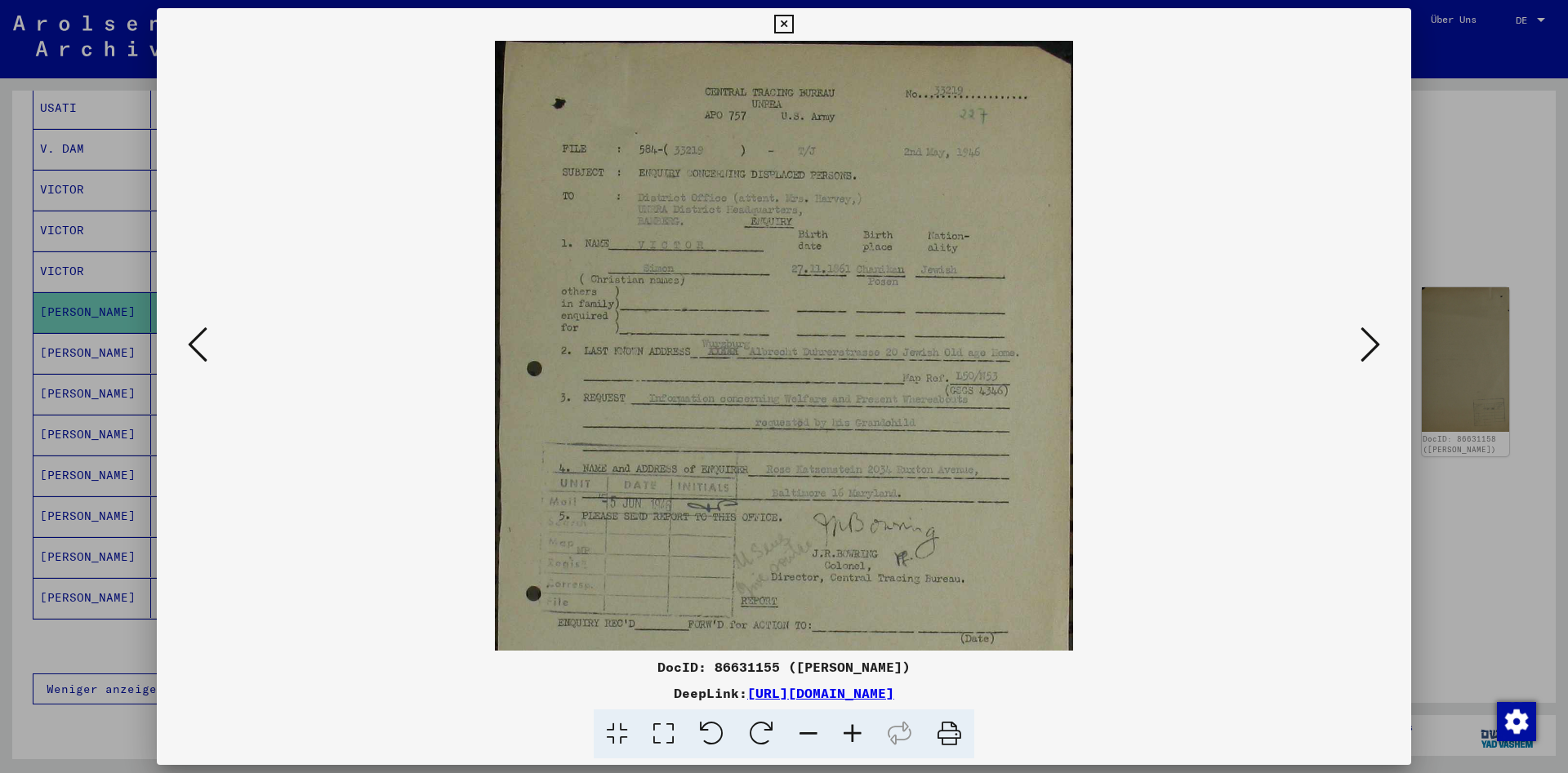
click at [1380, 343] on icon at bounding box center [1370, 344] width 19 height 39
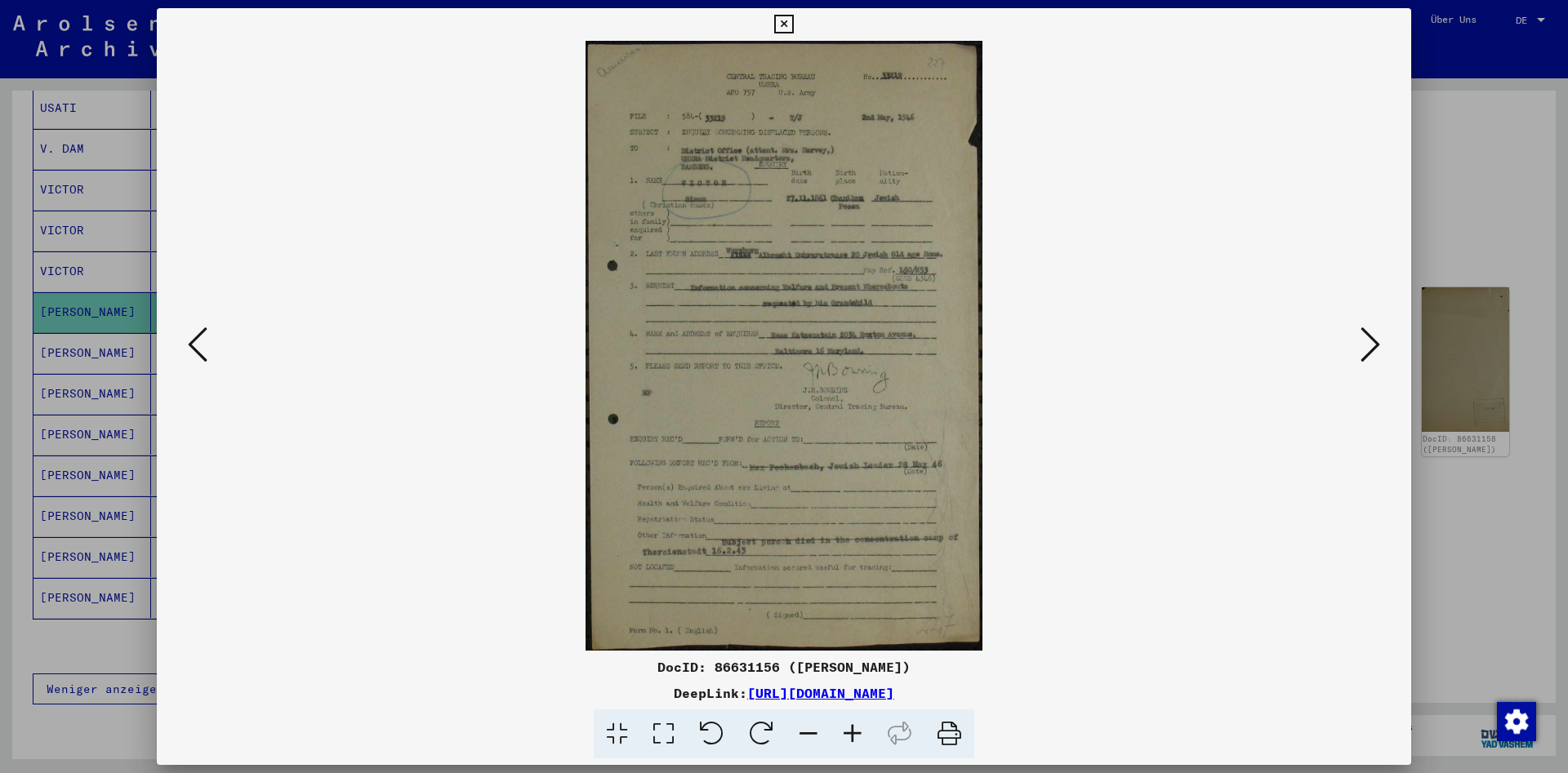
click at [913, 287] on img at bounding box center [784, 346] width 396 height 610
click at [1374, 340] on icon at bounding box center [1370, 344] width 19 height 39
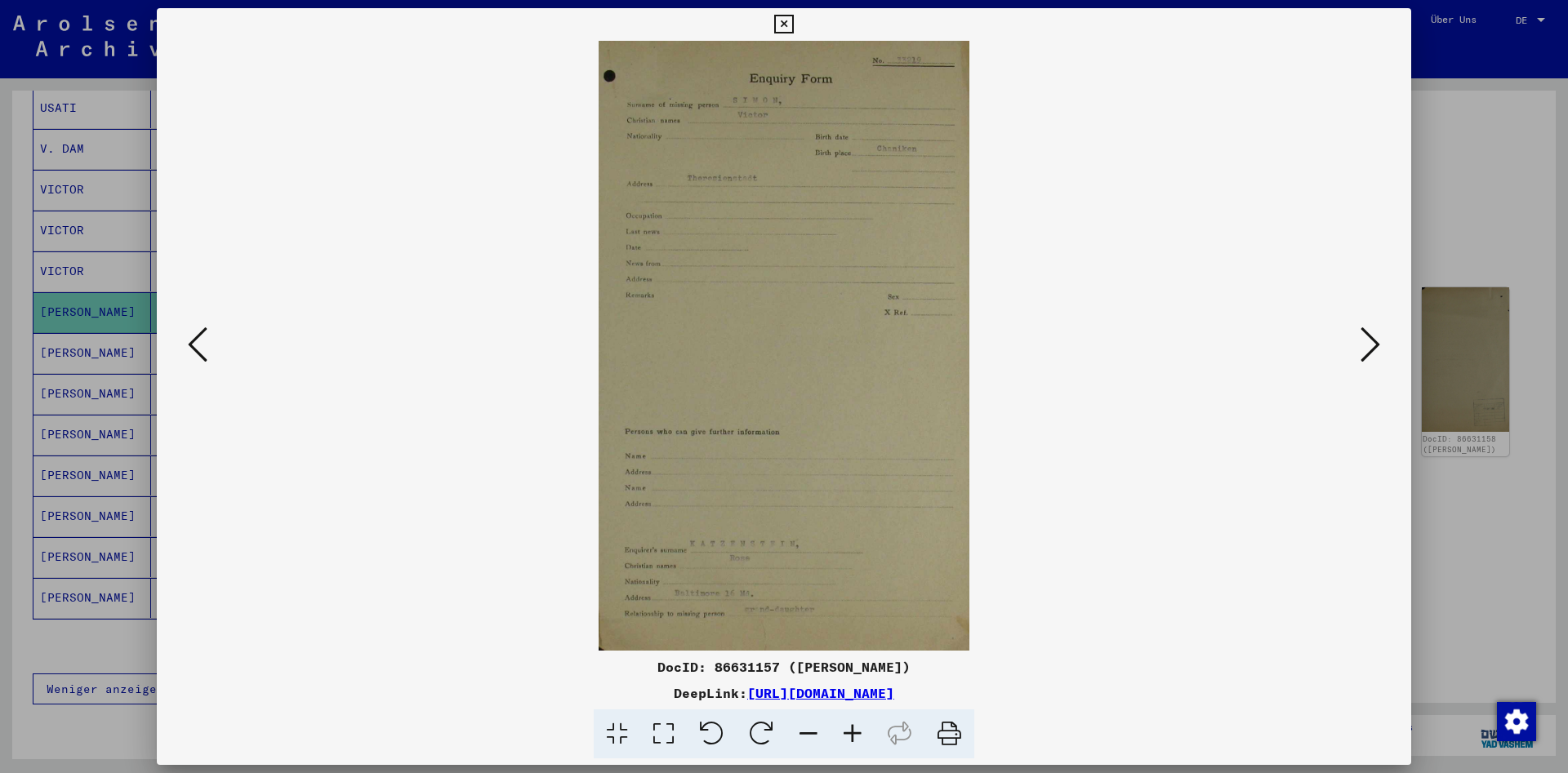
click at [1374, 340] on icon at bounding box center [1370, 344] width 19 height 39
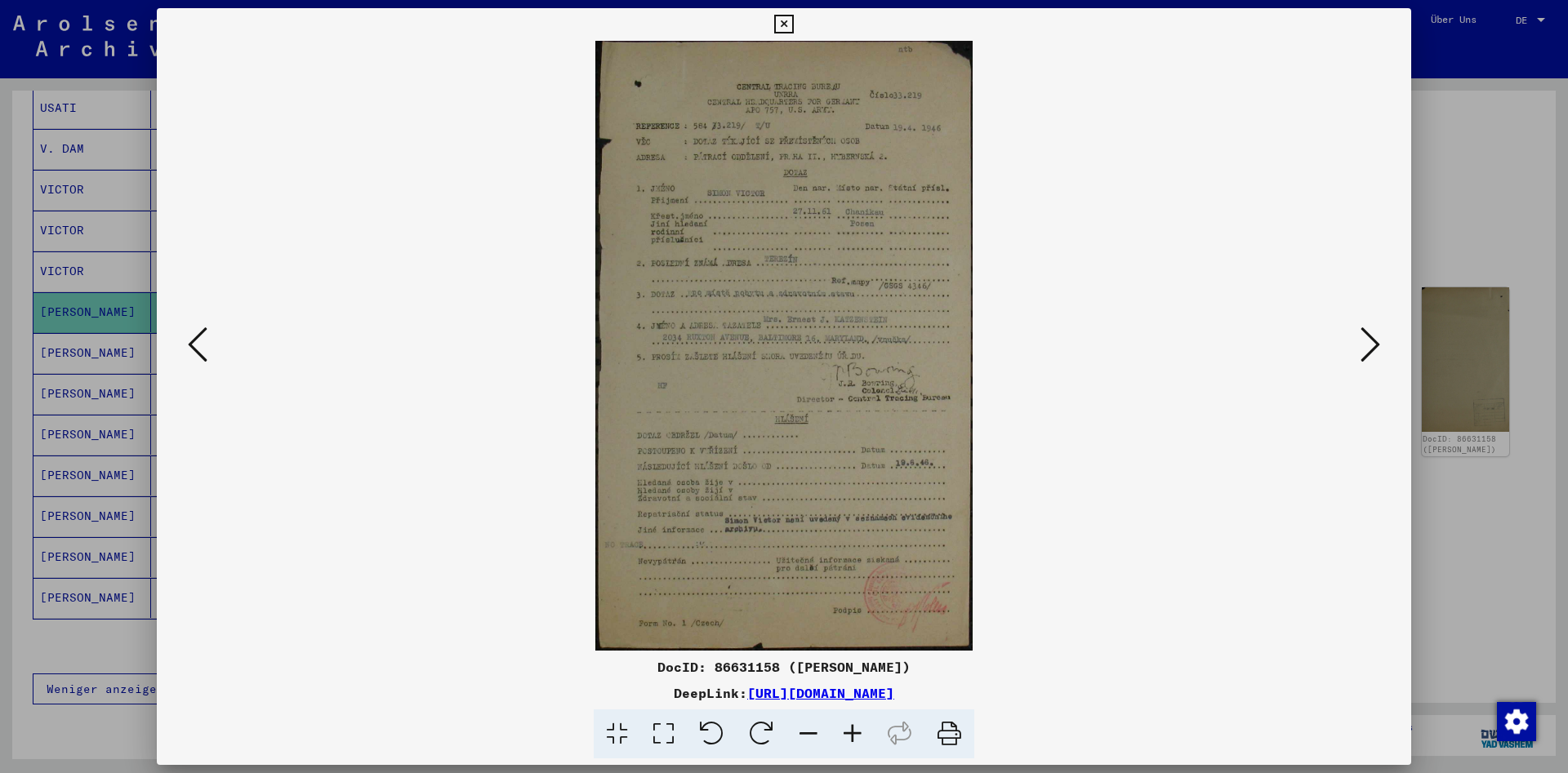
click at [1374, 340] on icon at bounding box center [1370, 344] width 19 height 39
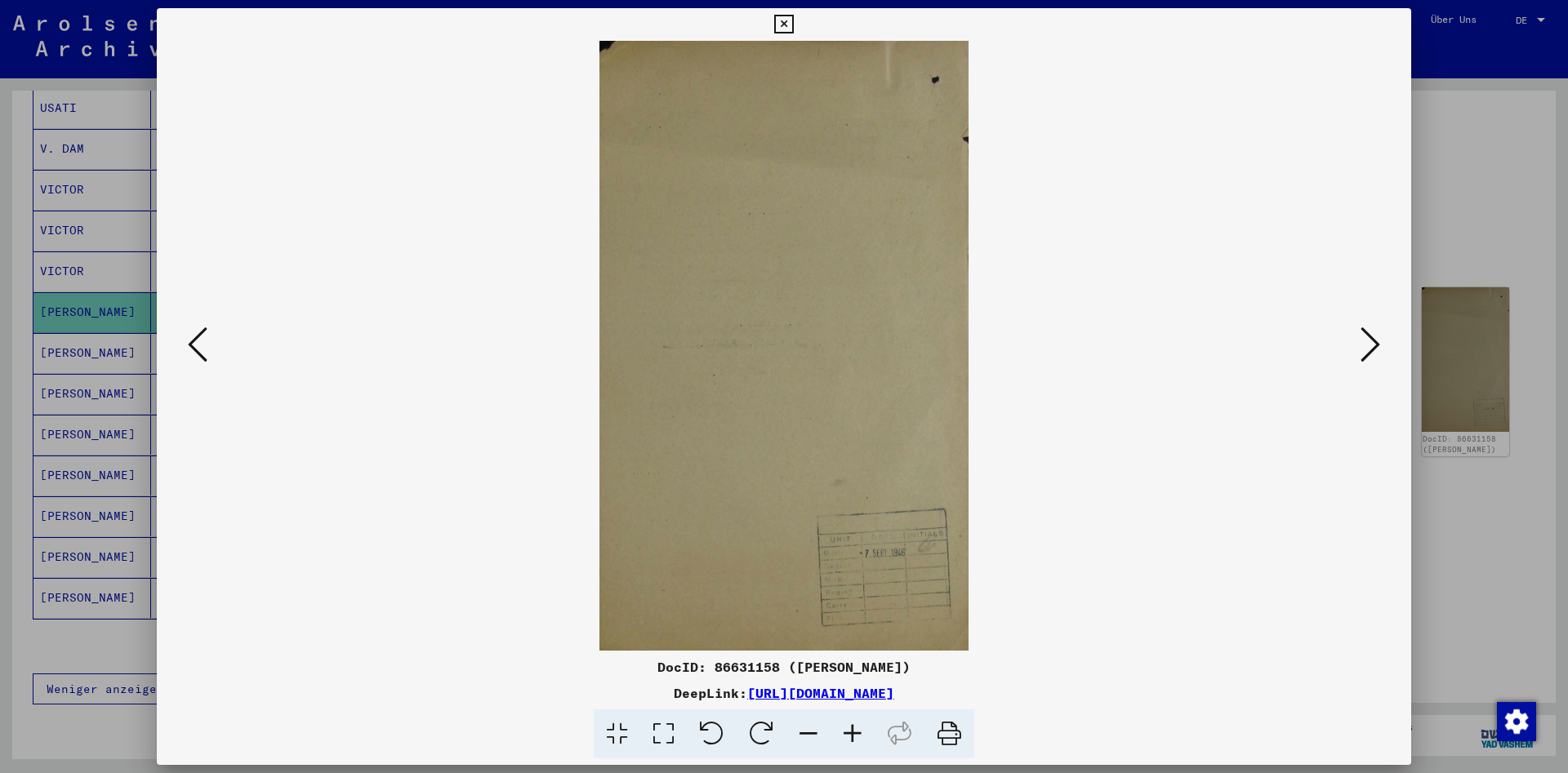
click at [1375, 339] on icon at bounding box center [1370, 344] width 19 height 39
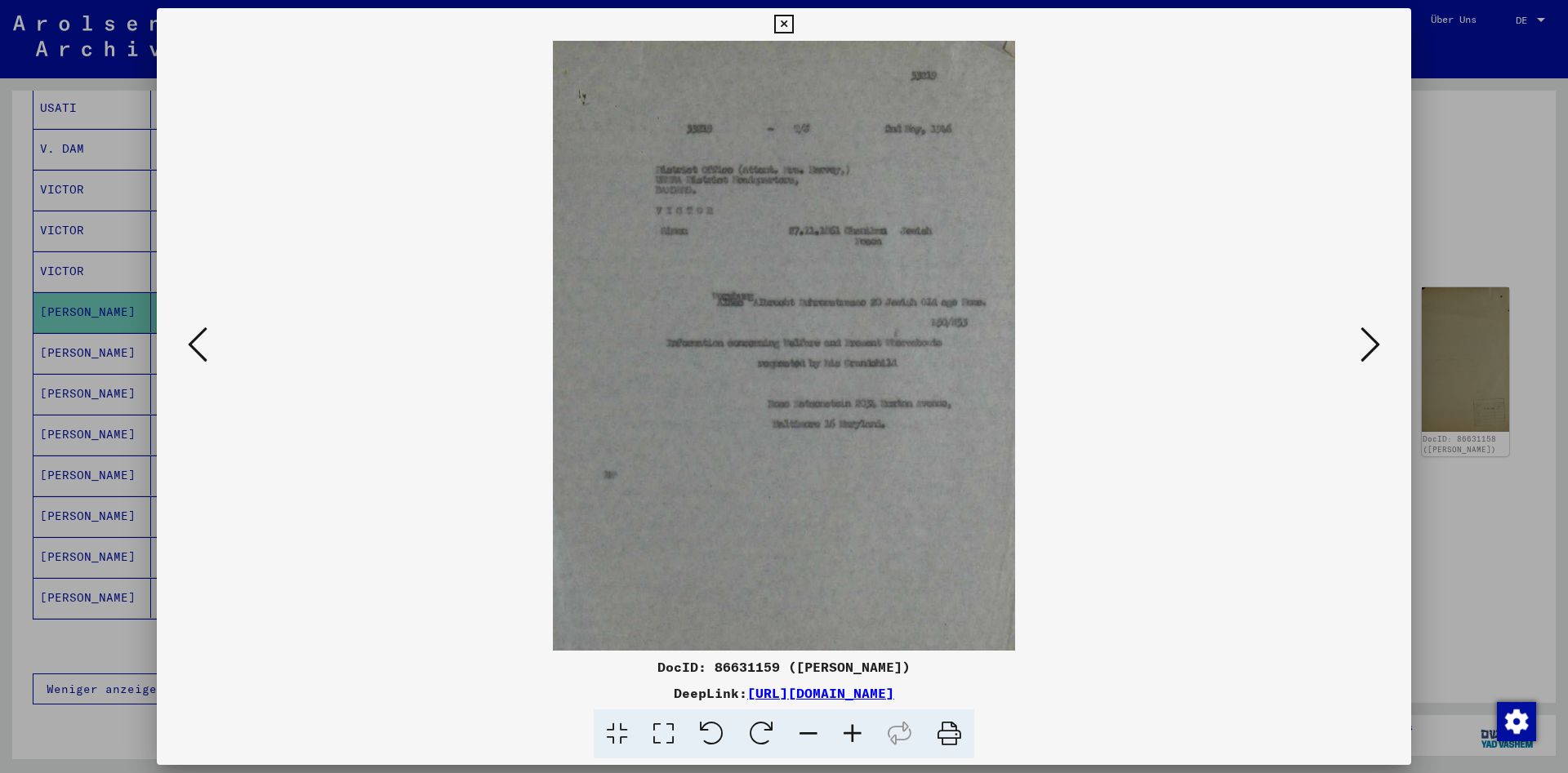
click at [1375, 339] on icon at bounding box center [1370, 344] width 19 height 39
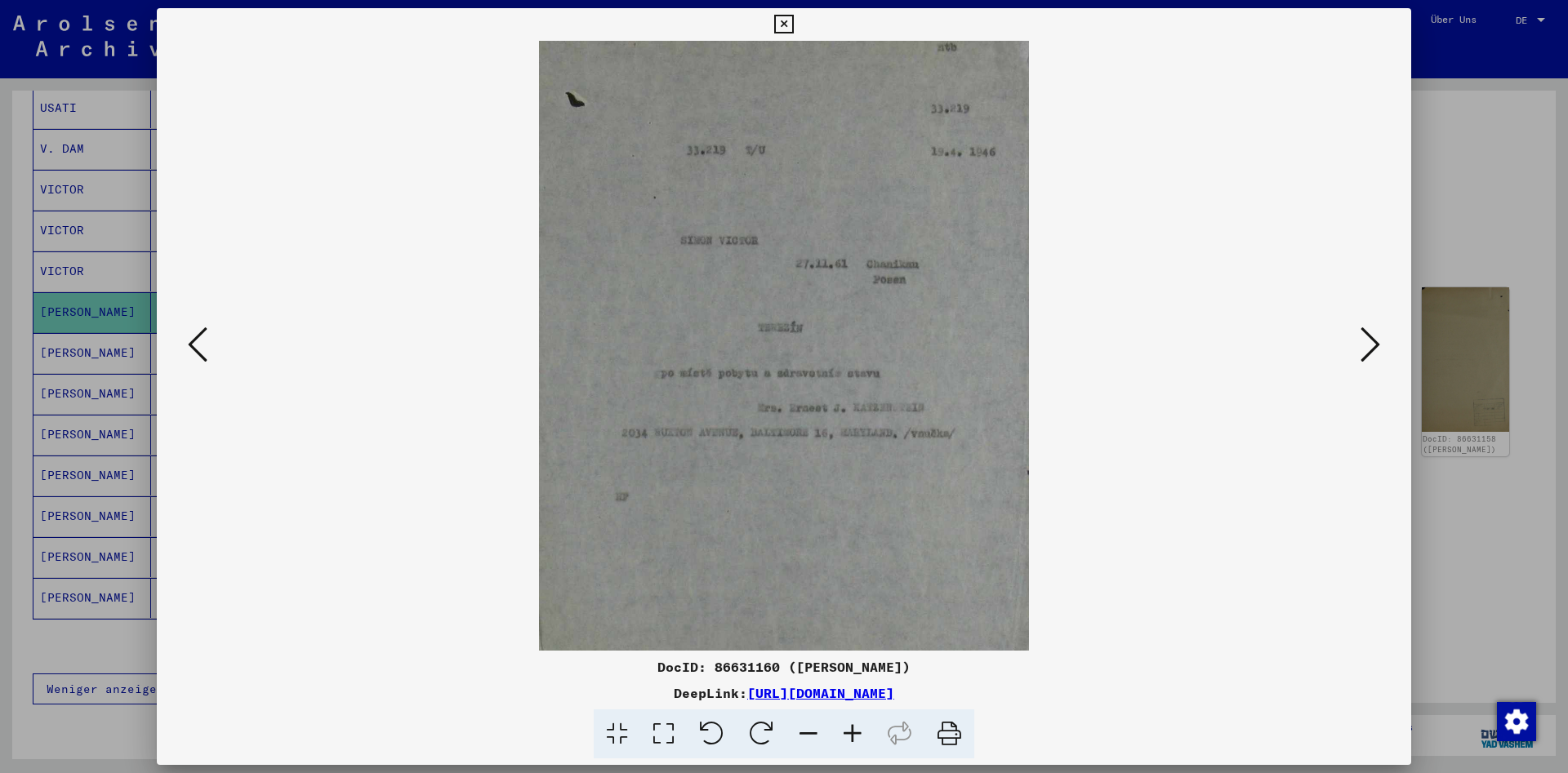
click at [1375, 339] on icon at bounding box center [1370, 344] width 19 height 39
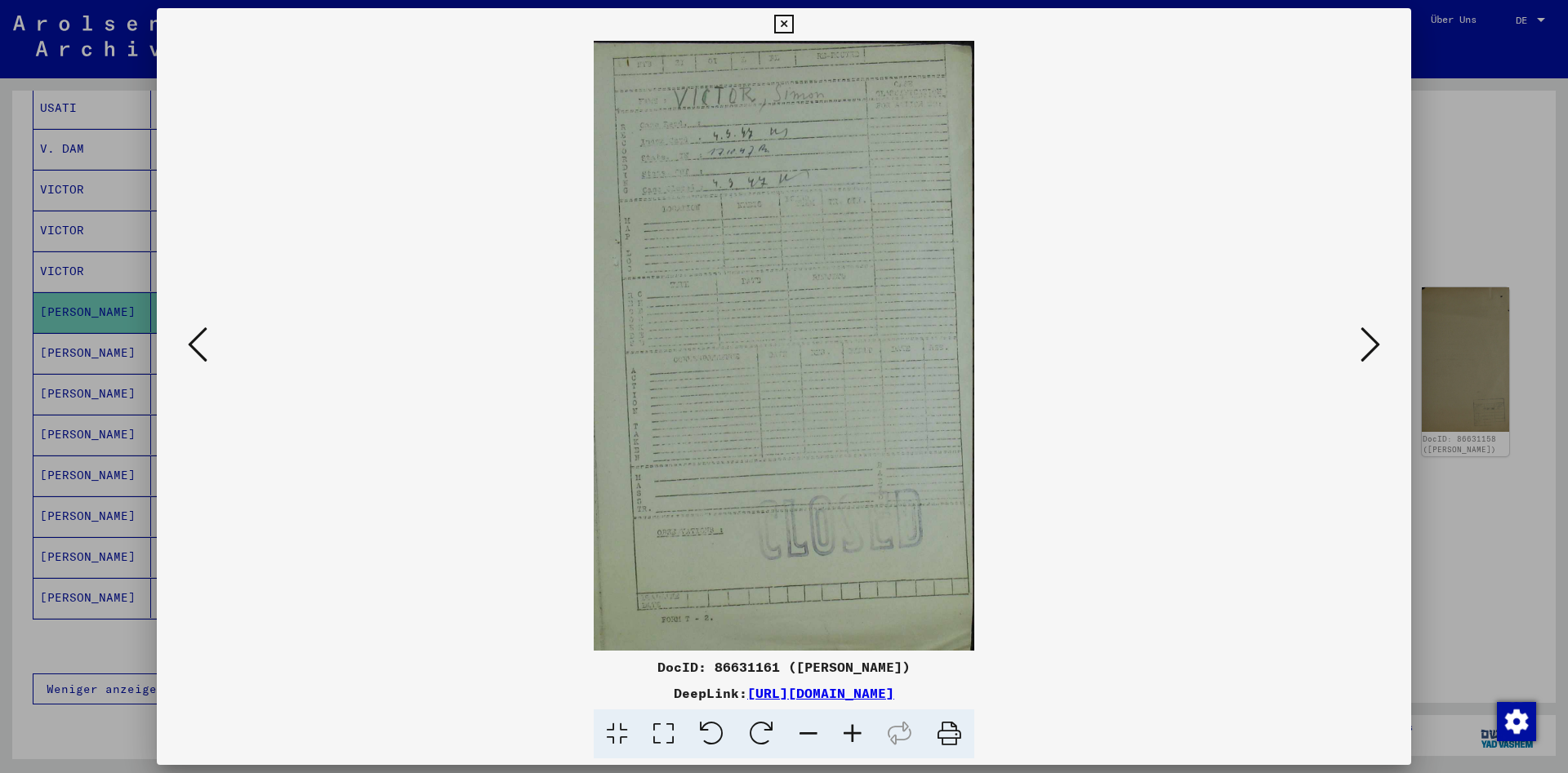
click at [1375, 339] on icon at bounding box center [1370, 344] width 19 height 39
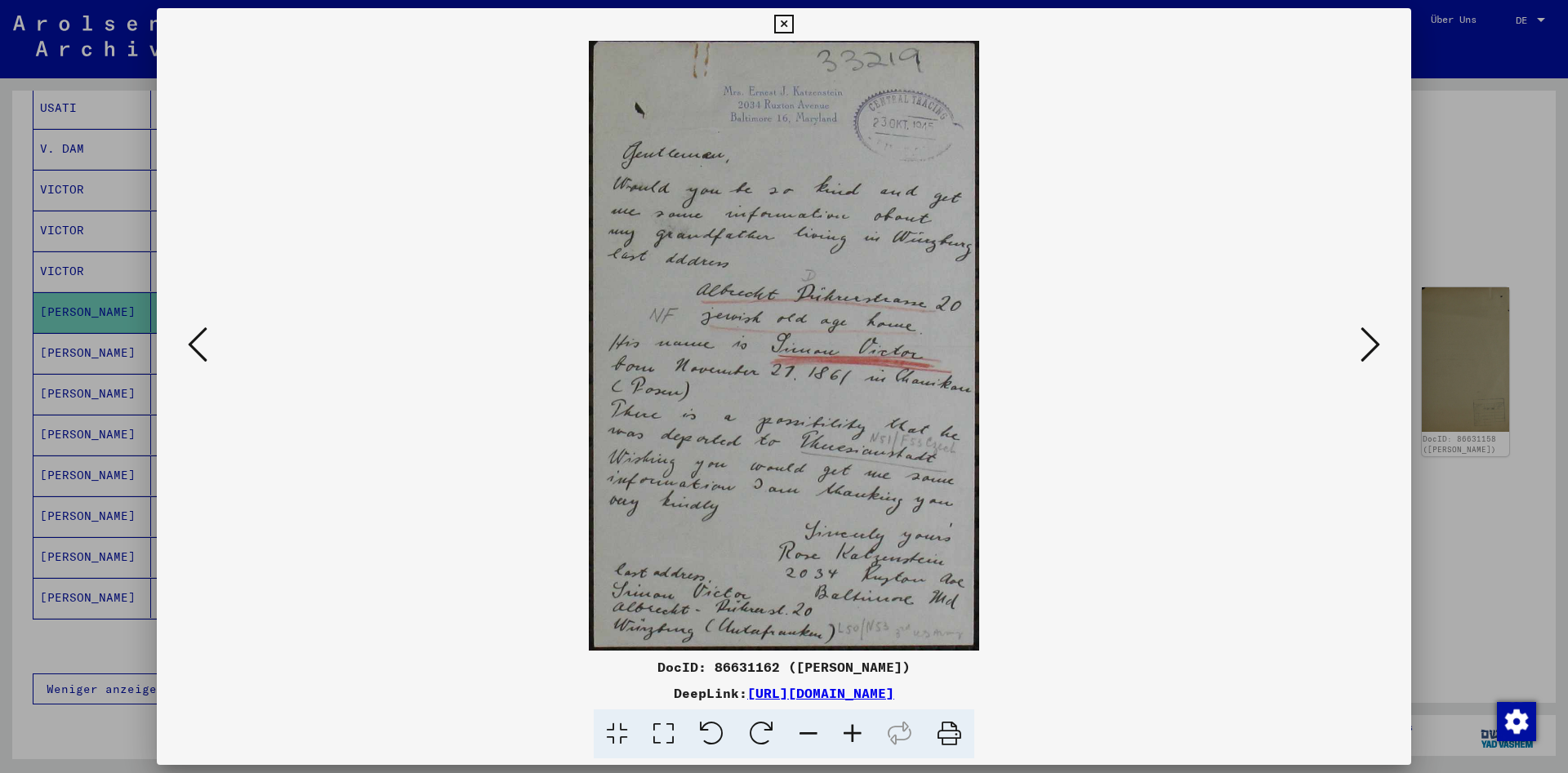
click at [1375, 339] on icon at bounding box center [1370, 344] width 19 height 39
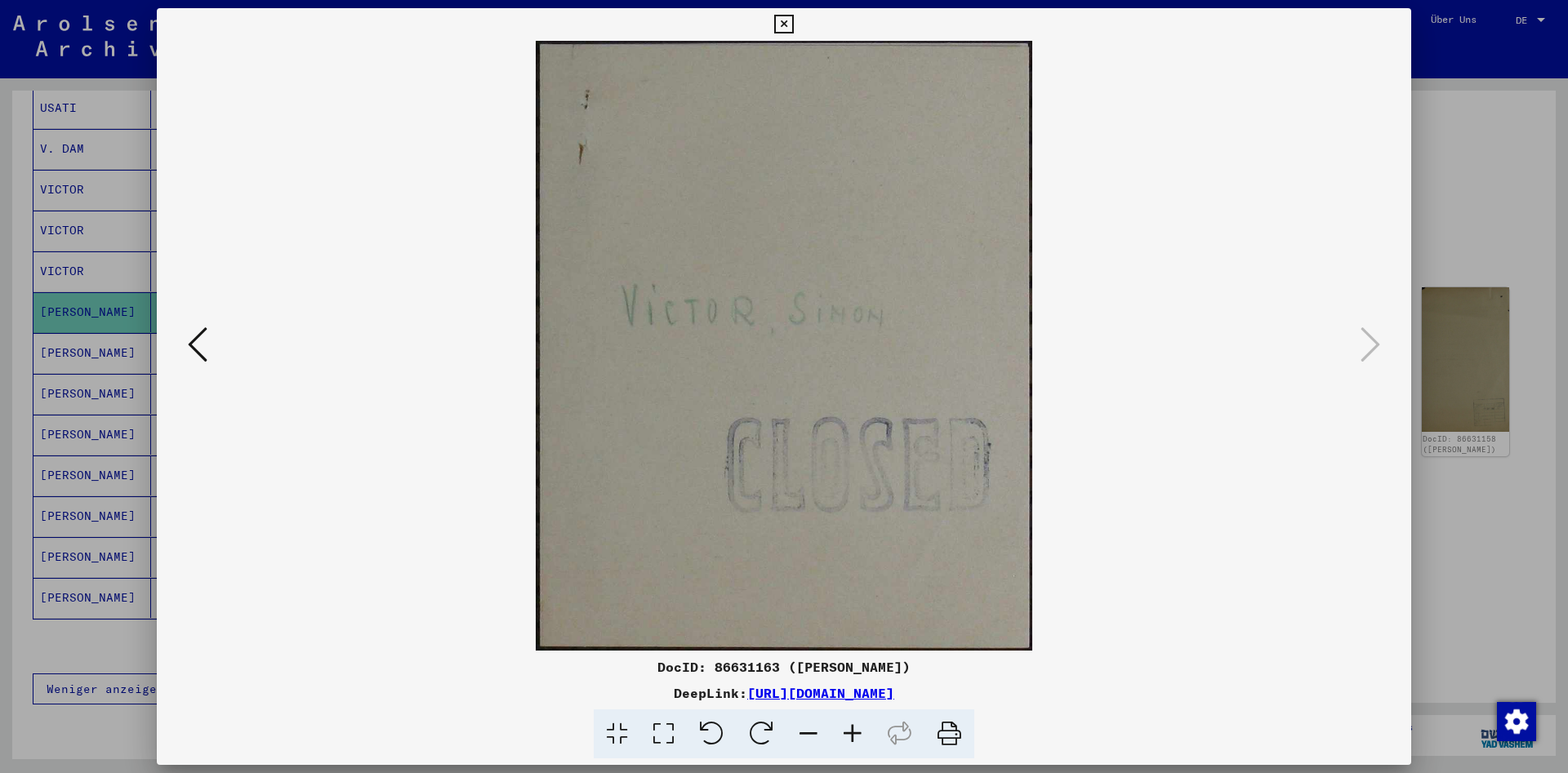
click at [793, 22] on icon at bounding box center [783, 24] width 18 height 19
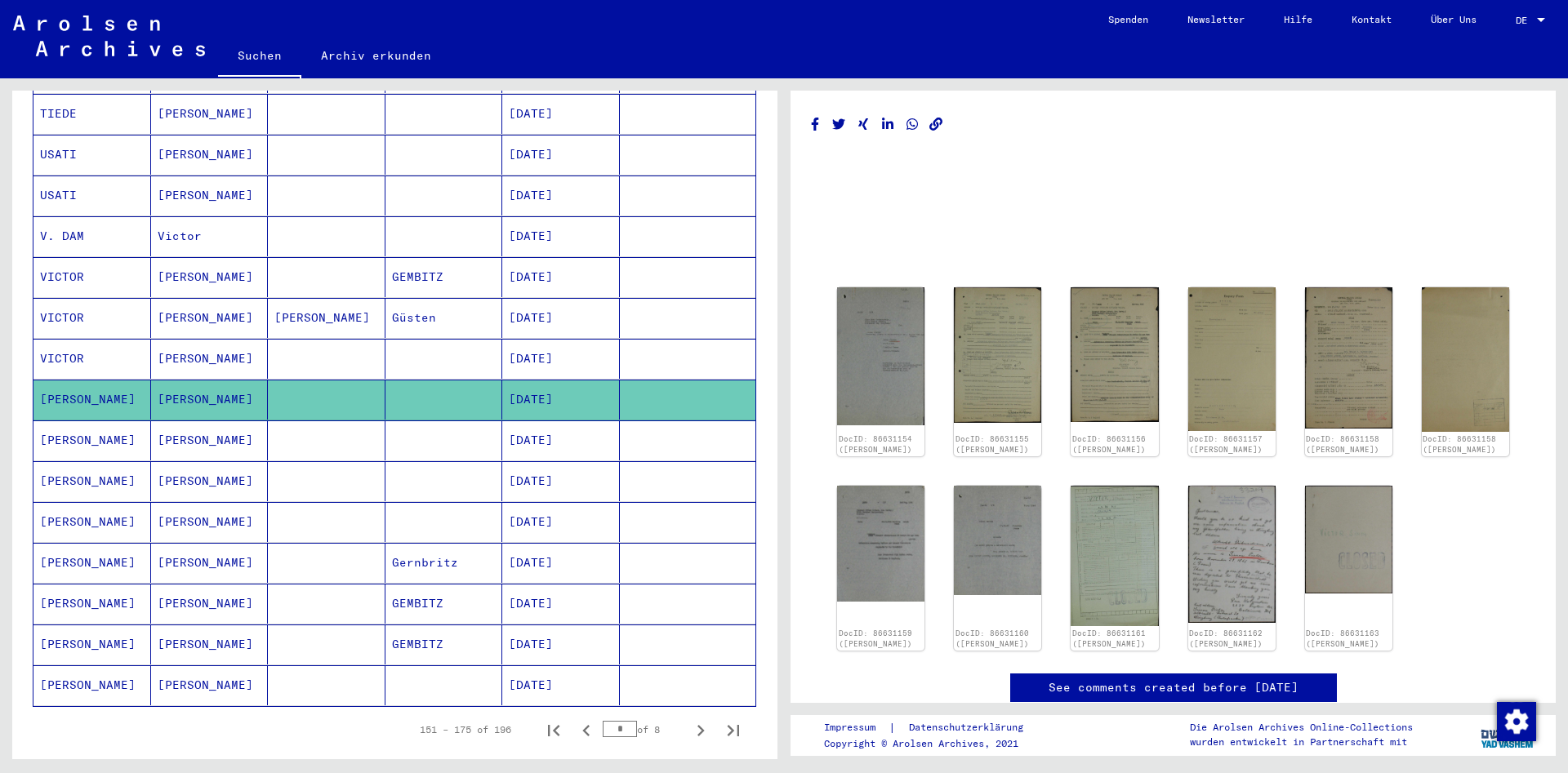
scroll to position [618, 0]
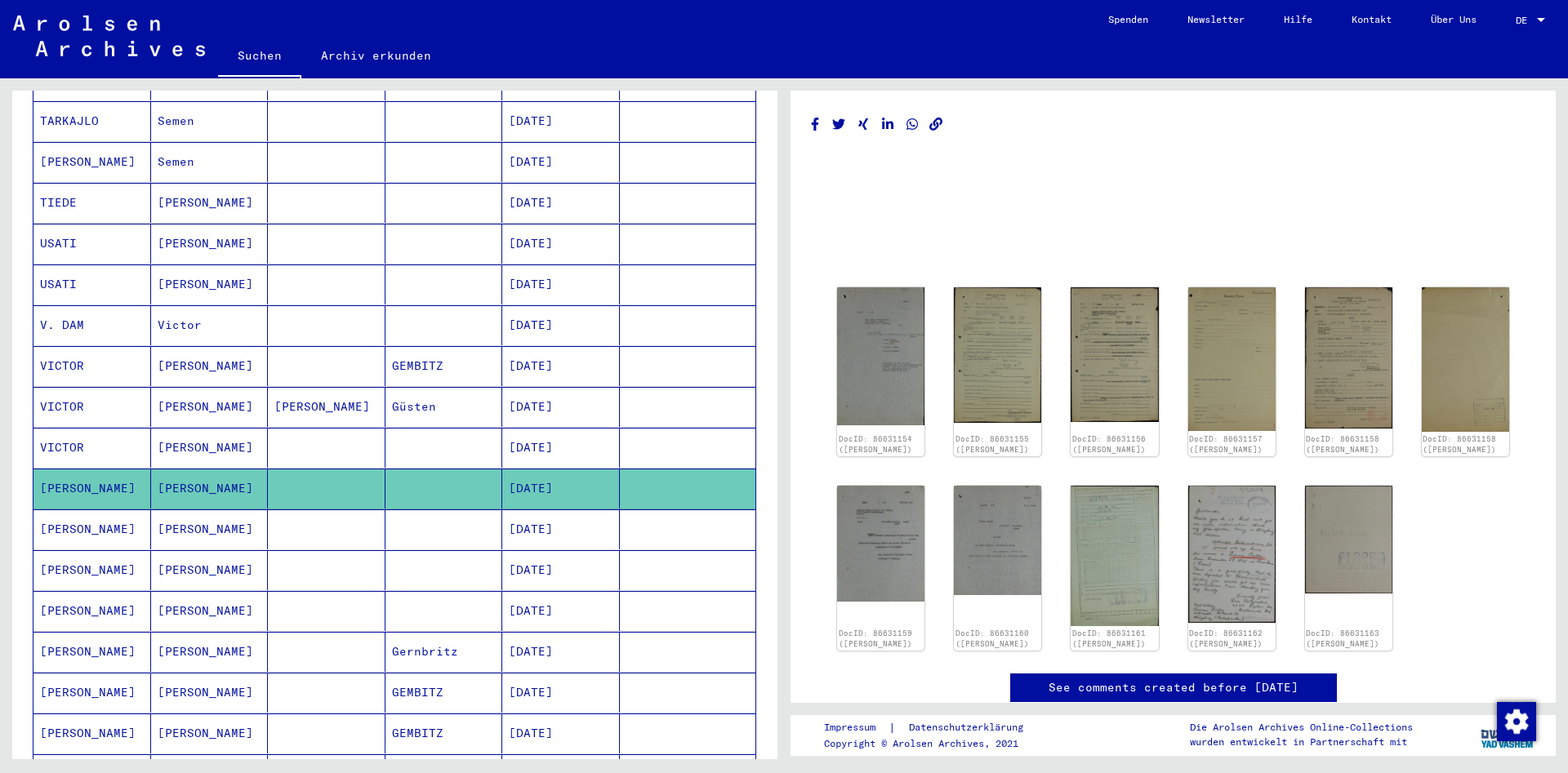
click at [569, 352] on mat-cell "[DATE]" at bounding box center [561, 366] width 118 height 40
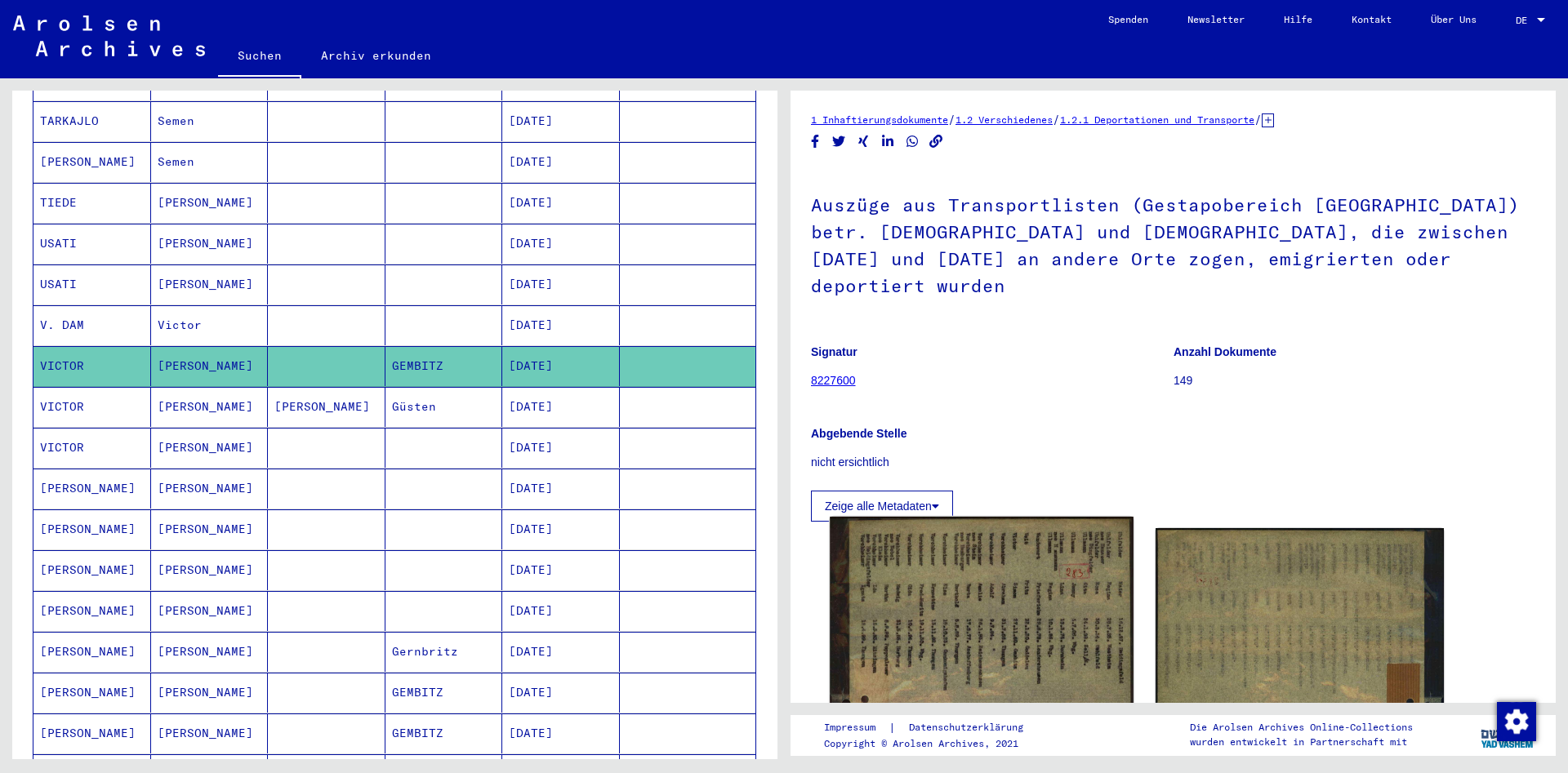
click at [962, 623] on img at bounding box center [981, 750] width 303 height 469
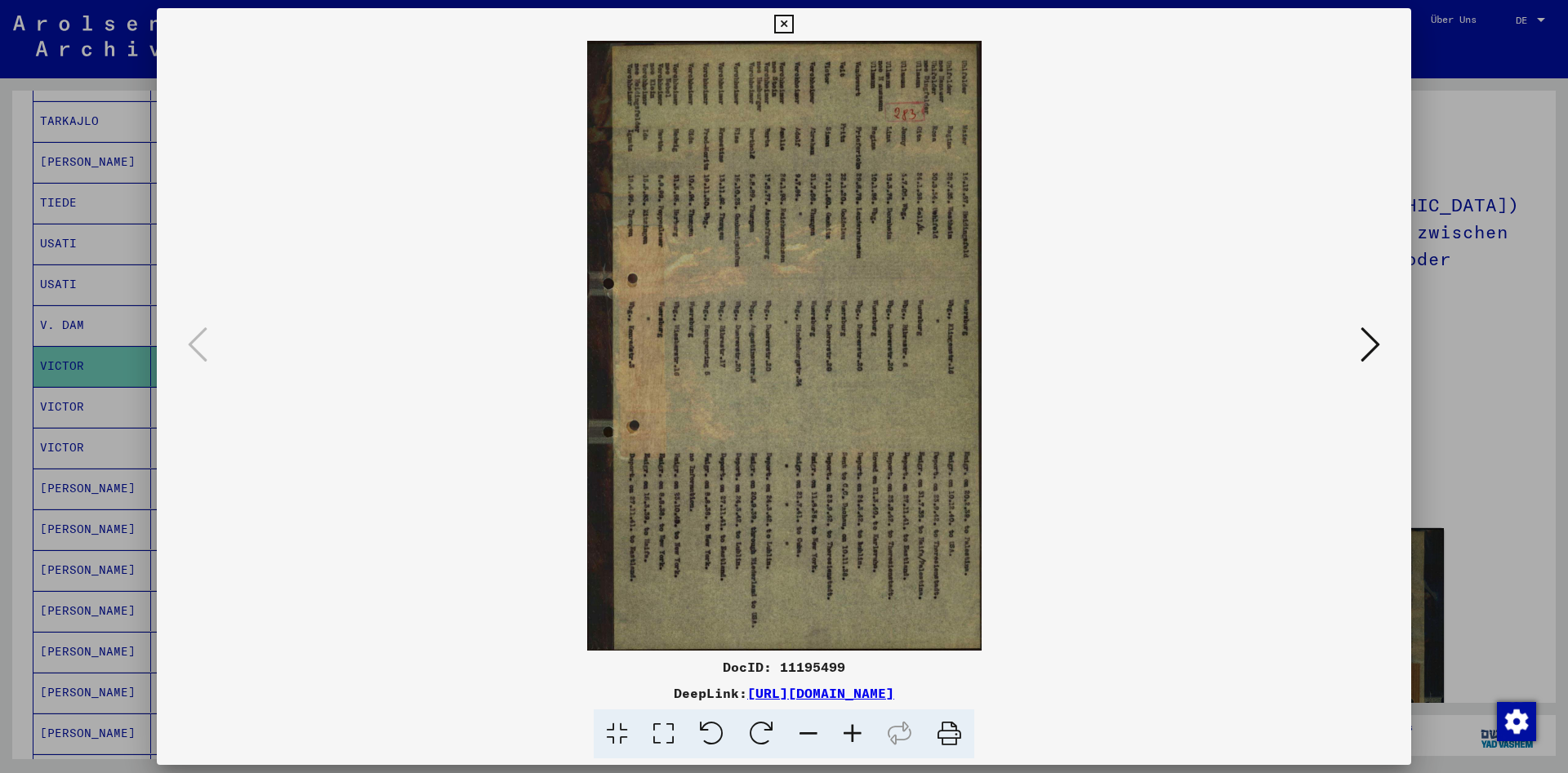
click at [723, 730] on icon at bounding box center [712, 735] width 50 height 50
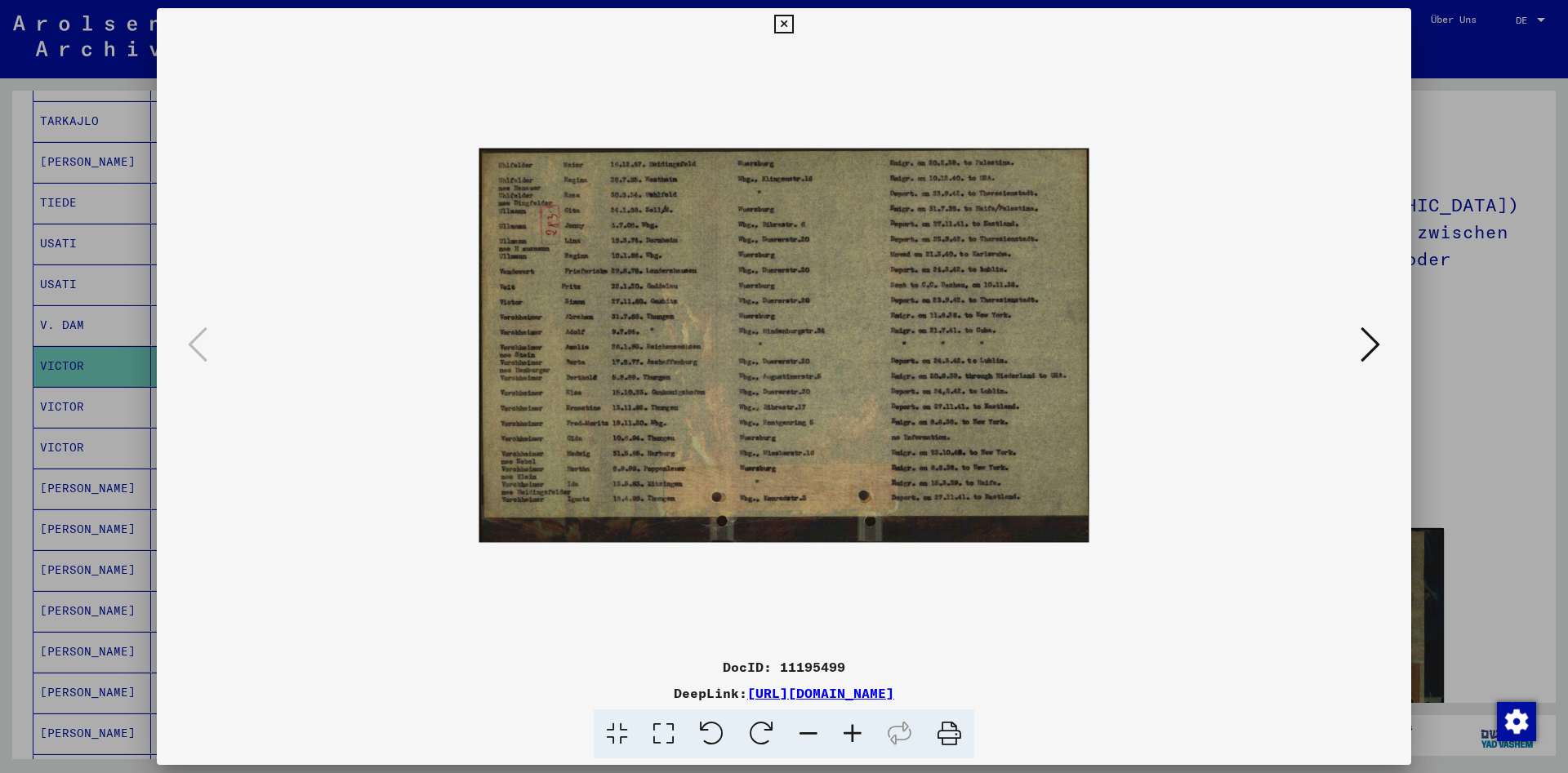
click at [862, 738] on icon at bounding box center [853, 735] width 44 height 50
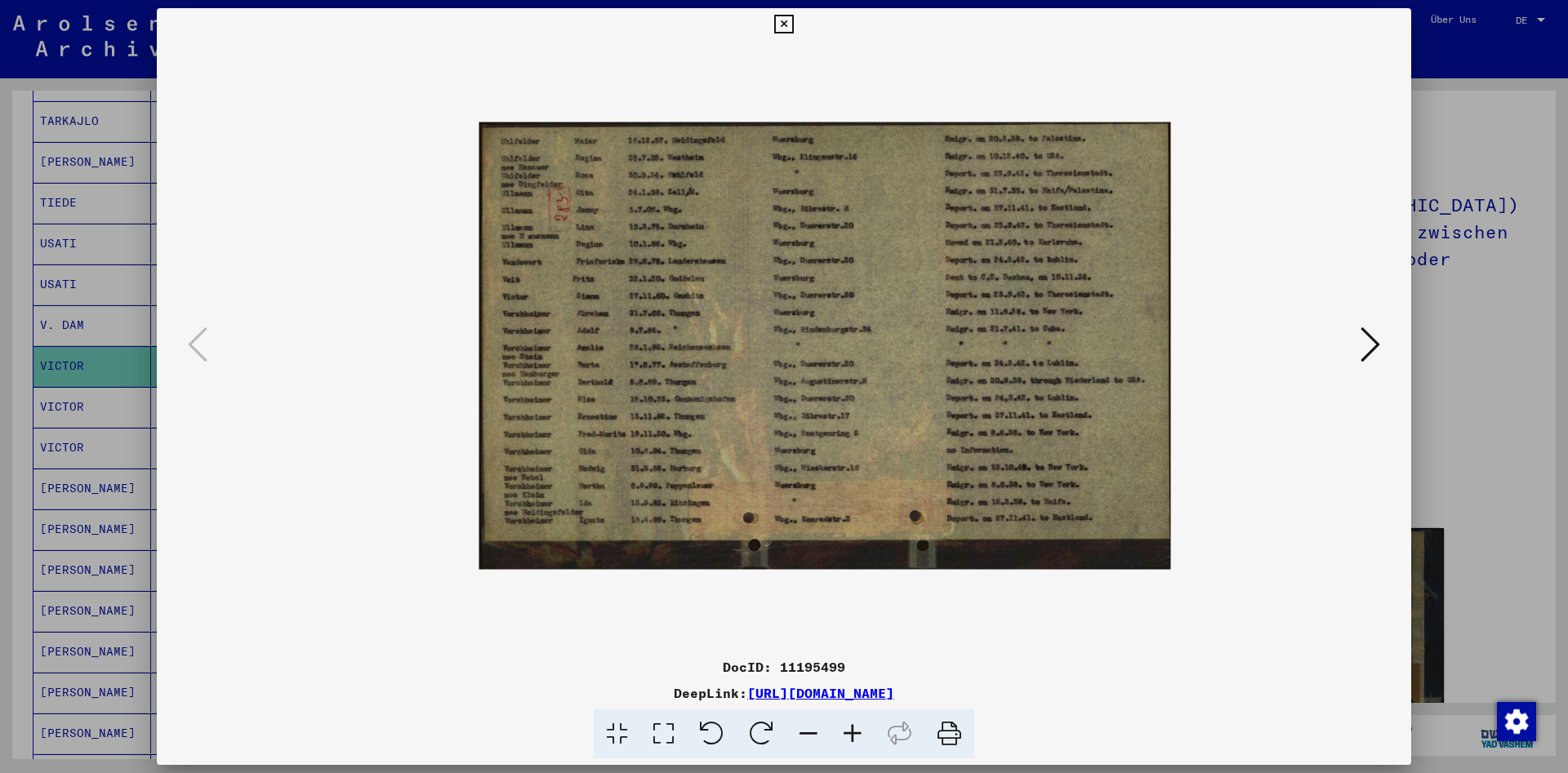
click at [862, 738] on icon at bounding box center [853, 735] width 44 height 50
click at [861, 738] on icon at bounding box center [853, 735] width 44 height 50
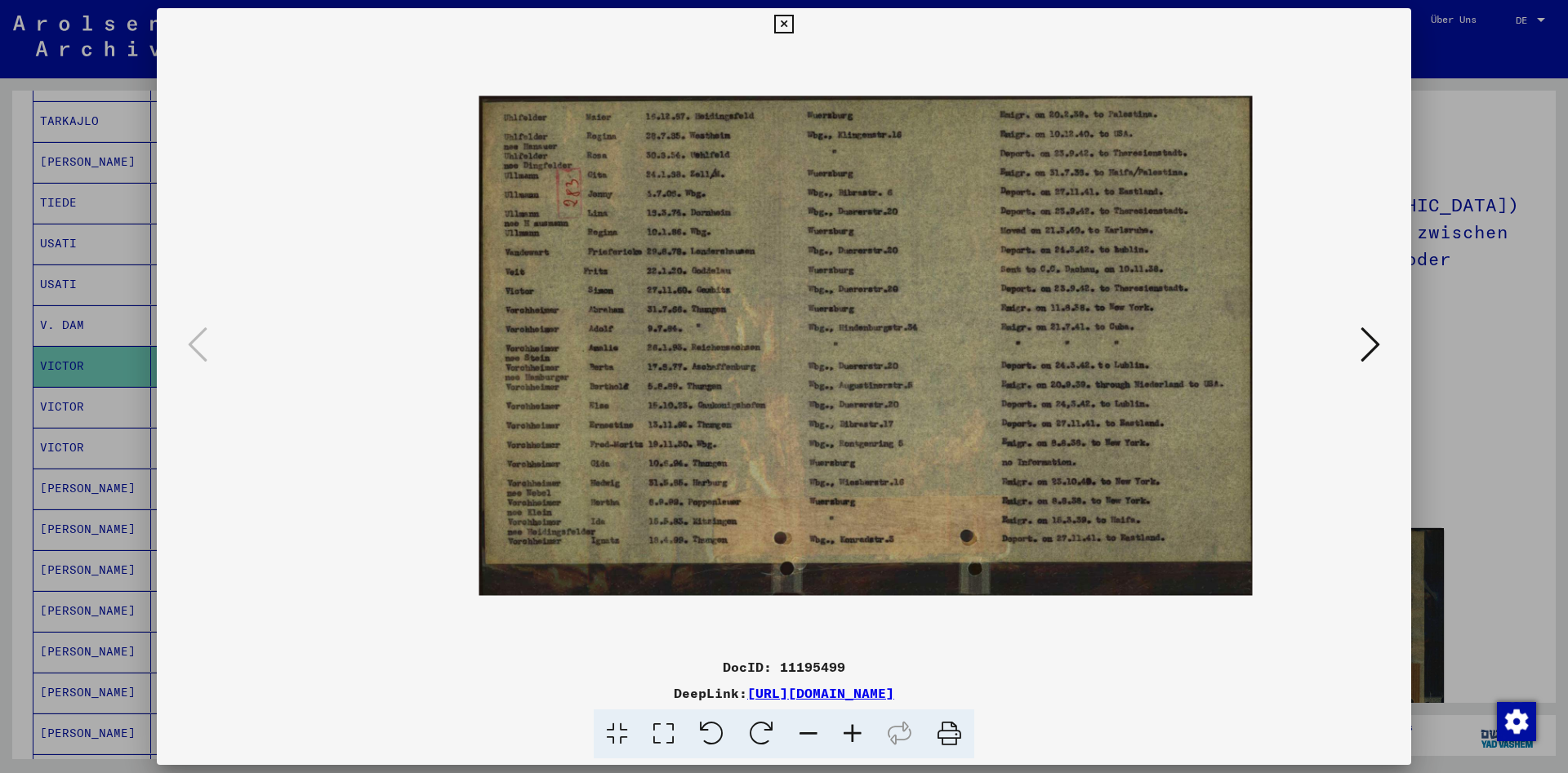
click at [861, 738] on icon at bounding box center [853, 735] width 44 height 50
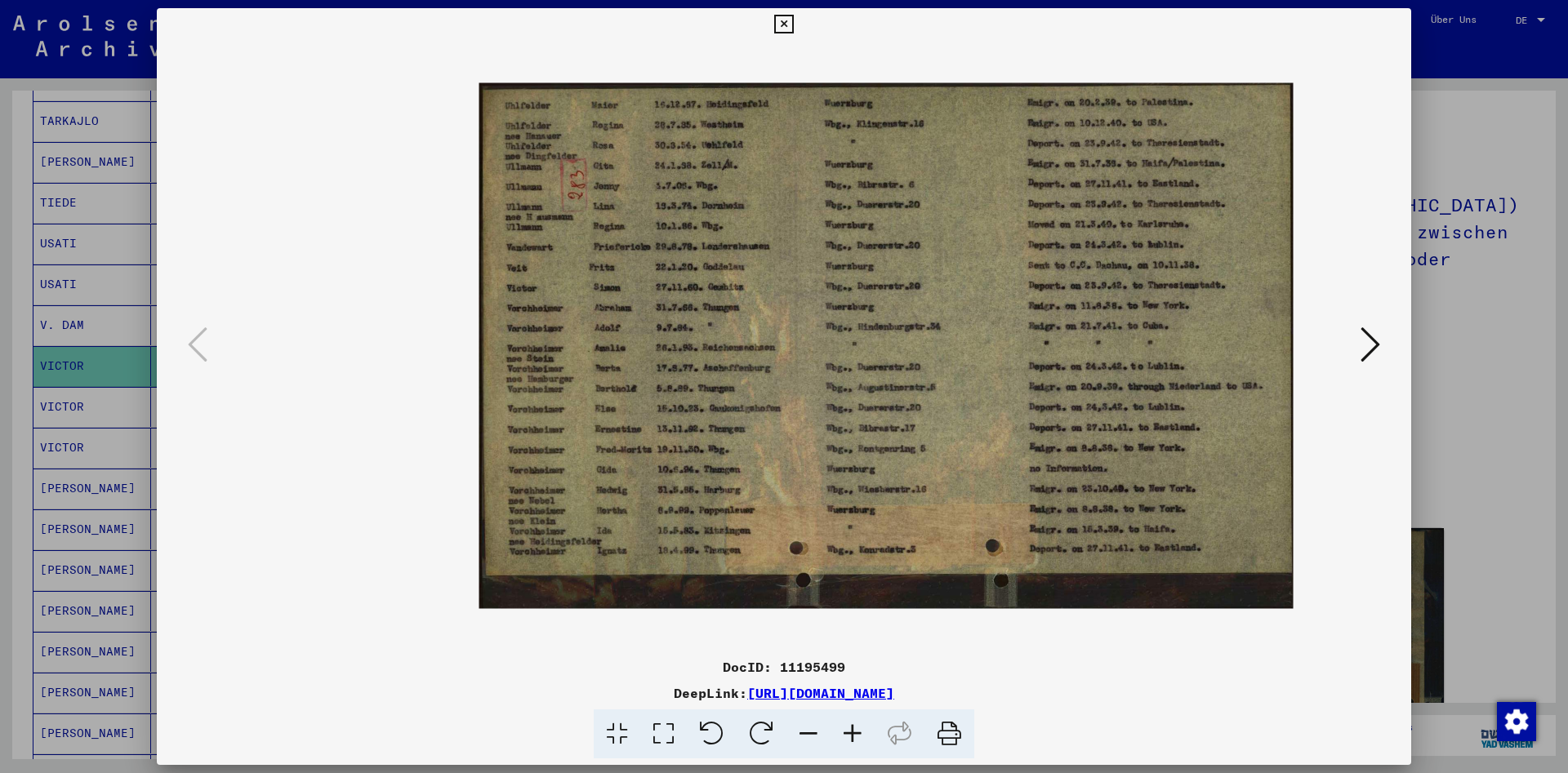
click at [861, 738] on icon at bounding box center [853, 735] width 44 height 50
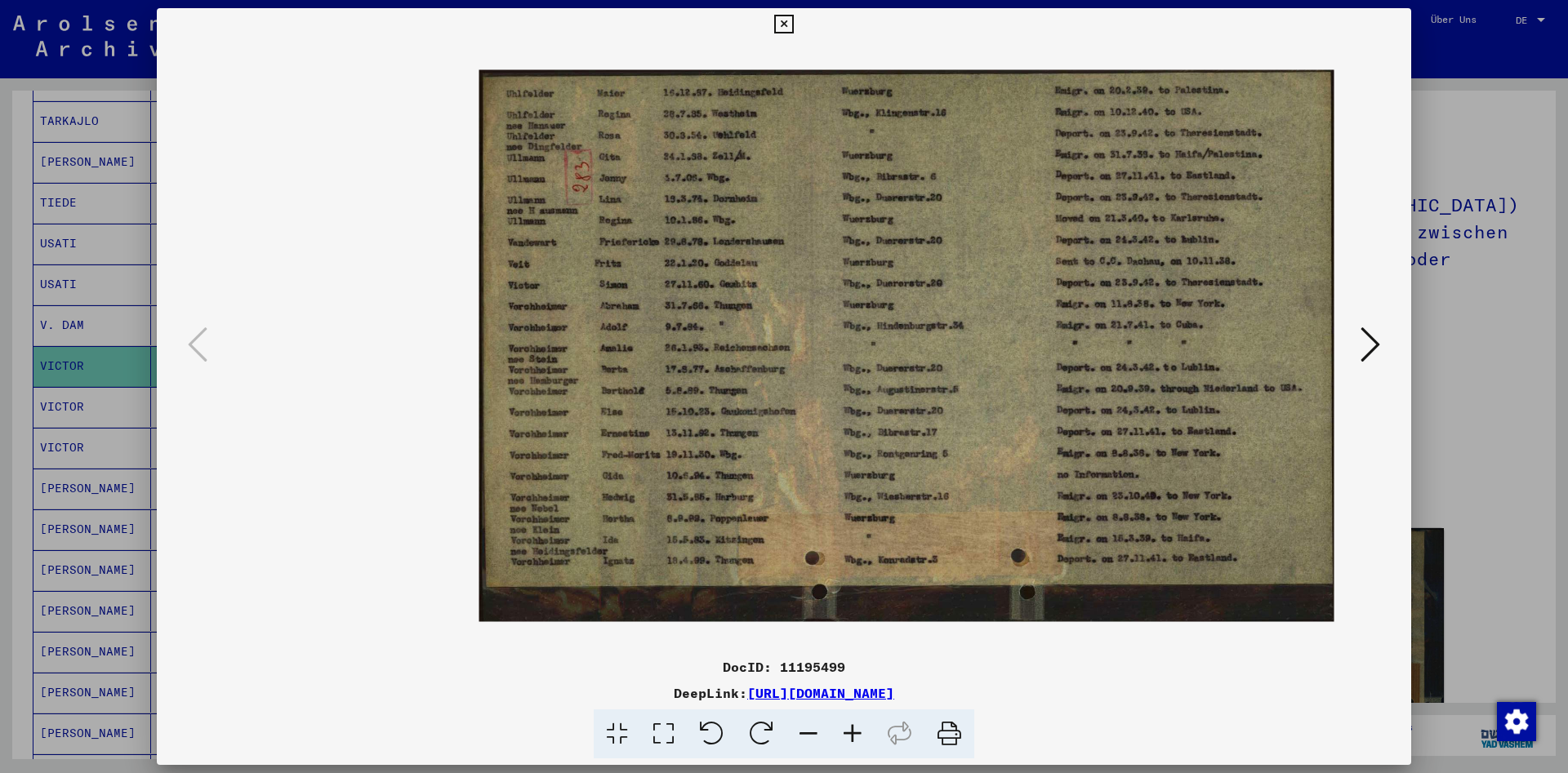
click at [861, 738] on icon at bounding box center [853, 735] width 44 height 50
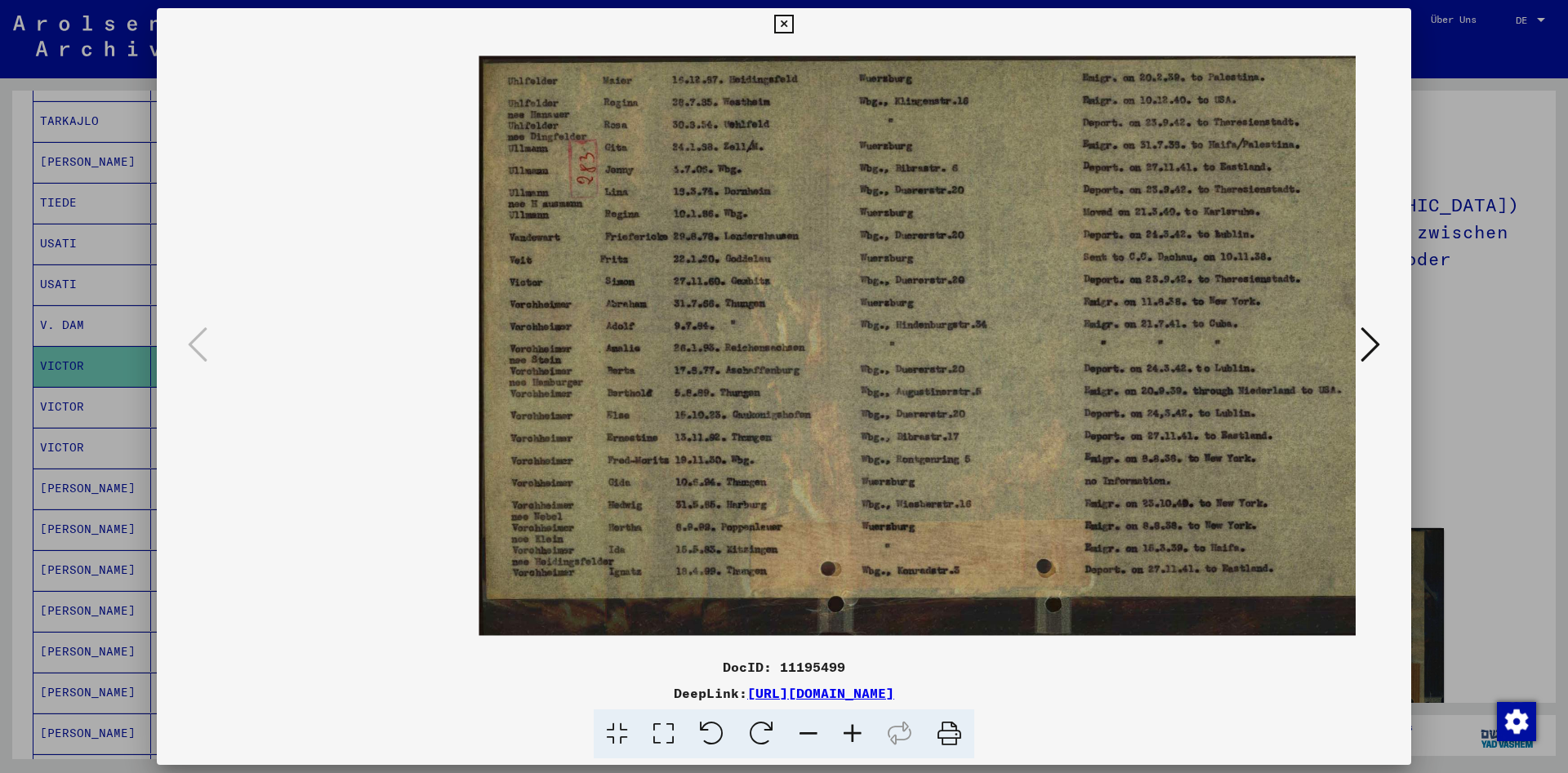
click at [793, 23] on icon at bounding box center [783, 24] width 18 height 19
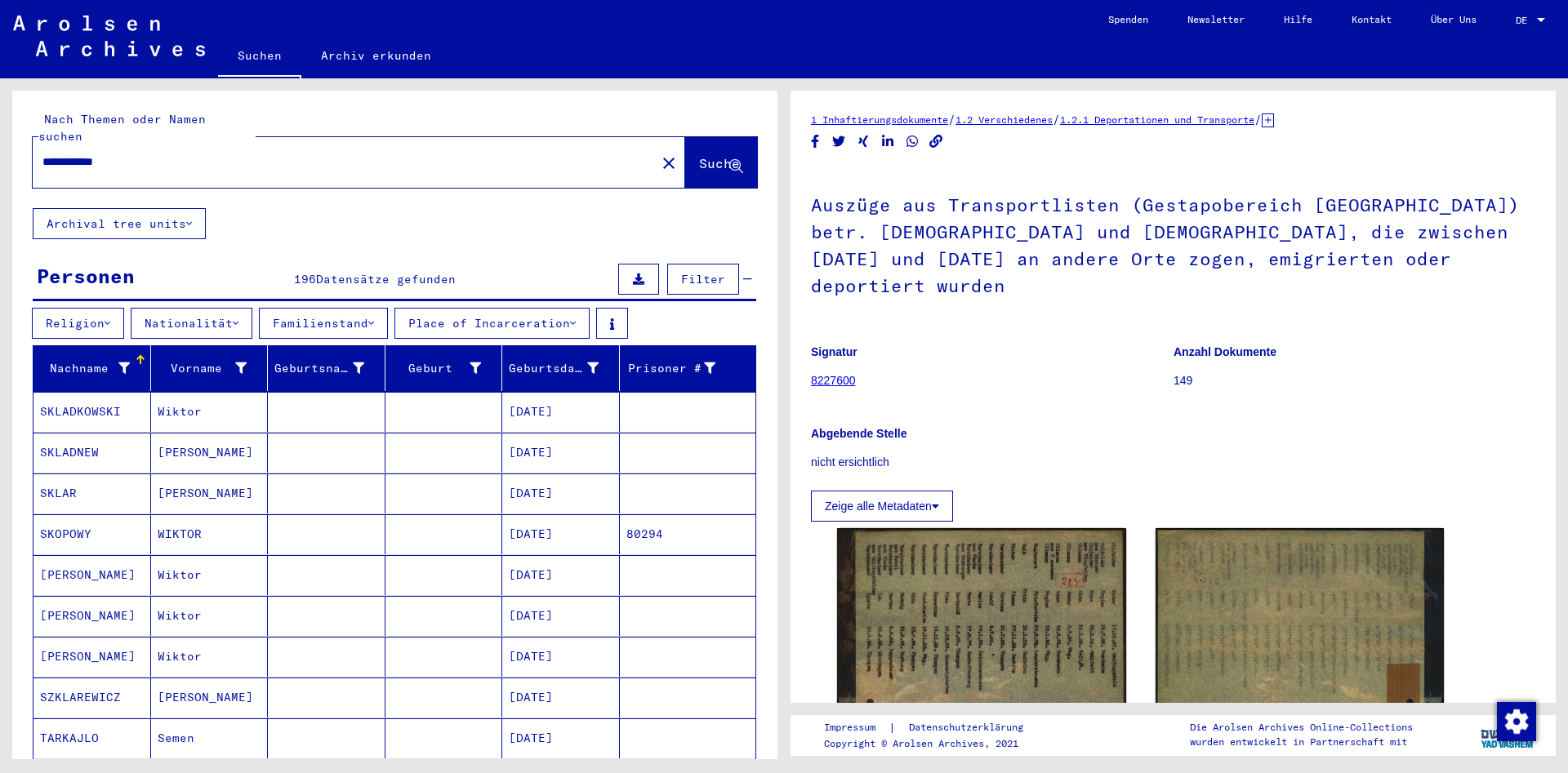
drag, startPoint x: 253, startPoint y: 152, endPoint x: 0, endPoint y: 147, distance: 253.0
click at [43, 154] on input "**********" at bounding box center [344, 162] width 603 height 18
type input "******"
